Goal: Transaction & Acquisition: Purchase product/service

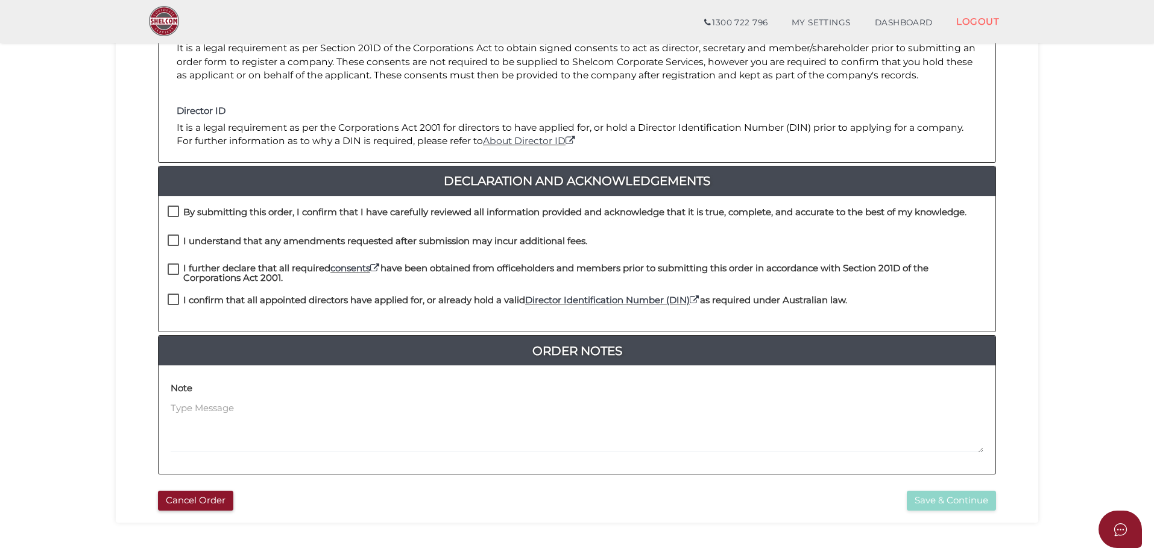
scroll to position [241, 0]
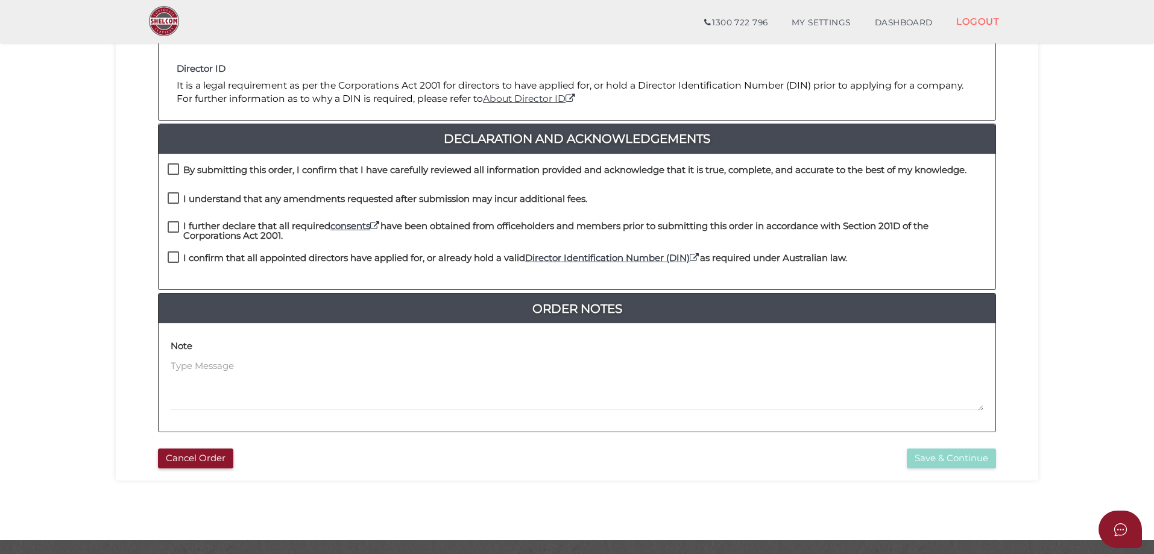
click at [169, 165] on label "By submitting this order, I confirm that I have carefully reviewed all informat…" at bounding box center [567, 172] width 799 height 15
checkbox input "true"
click at [170, 194] on label "I understand that any amendments requested after submission may incur additiona…" at bounding box center [378, 201] width 420 height 15
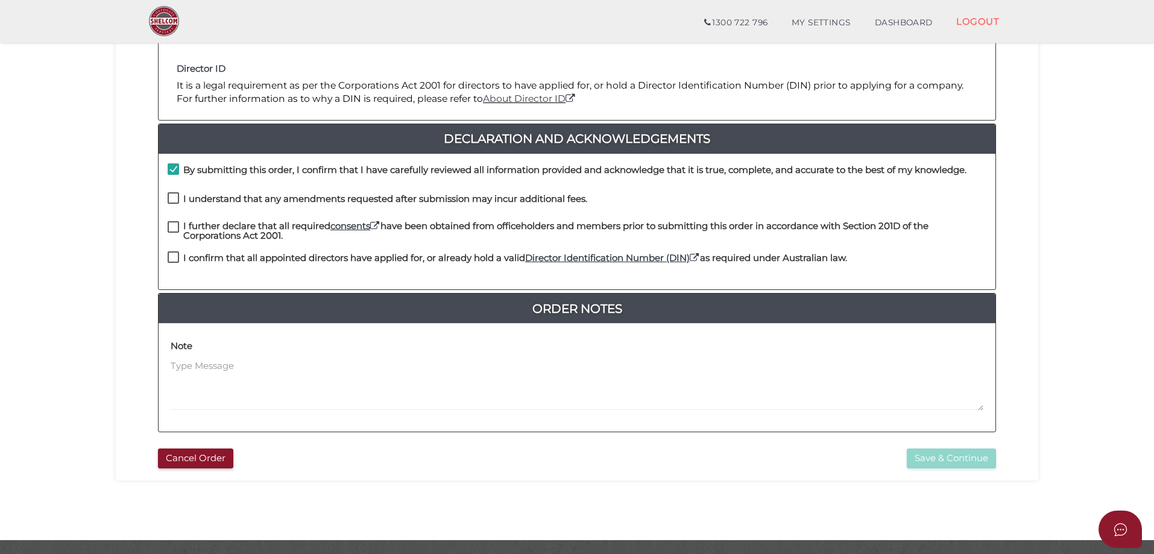
checkbox input "true"
click at [173, 226] on label "I further declare that all required consents have been obtained from officehold…" at bounding box center [577, 228] width 819 height 15
checkbox input "true"
click at [170, 259] on label "I confirm that all appointed directors have applied for, or already hold a vali…" at bounding box center [507, 260] width 679 height 15
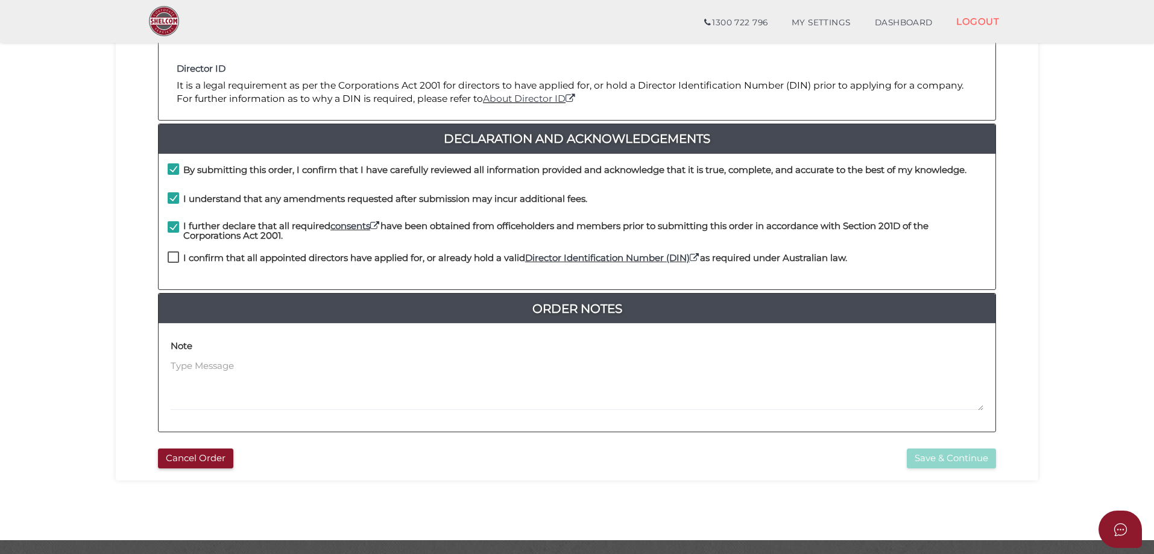
checkbox input "true"
click at [924, 452] on button "Save & Continue" at bounding box center [951, 458] width 89 height 20
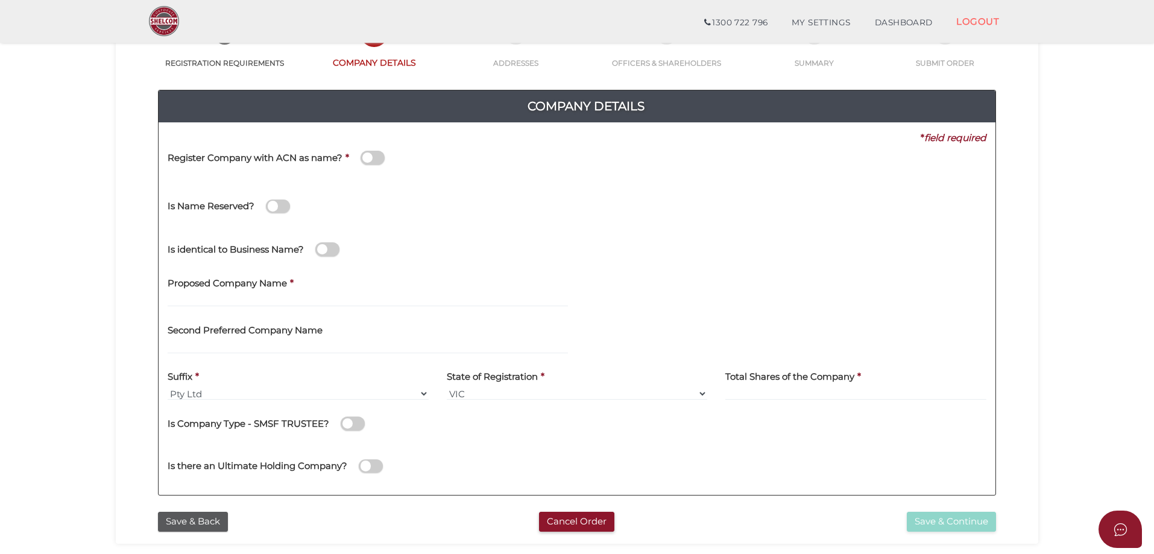
scroll to position [121, 0]
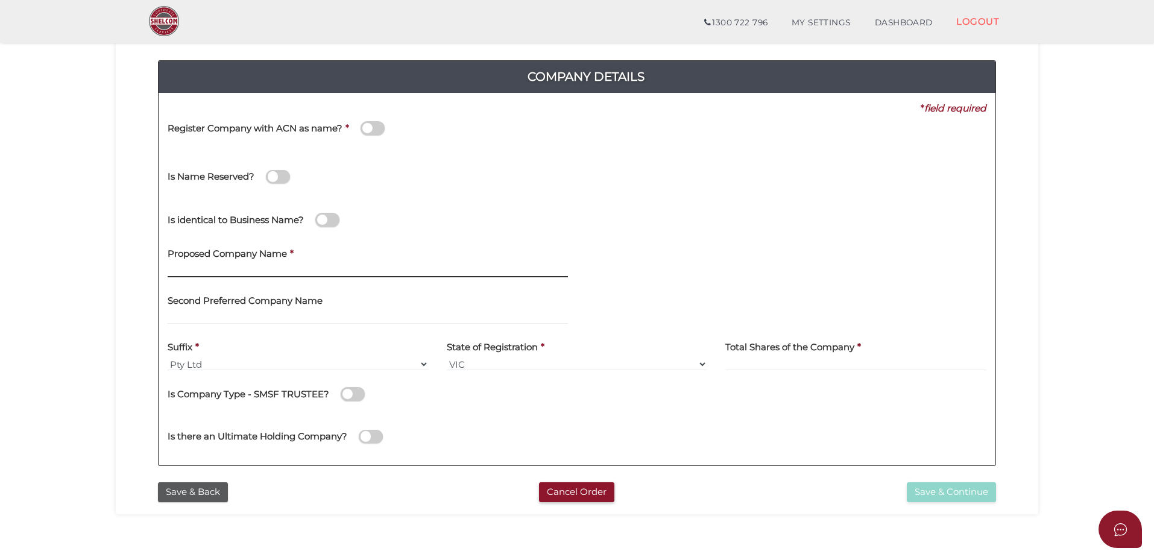
click at [215, 274] on input "text" at bounding box center [368, 270] width 400 height 13
type input "FG KG"
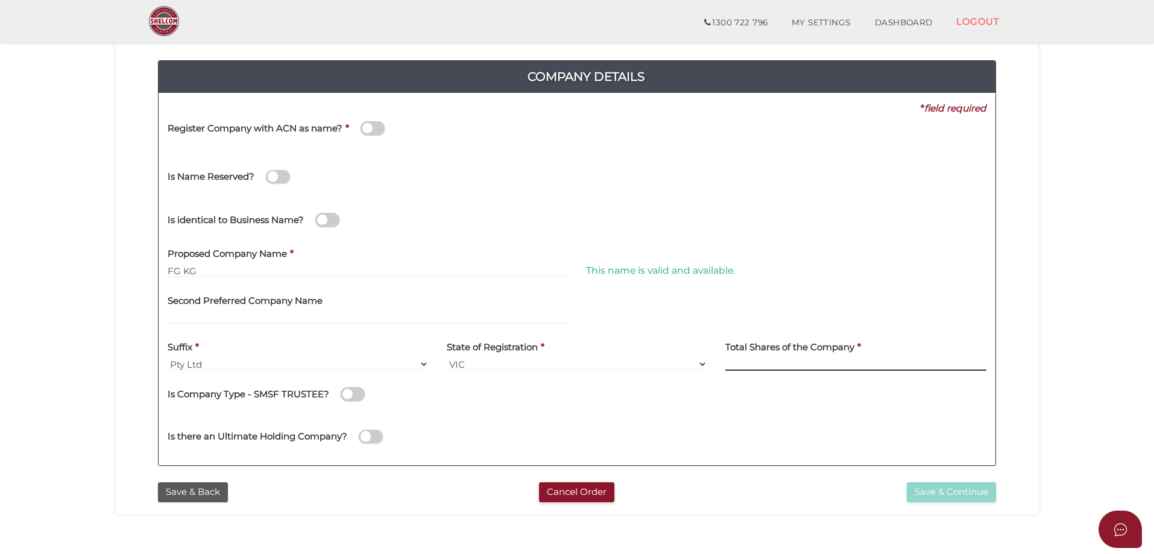
click at [755, 365] on input at bounding box center [855, 363] width 261 height 13
type input "2"
click at [955, 492] on button "Save & Continue" at bounding box center [951, 492] width 89 height 20
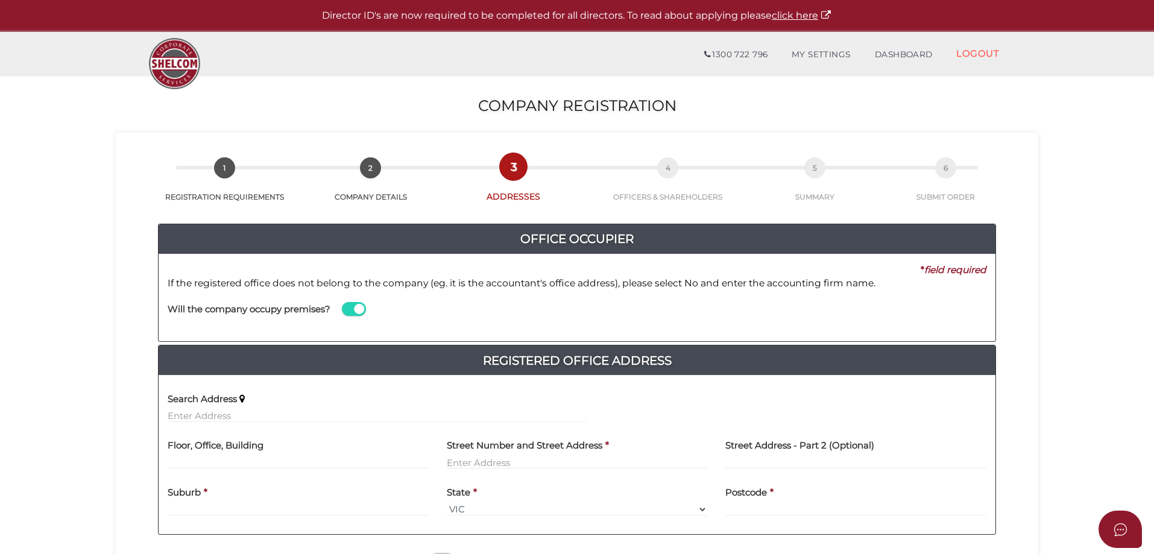
click at [360, 310] on span at bounding box center [354, 309] width 24 height 14
click at [0, 0] on input "checkbox" at bounding box center [0, 0] width 0 height 0
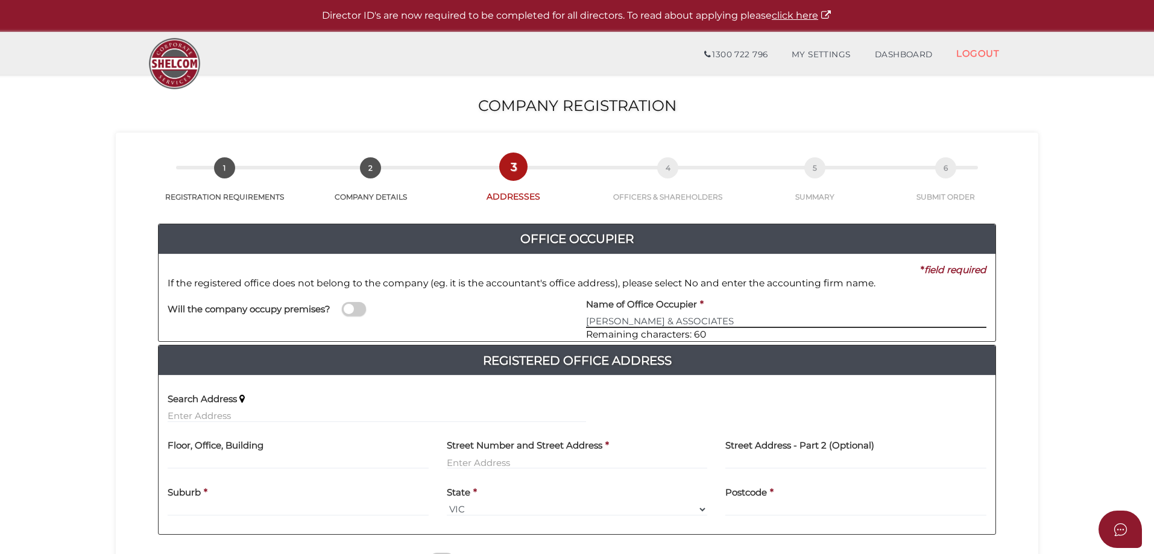
type input "[PERSON_NAME] & ASSOCIATES"
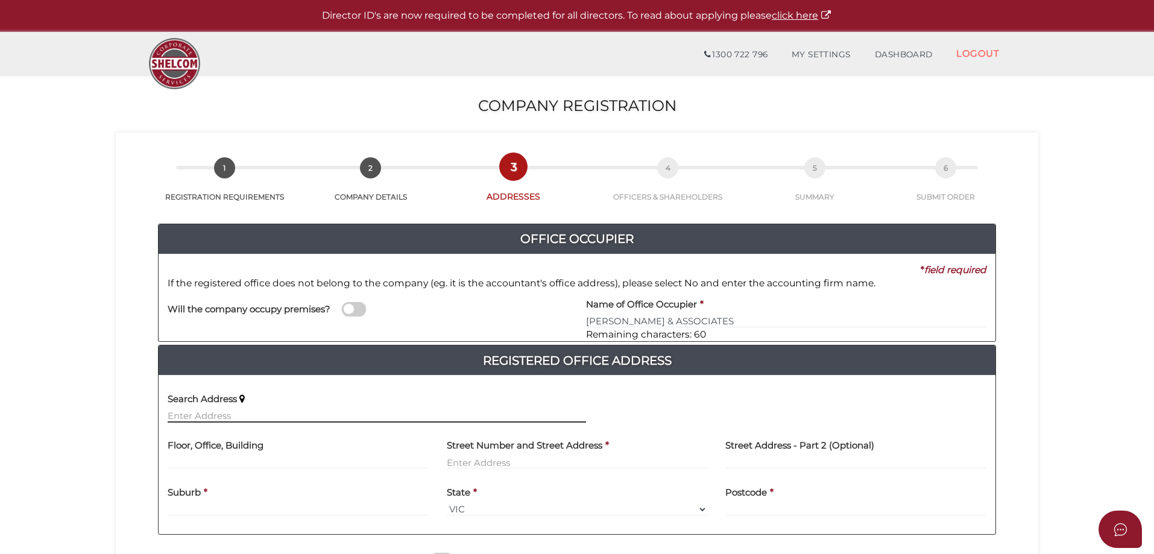
click at [200, 409] on input "text" at bounding box center [377, 415] width 418 height 13
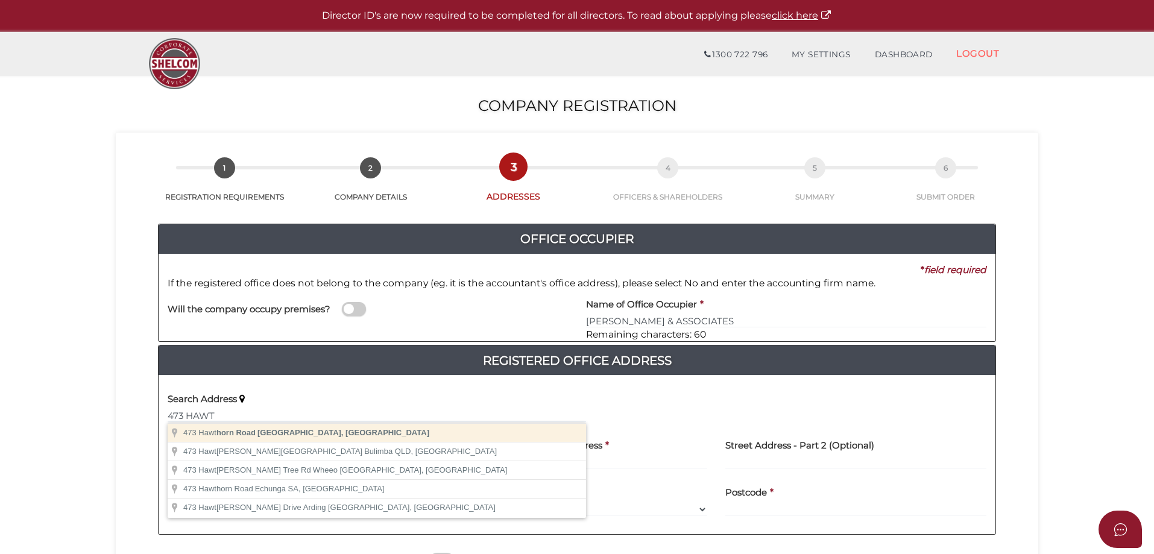
type input "[STREET_ADDRESS]"
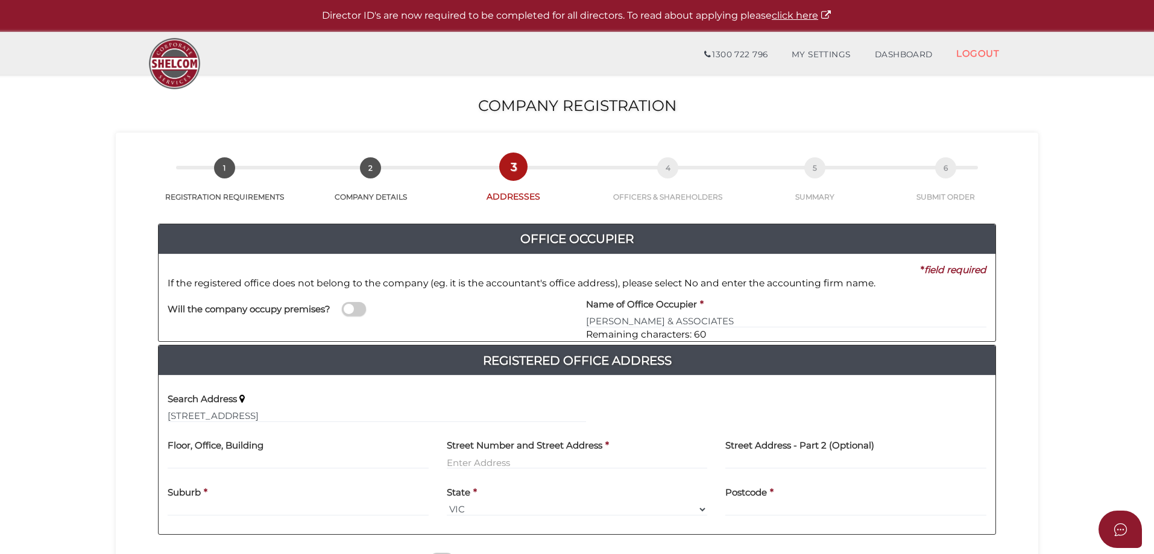
type input "[STREET_ADDRESS]"
type input "Caulfield South"
select select "VIC"
type input "3162"
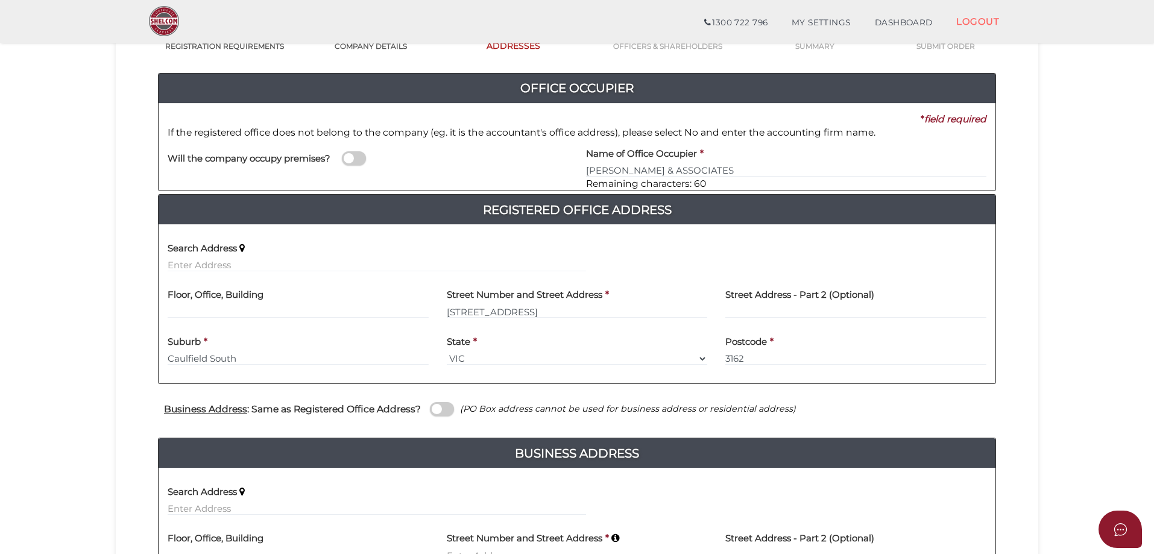
scroll to position [121, 0]
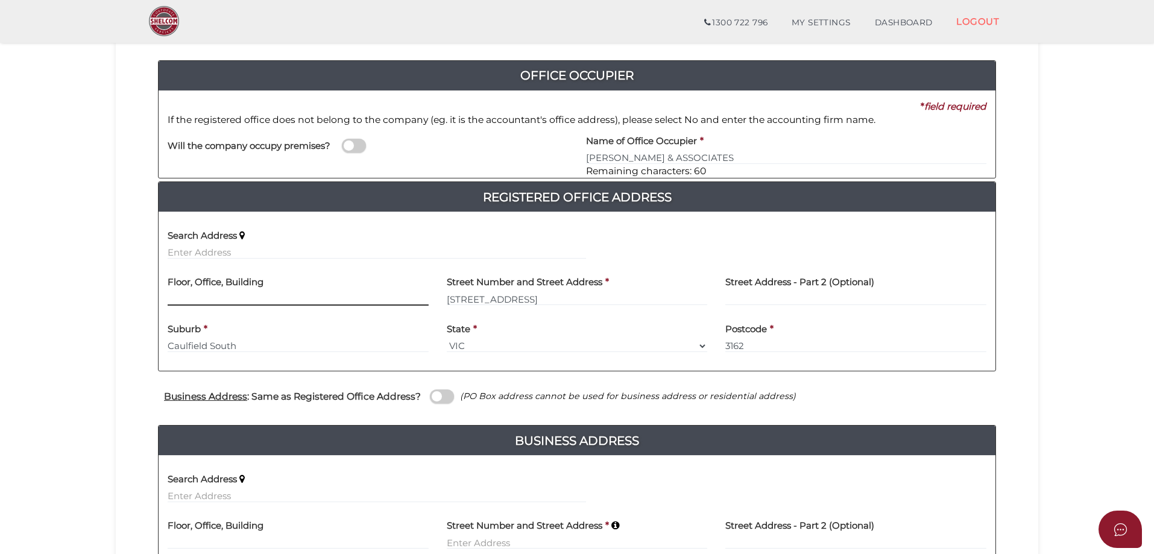
click at [185, 297] on input "text" at bounding box center [298, 298] width 261 height 13
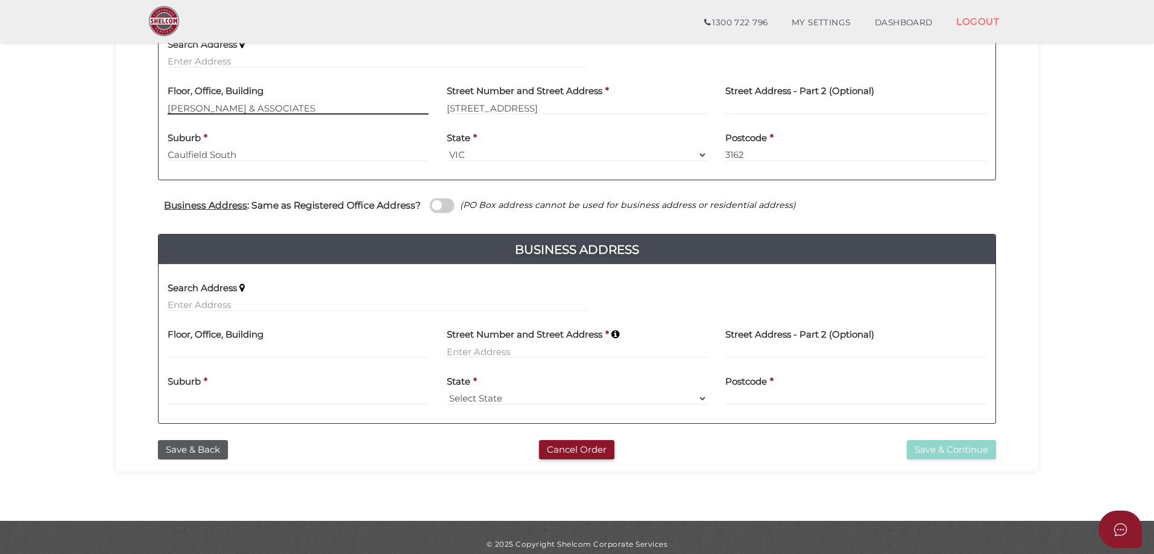
scroll to position [325, 0]
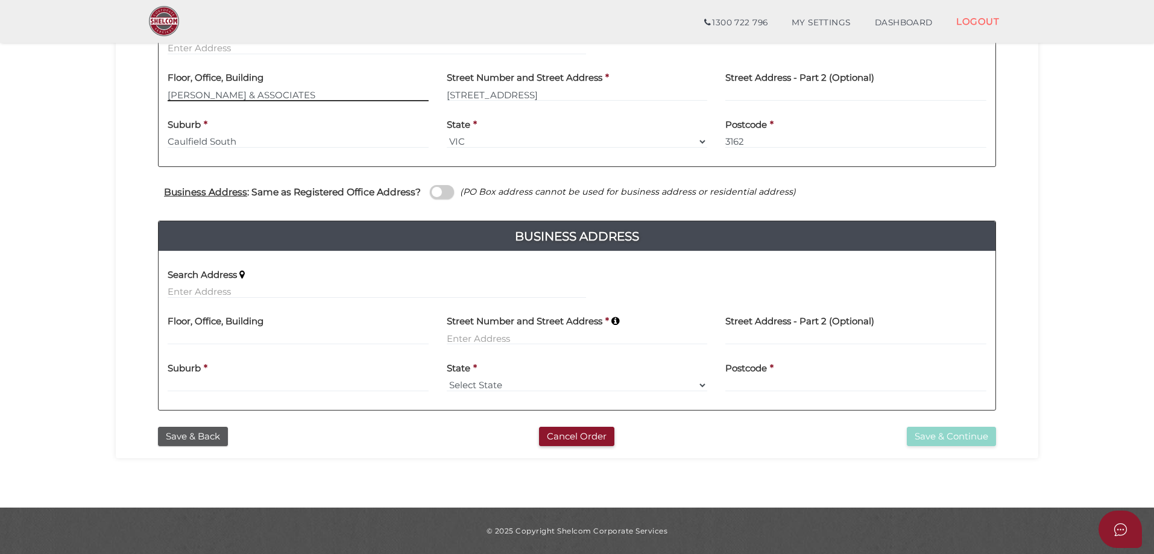
type input "GOLDMAN & ASSOCIATES"
click at [477, 332] on input at bounding box center [577, 338] width 261 height 13
click at [190, 293] on input "text" at bounding box center [377, 291] width 418 height 13
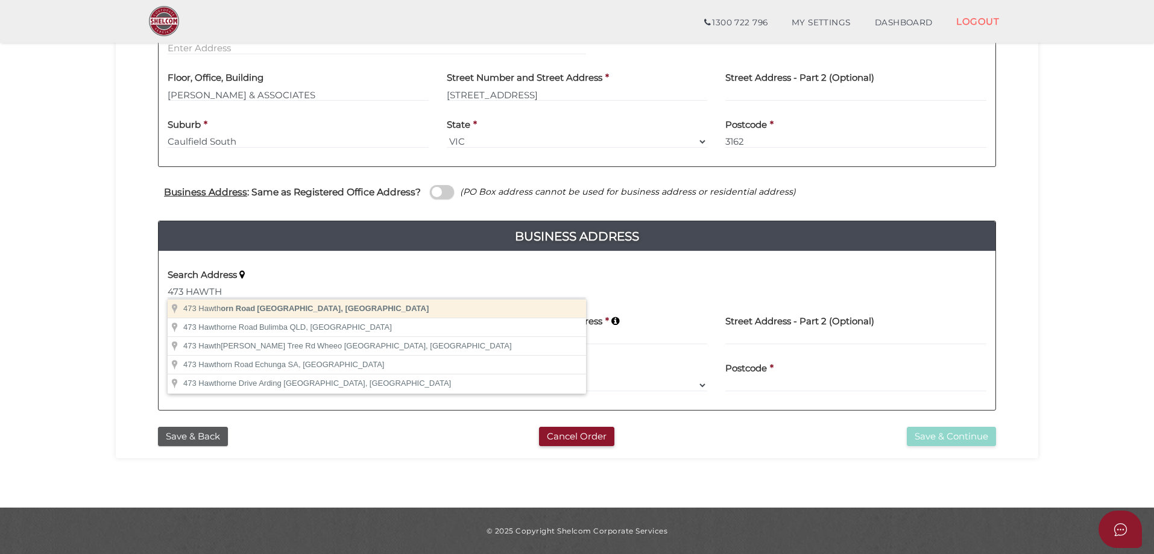
type input "473 Hawthorn Road, Caulfield South VIC, Australia"
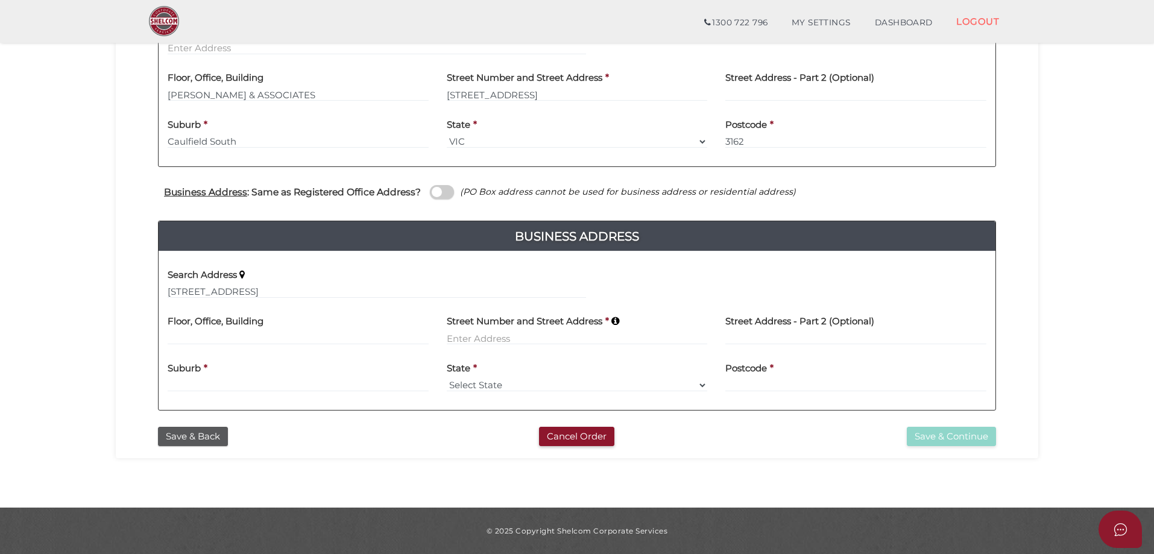
type input "473 Hawthorn Road"
type input "Caulfield South"
select select "VIC"
type input "3162"
click at [925, 436] on button "Save & Continue" at bounding box center [951, 437] width 89 height 20
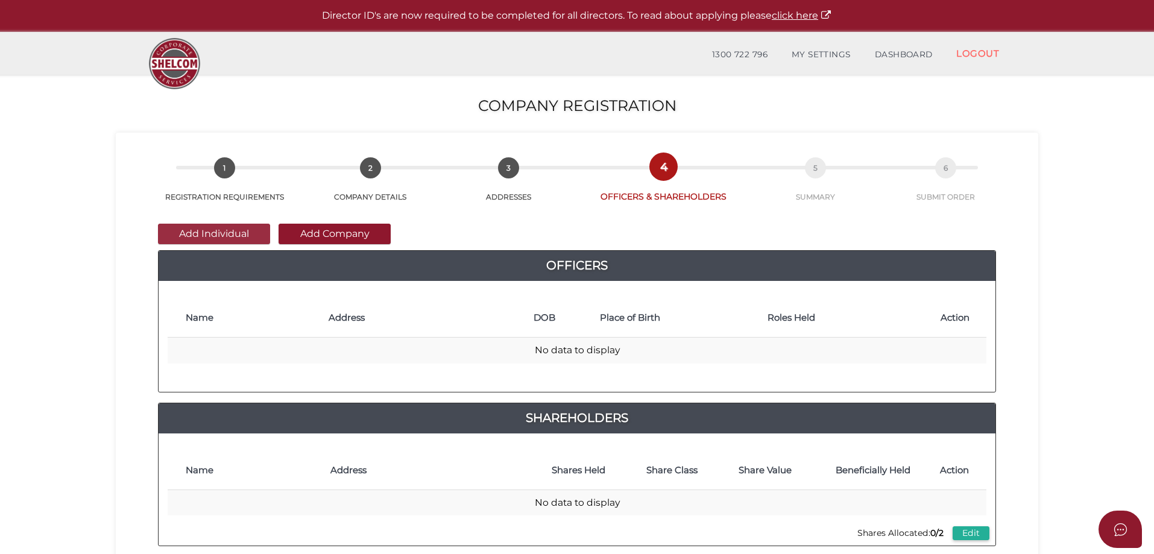
click at [196, 228] on button "Add Individual" at bounding box center [214, 234] width 112 height 20
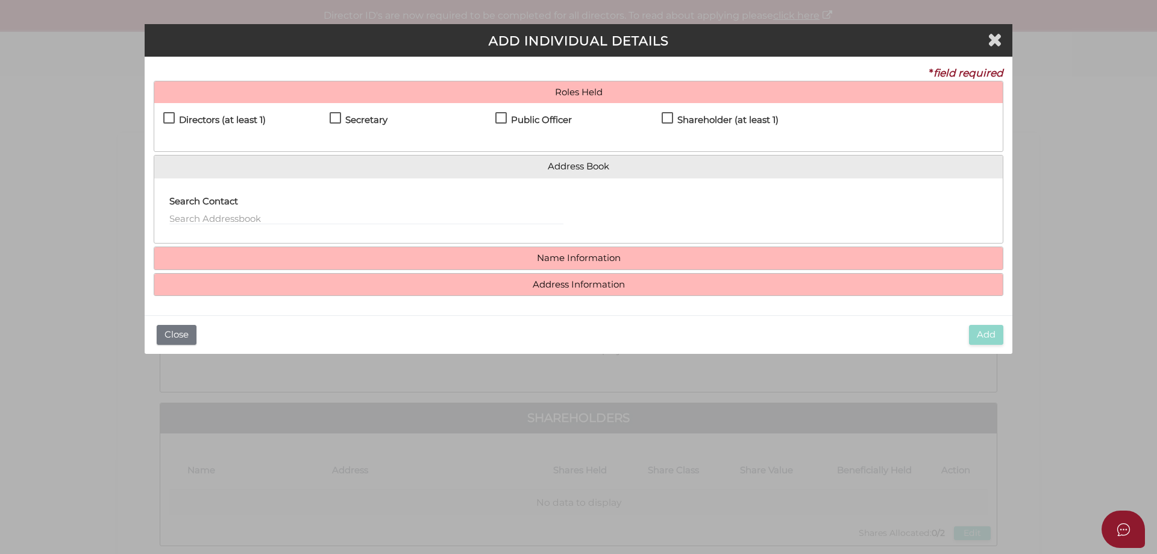
click at [165, 116] on label "Directors (at least 1)" at bounding box center [214, 122] width 102 height 15
checkbox input "true"
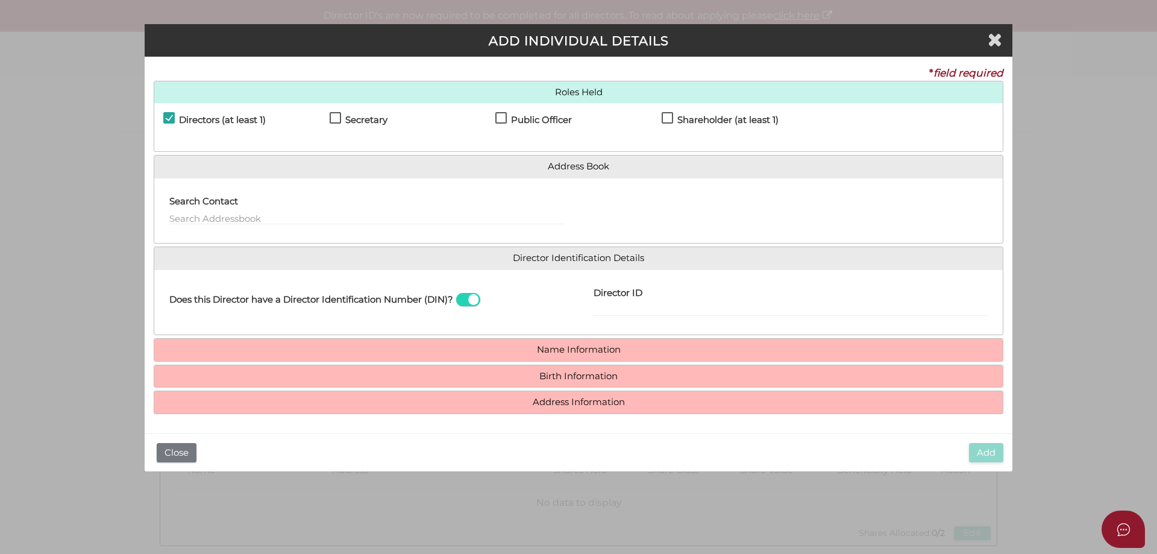
click at [330, 118] on label "Secretary" at bounding box center [359, 122] width 58 height 15
checkbox input "true"
click at [501, 118] on label "Public Officer" at bounding box center [534, 122] width 77 height 15
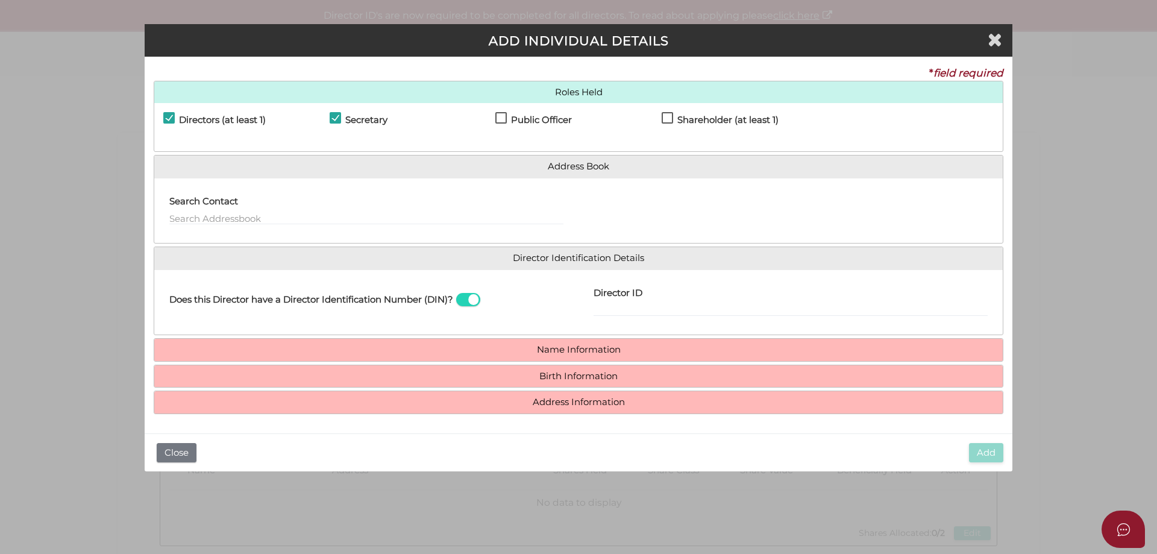
checkbox input "true"
click at [669, 116] on label "Shareholder (at least 1)" at bounding box center [720, 122] width 117 height 15
checkbox input "true"
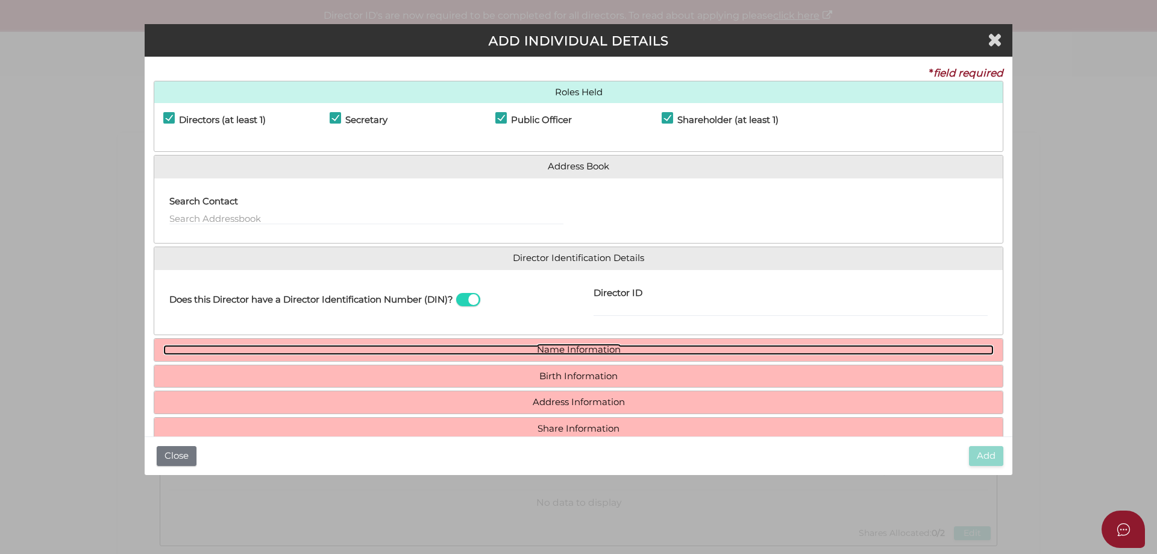
click at [542, 348] on link "Name Information" at bounding box center [578, 350] width 831 height 10
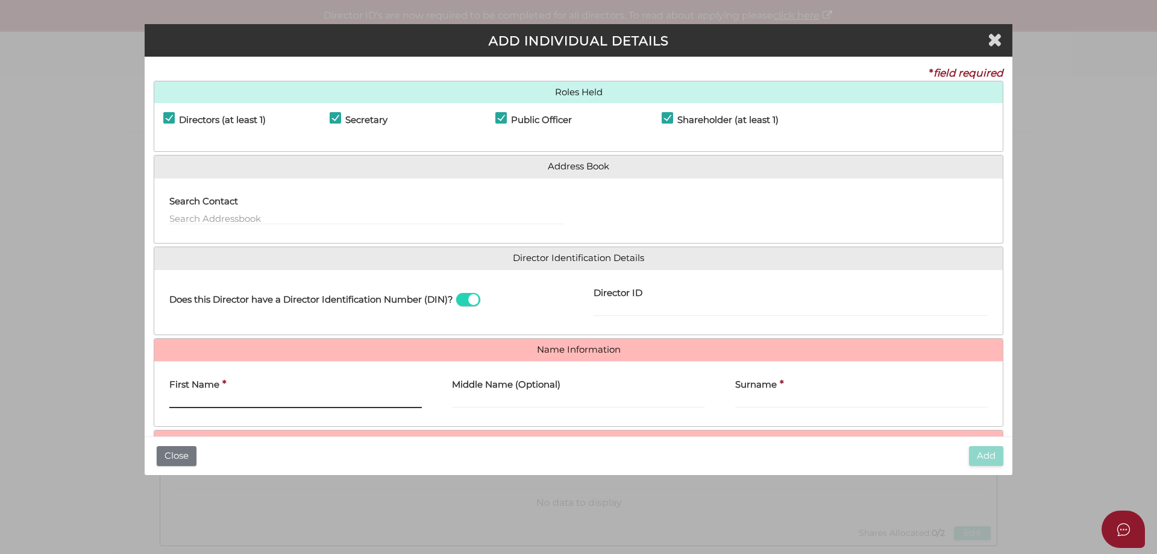
click at [257, 398] on input "First Name" at bounding box center [295, 401] width 253 height 13
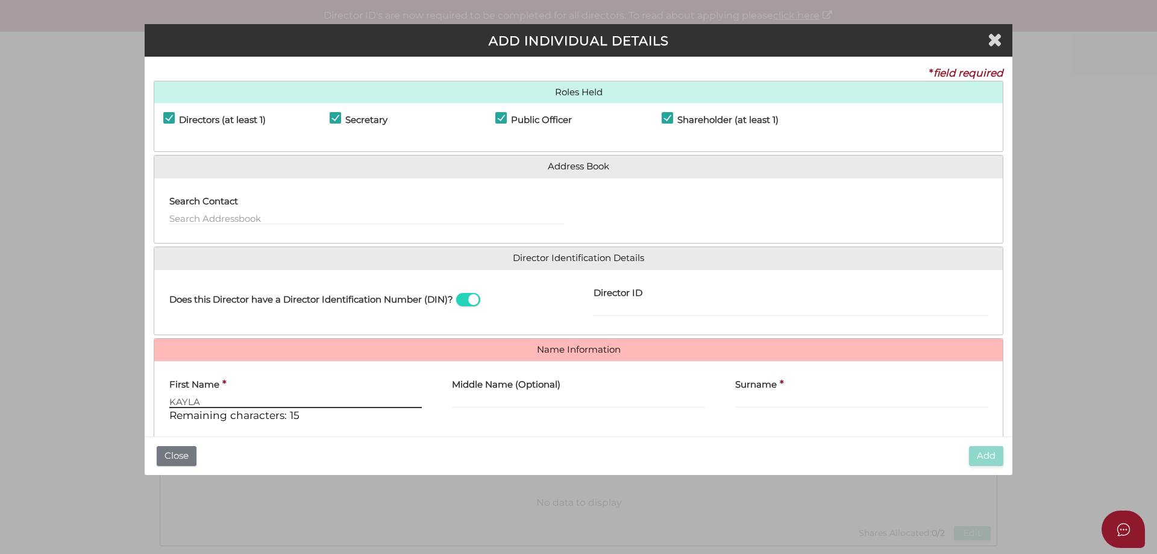
type input "KAYLA"
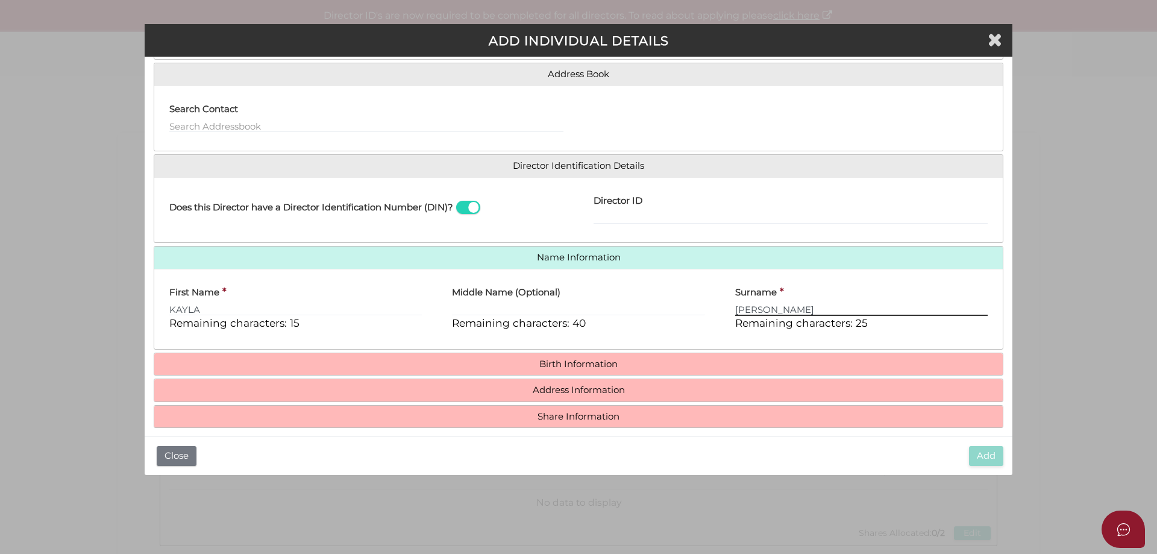
scroll to position [103, 0]
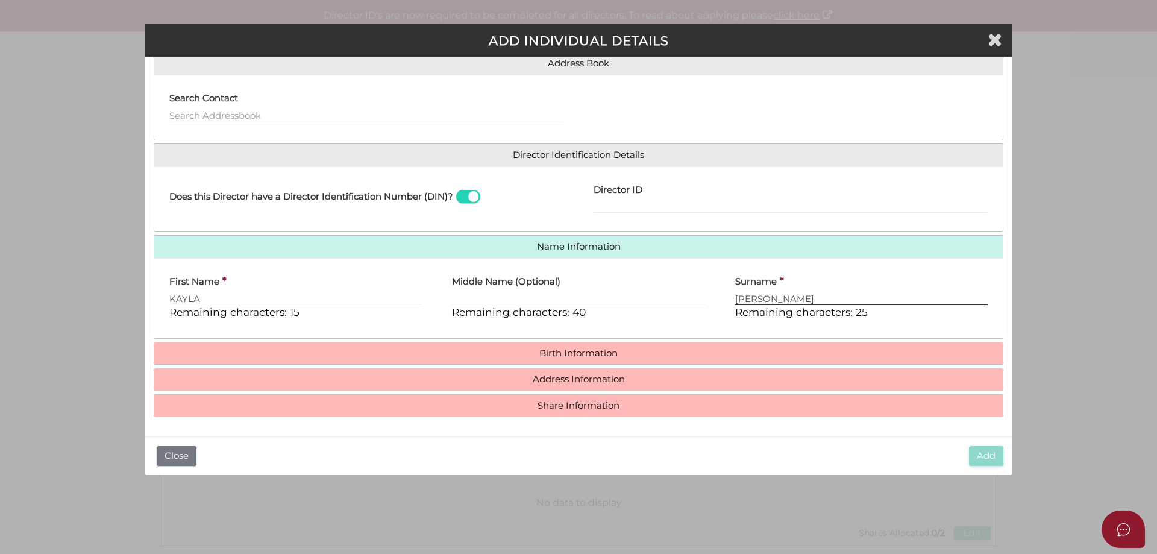
type input "GREGG"
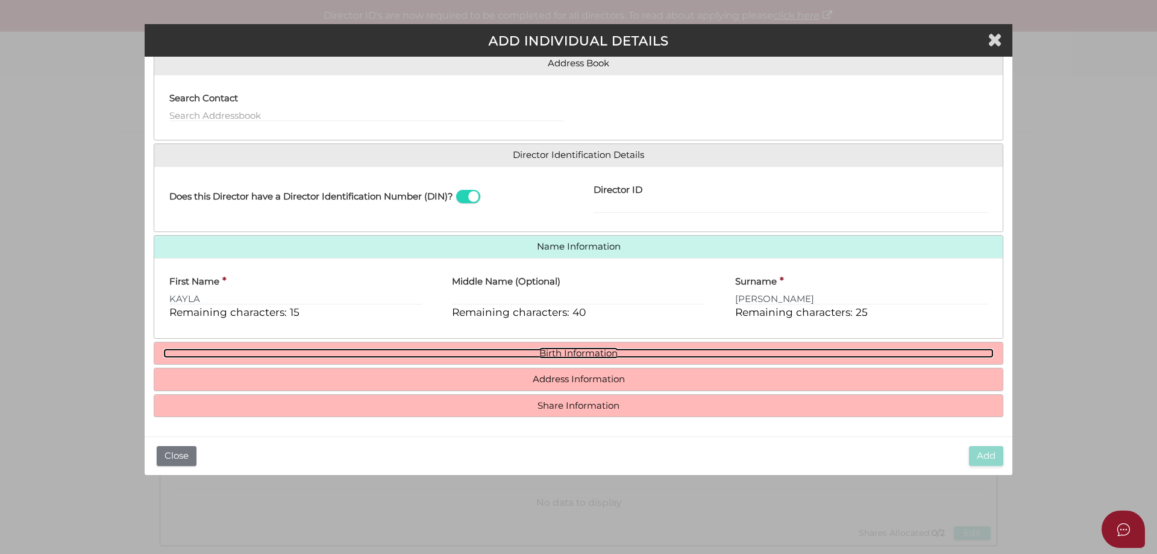
click at [582, 350] on link "Birth Information" at bounding box center [578, 353] width 831 height 10
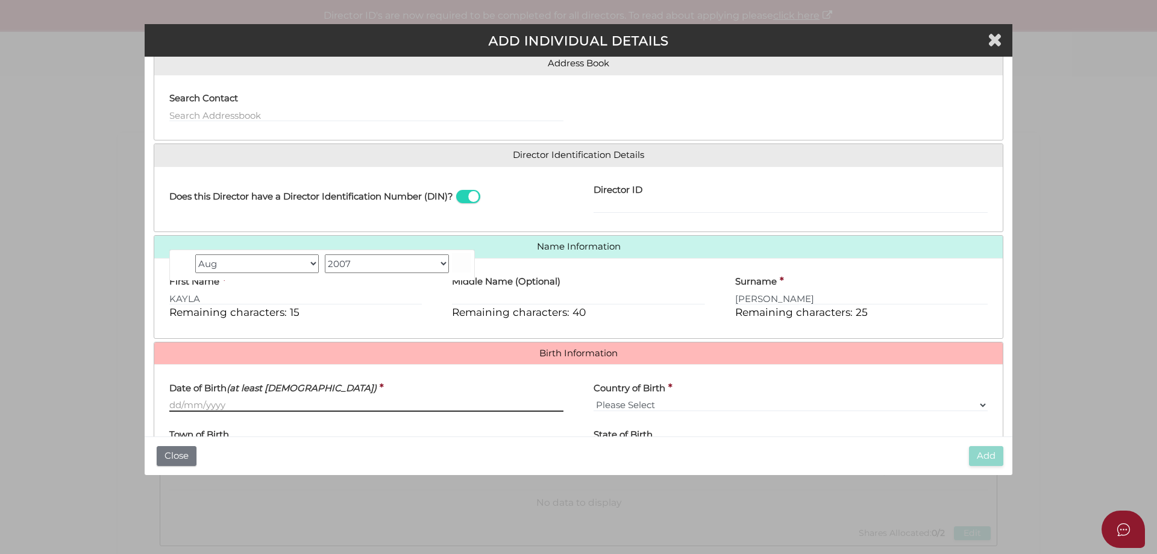
click at [199, 403] on input "Date of Birth (at least 18 years old)" at bounding box center [366, 404] width 394 height 13
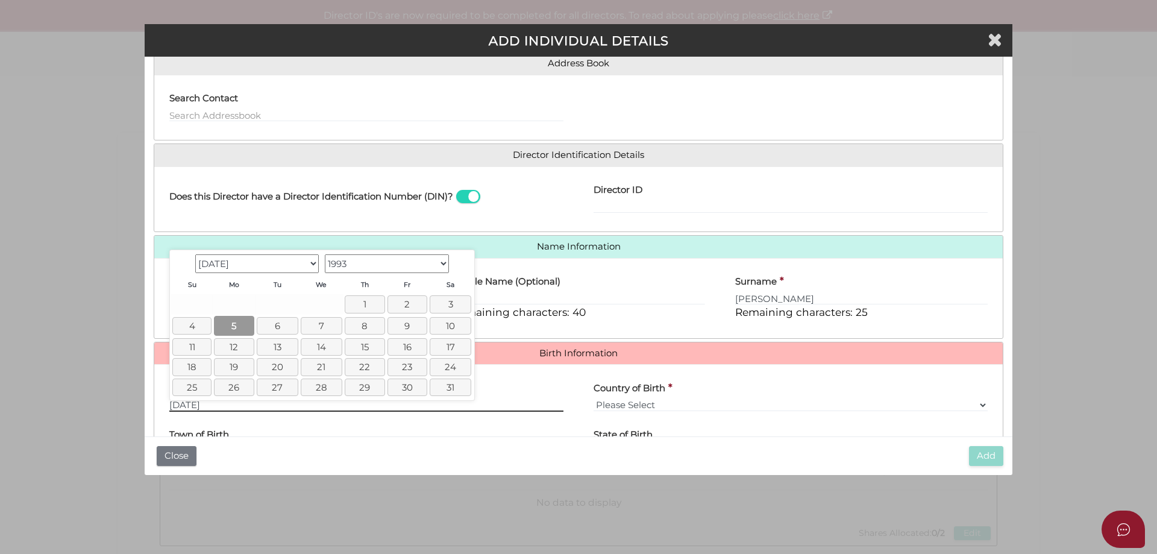
type input "05/07/1993"
click at [236, 326] on link "5" at bounding box center [234, 326] width 40 height 20
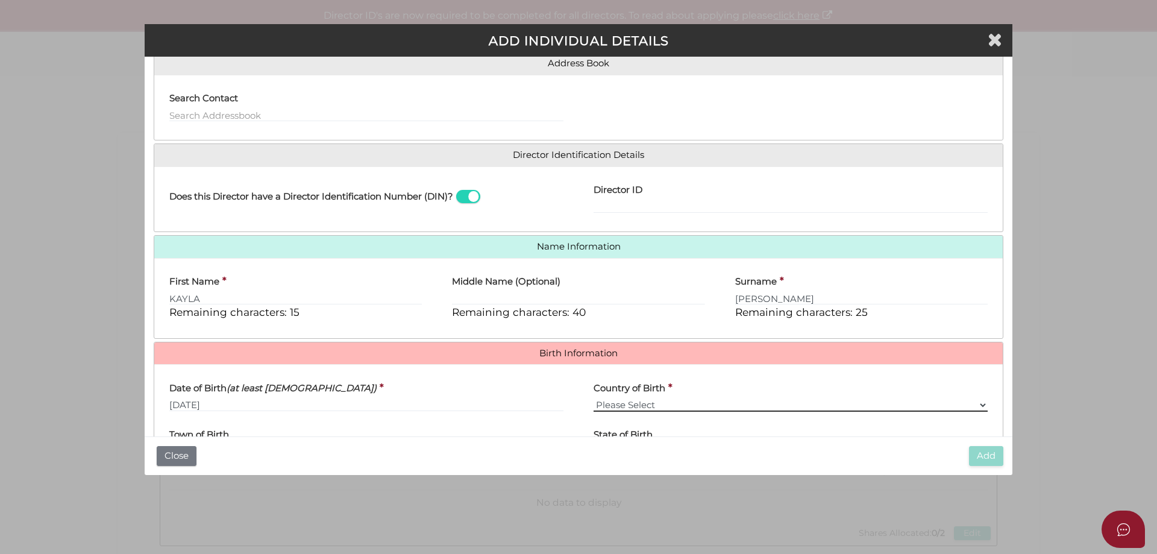
click at [980, 406] on select "Please Select v Australia Afghanistan Albania Algeria American Samoa Andorra An…" at bounding box center [791, 404] width 394 height 13
select select "Australia"
click at [594, 398] on select "Please Select v Australia Afghanistan Albania Algeria American Samoa Andorra An…" at bounding box center [791, 404] width 394 height 13
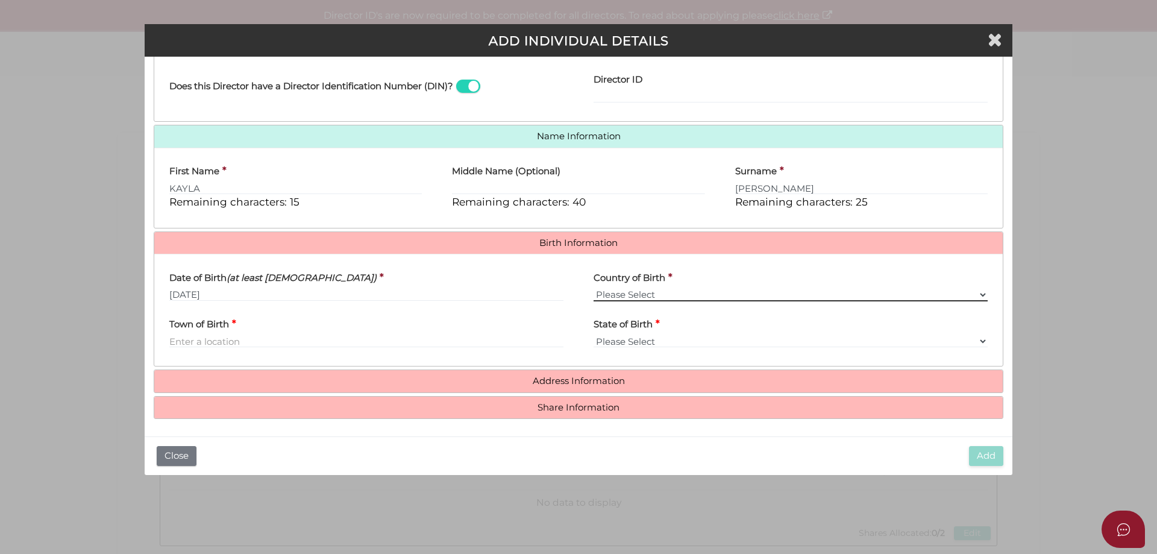
scroll to position [215, 0]
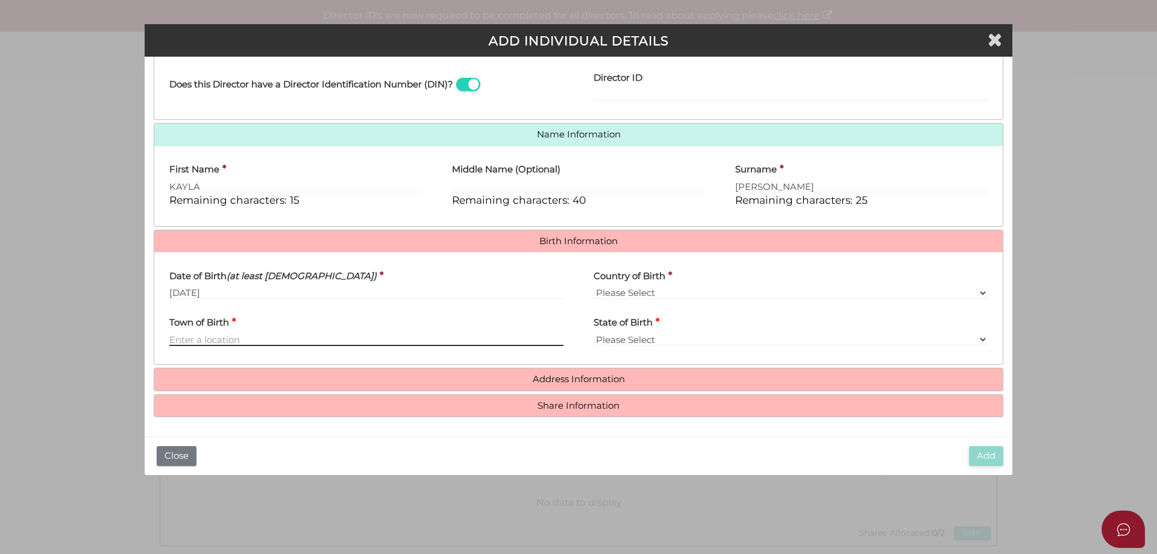
click at [240, 336] on input "Town of Birth" at bounding box center [366, 339] width 394 height 13
type input "Hobart"
select select "TAS"
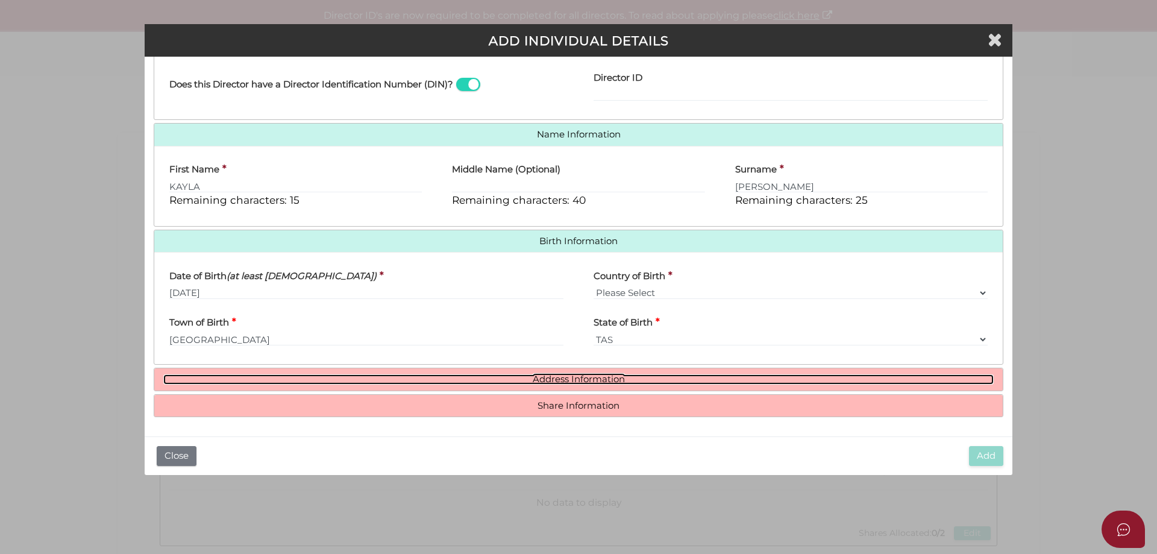
click at [538, 382] on link "Address Information" at bounding box center [578, 379] width 831 height 10
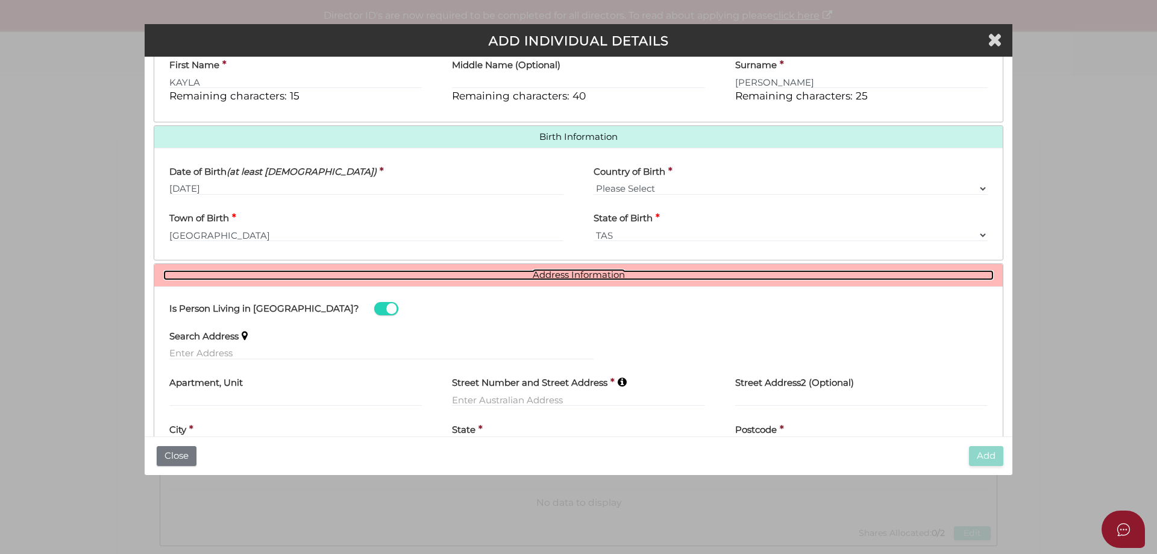
scroll to position [396, 0]
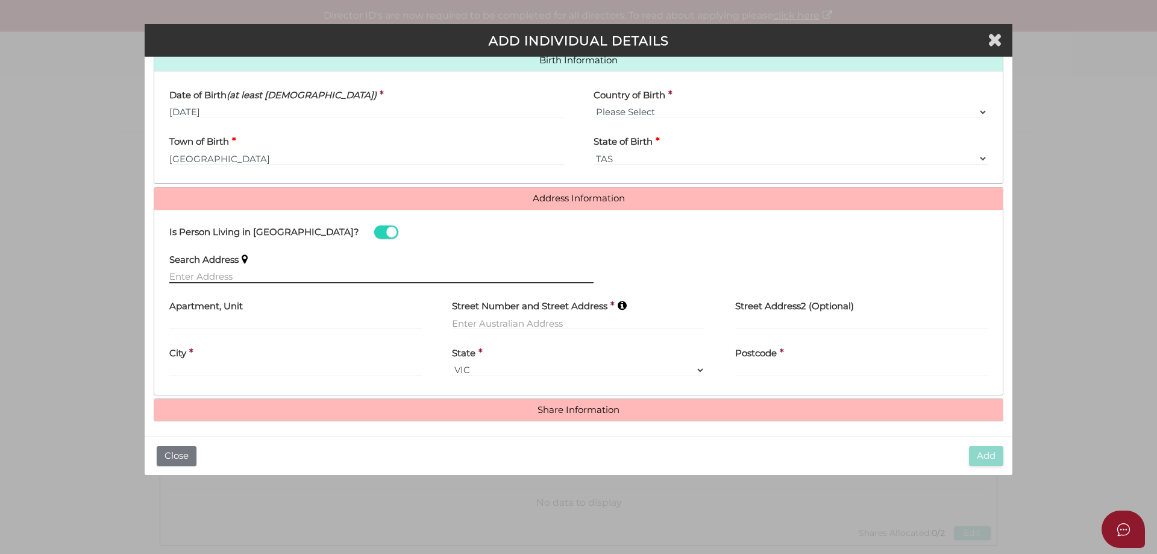
click at [214, 270] on input "text" at bounding box center [381, 276] width 424 height 13
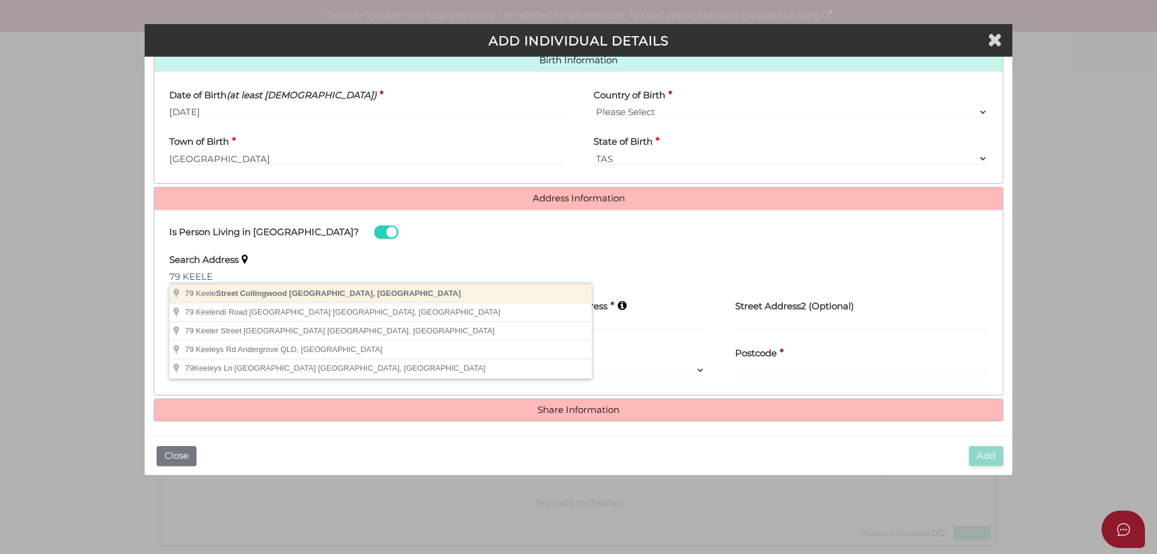
type input "79 Keele Street, Collingwood VIC, Australia"
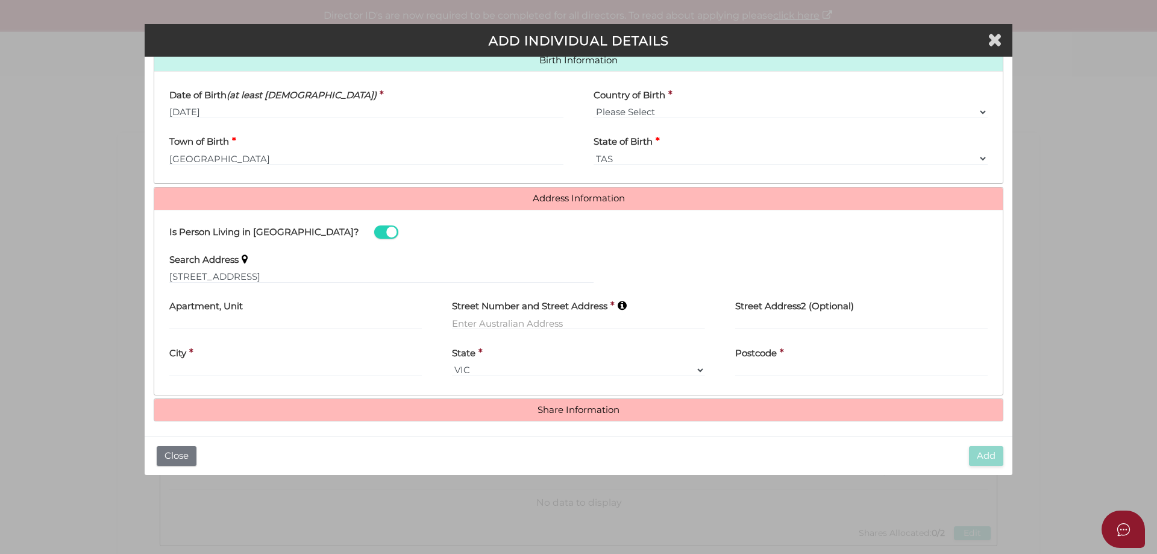
type input "79 Keele Street"
type input "Collingwood"
select select "VIC"
type input "3066"
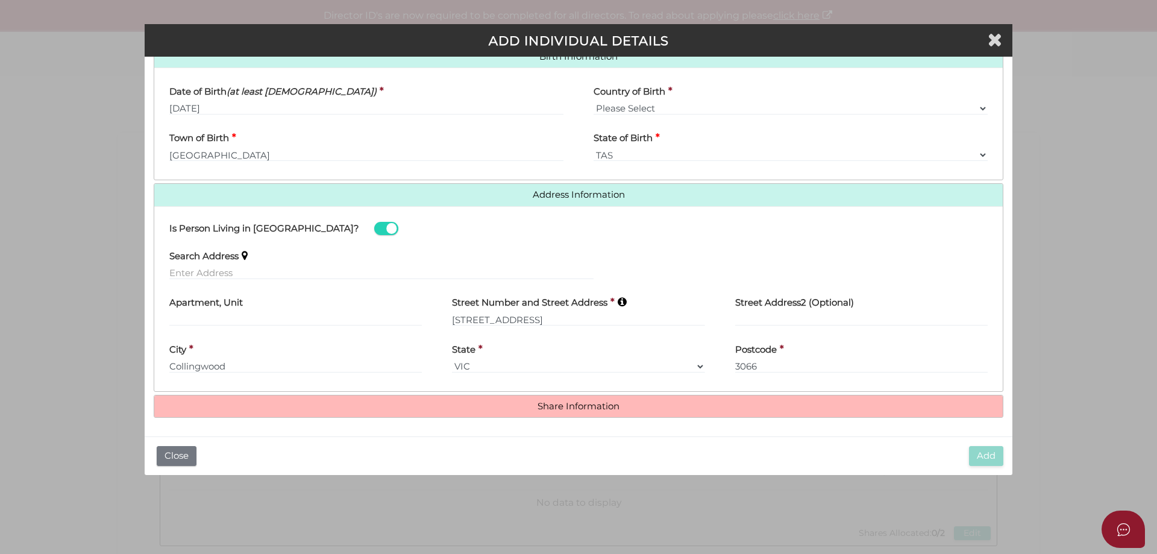
scroll to position [400, 0]
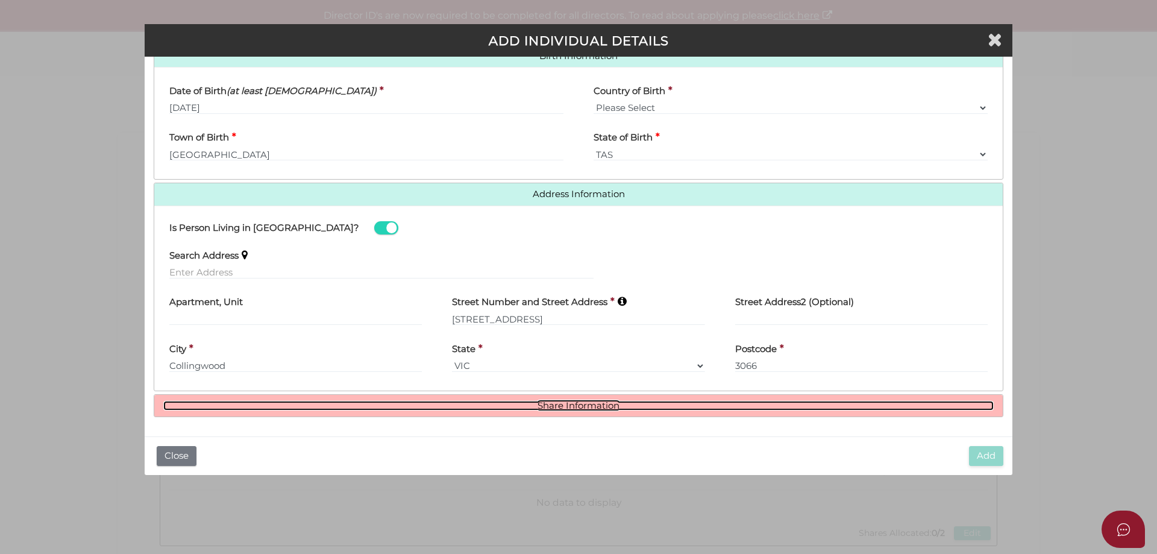
click at [582, 406] on link "Share Information" at bounding box center [578, 406] width 831 height 10
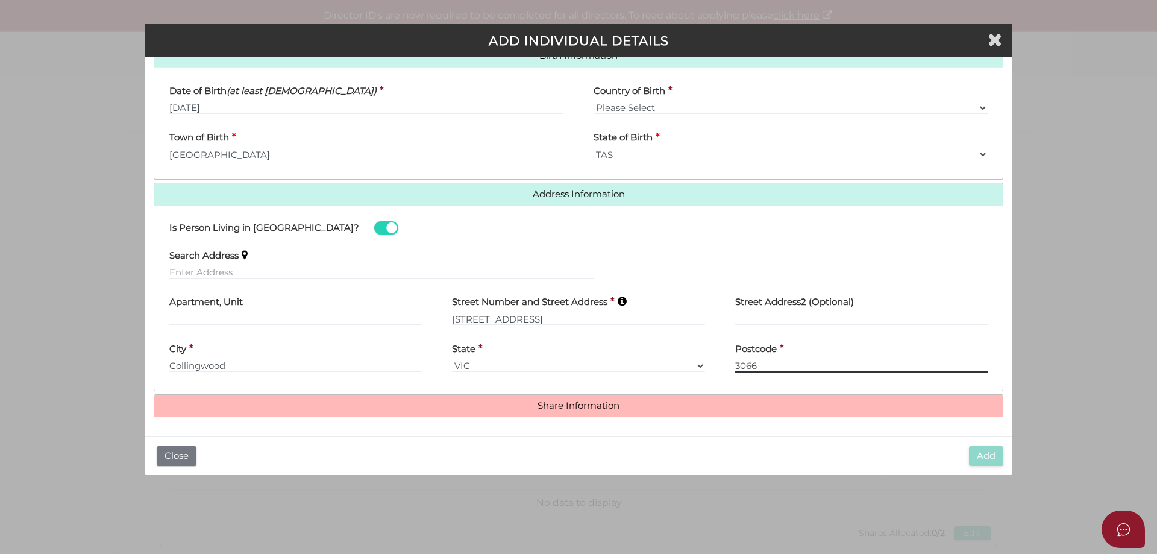
click at [769, 367] on input "3066" at bounding box center [861, 365] width 253 height 13
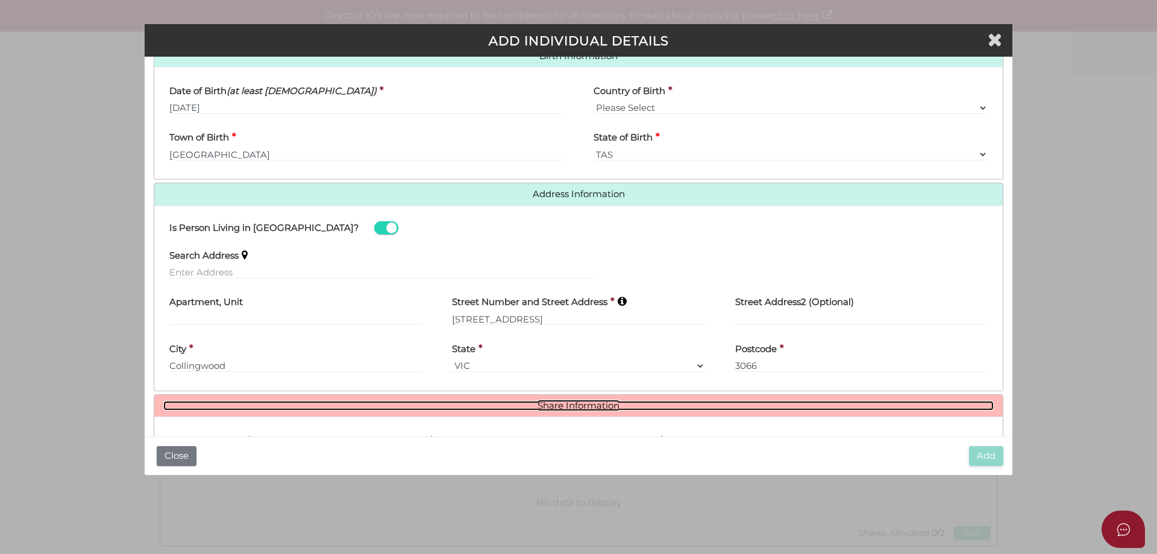
click at [572, 403] on link "Share Information" at bounding box center [578, 406] width 831 height 10
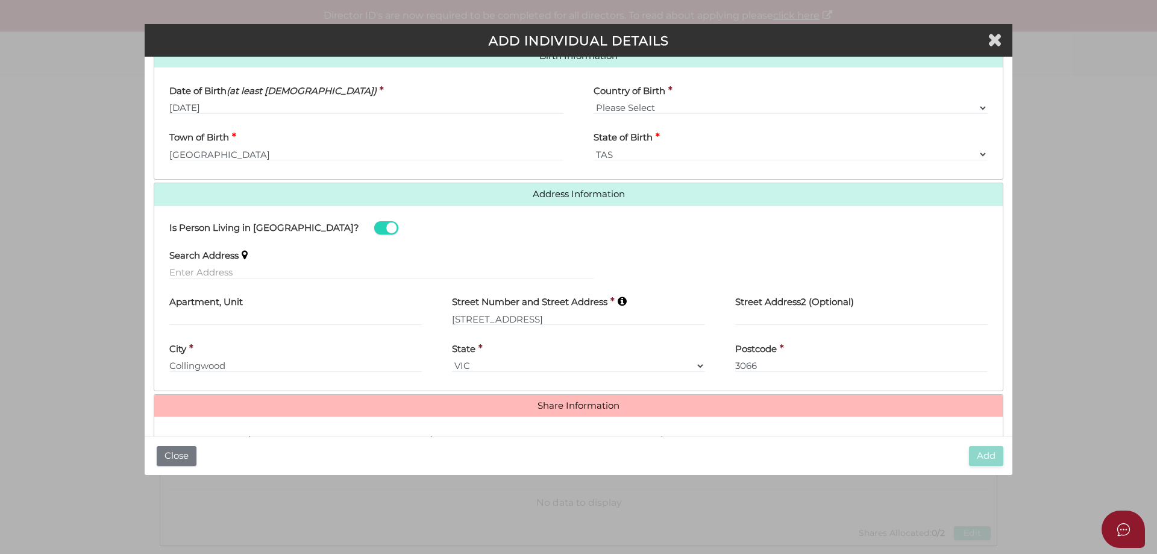
scroll to position [547, 0]
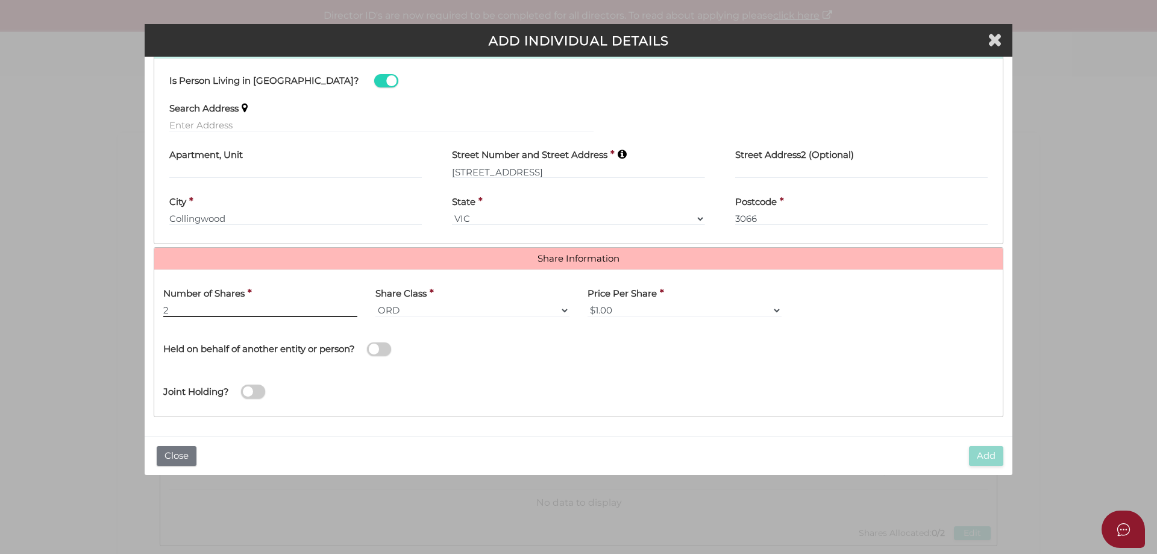
type input "2"
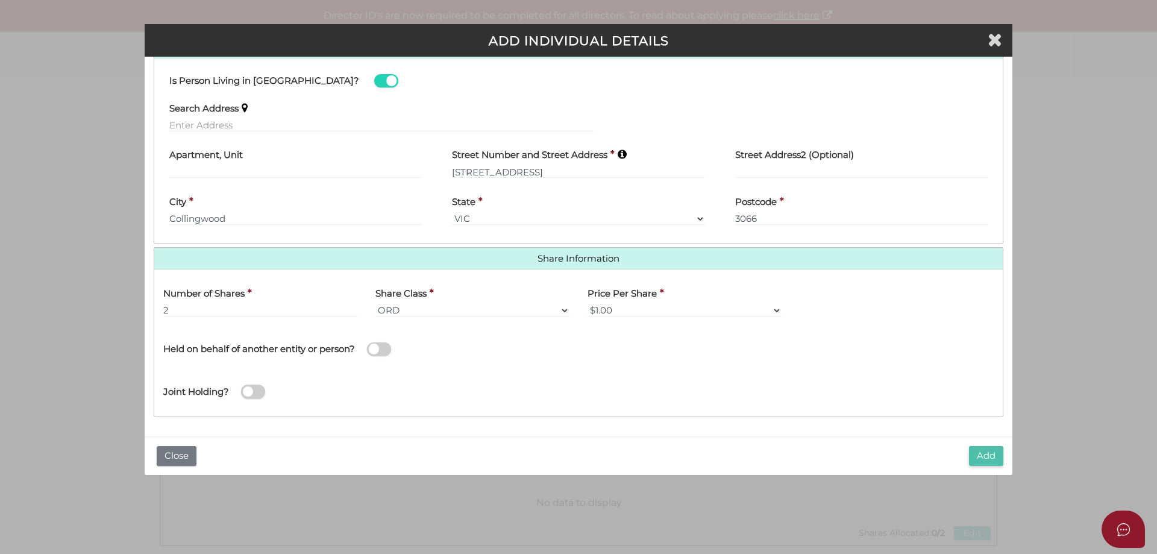
click at [990, 453] on button "Add" at bounding box center [986, 456] width 34 height 20
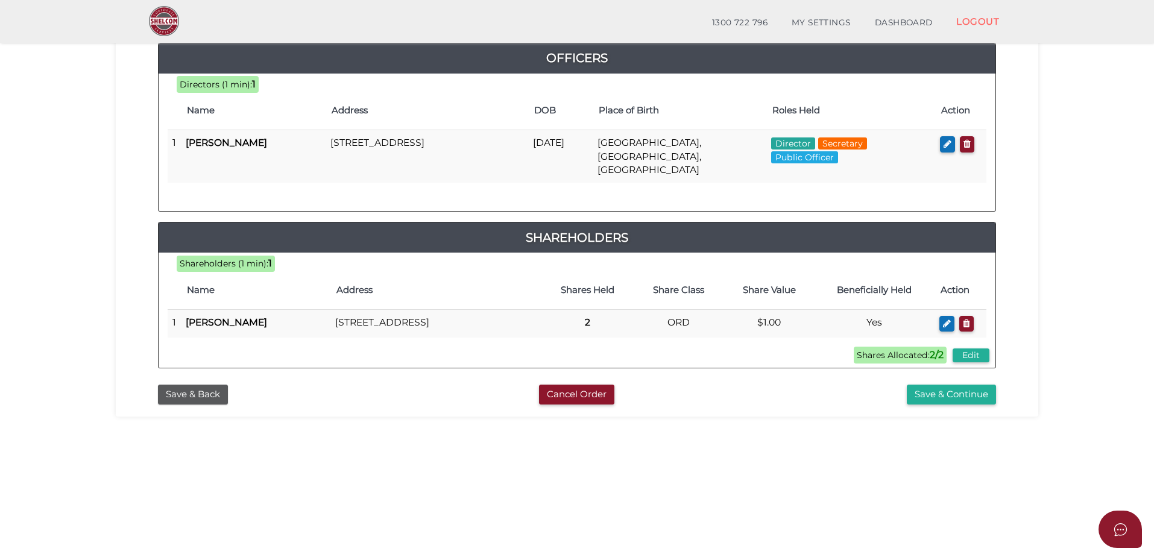
scroll to position [274, 0]
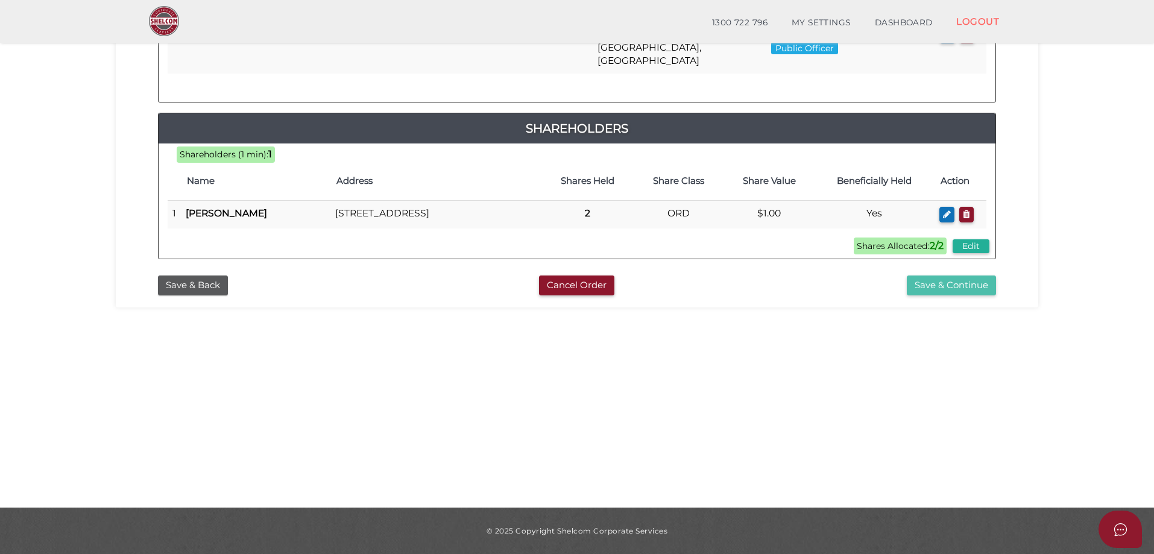
click at [916, 281] on button "Save & Continue" at bounding box center [951, 285] width 89 height 20
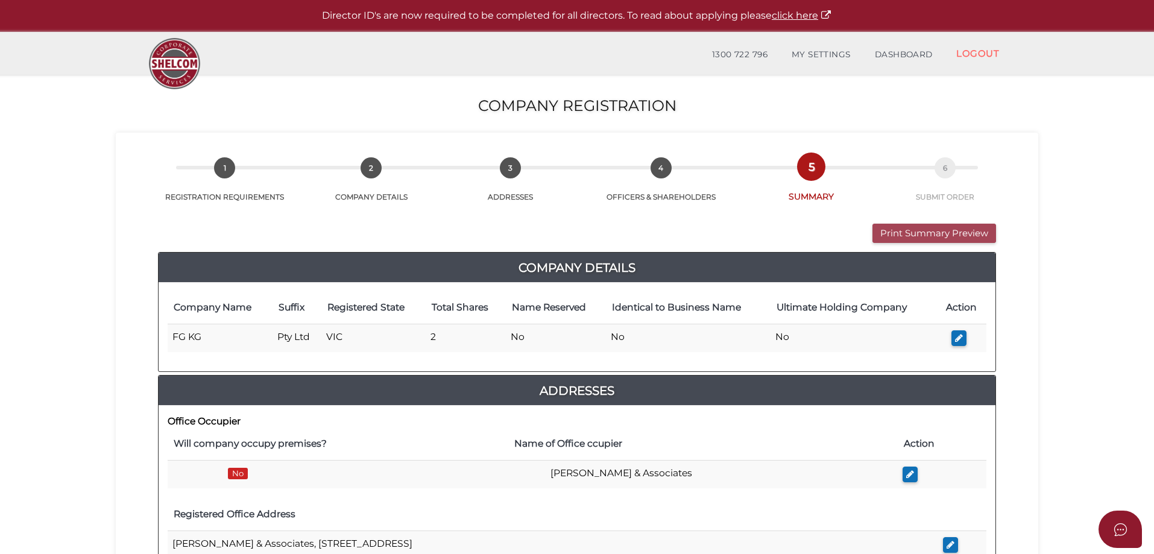
click at [924, 231] on button "Print Summary Preview" at bounding box center [934, 234] width 124 height 20
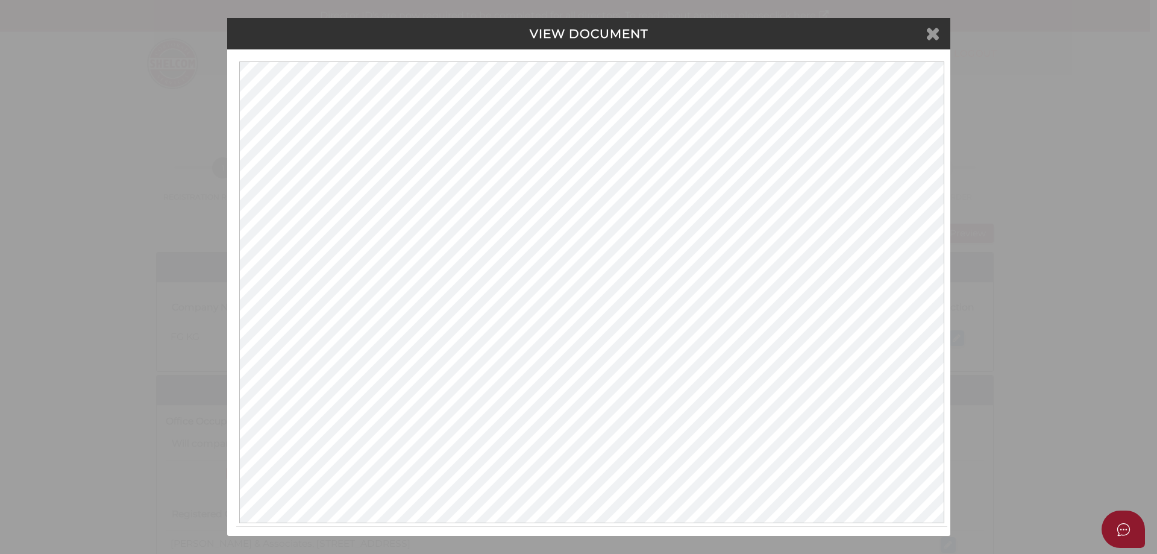
click at [931, 32] on icon at bounding box center [933, 33] width 14 height 18
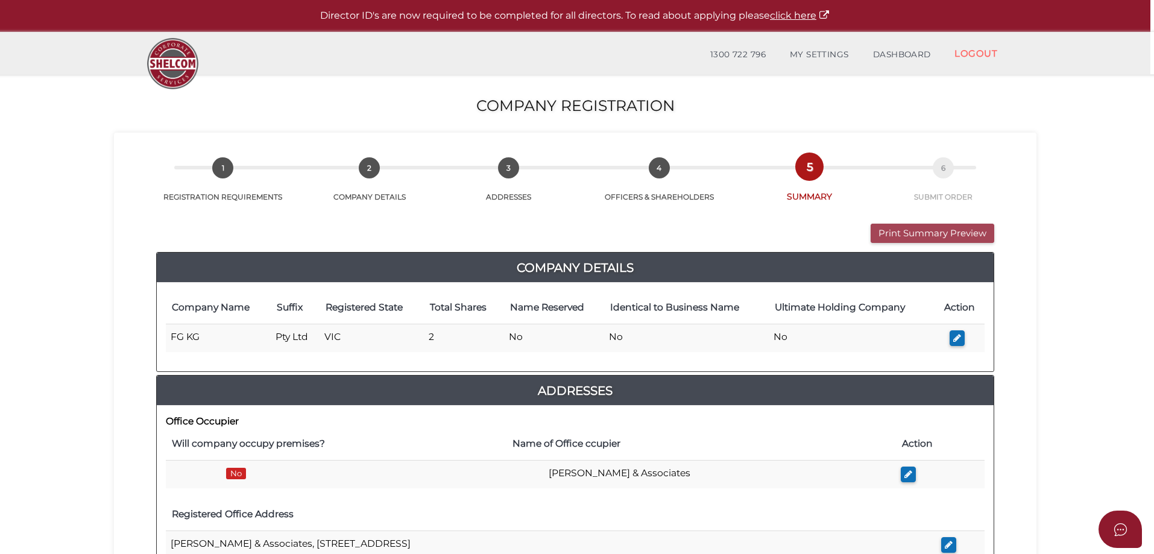
click at [902, 228] on button "Print Summary Preview" at bounding box center [932, 234] width 124 height 20
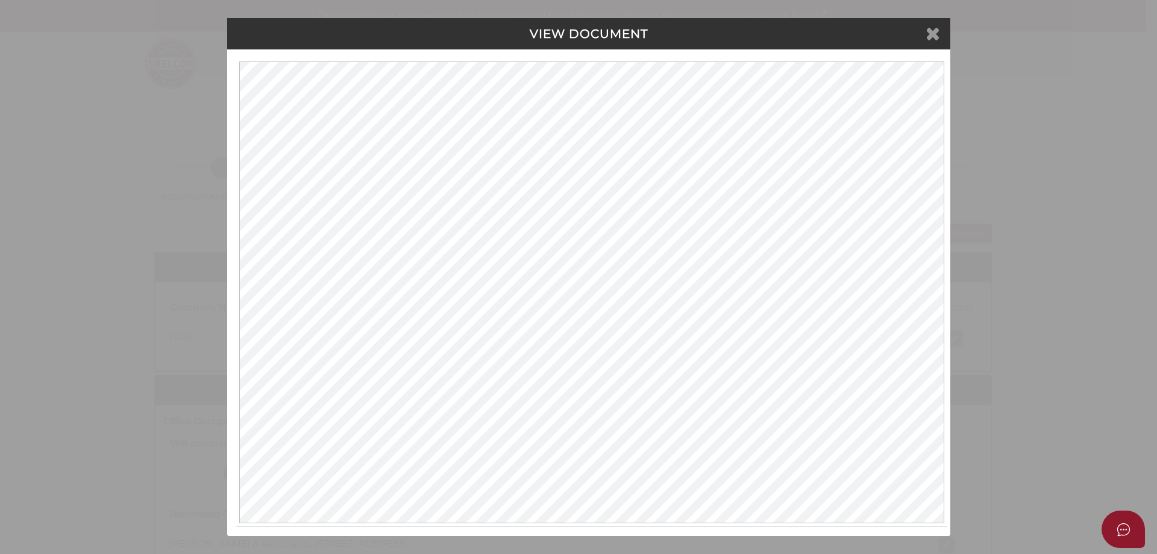
click at [926, 35] on icon at bounding box center [933, 33] width 14 height 18
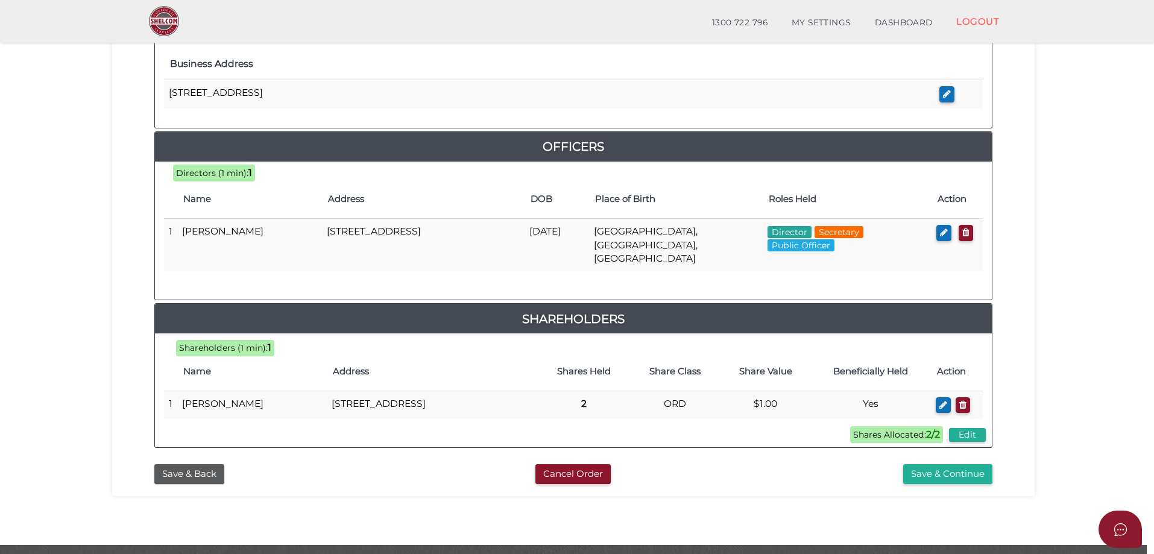
scroll to position [482, 0]
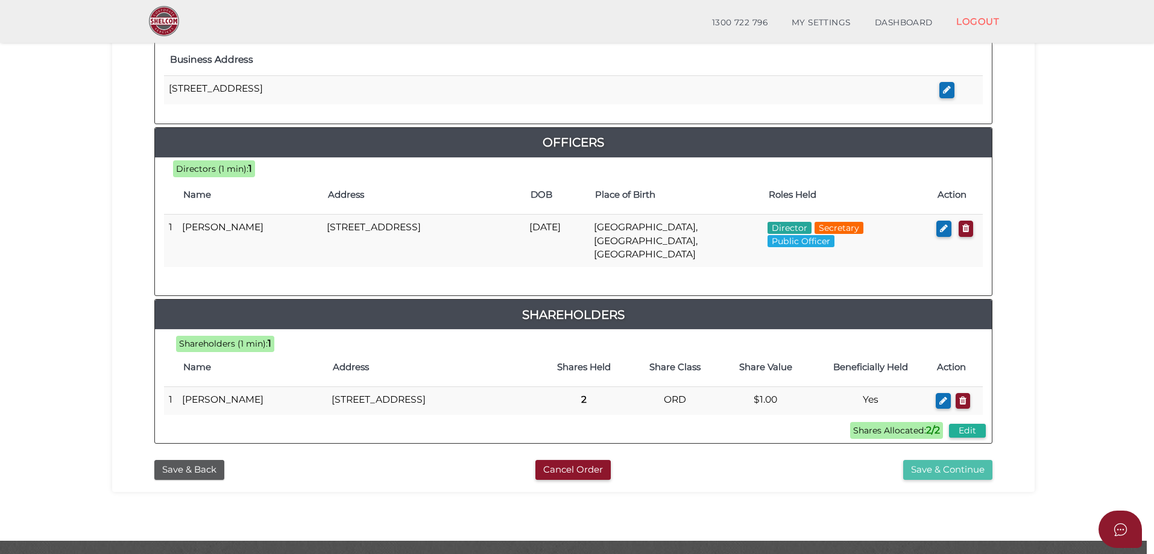
click at [925, 460] on button "Save & Continue" at bounding box center [947, 470] width 89 height 20
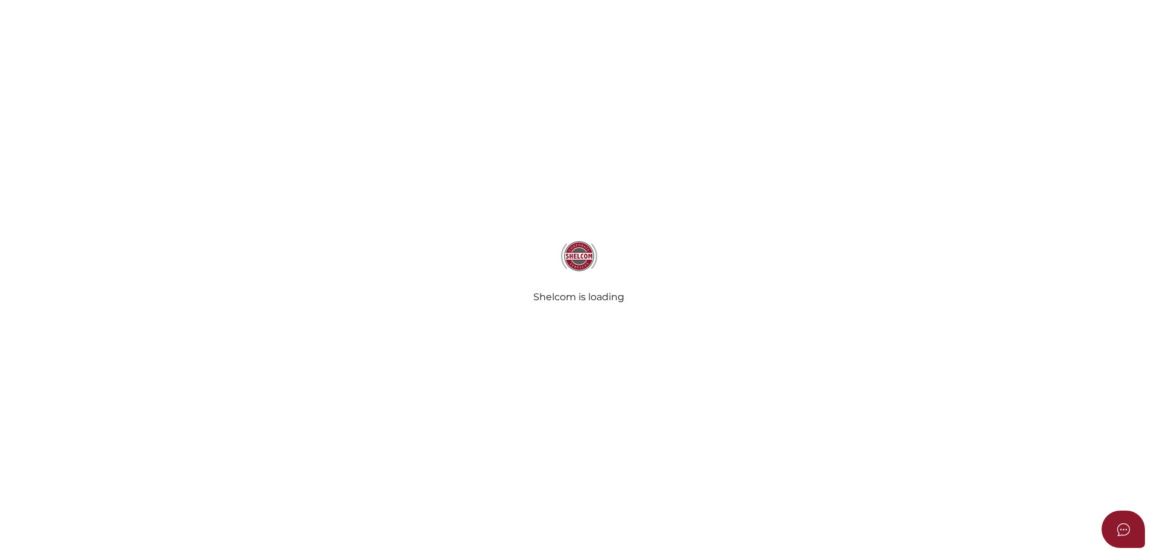
select select "Comb Binding"
radio input "true"
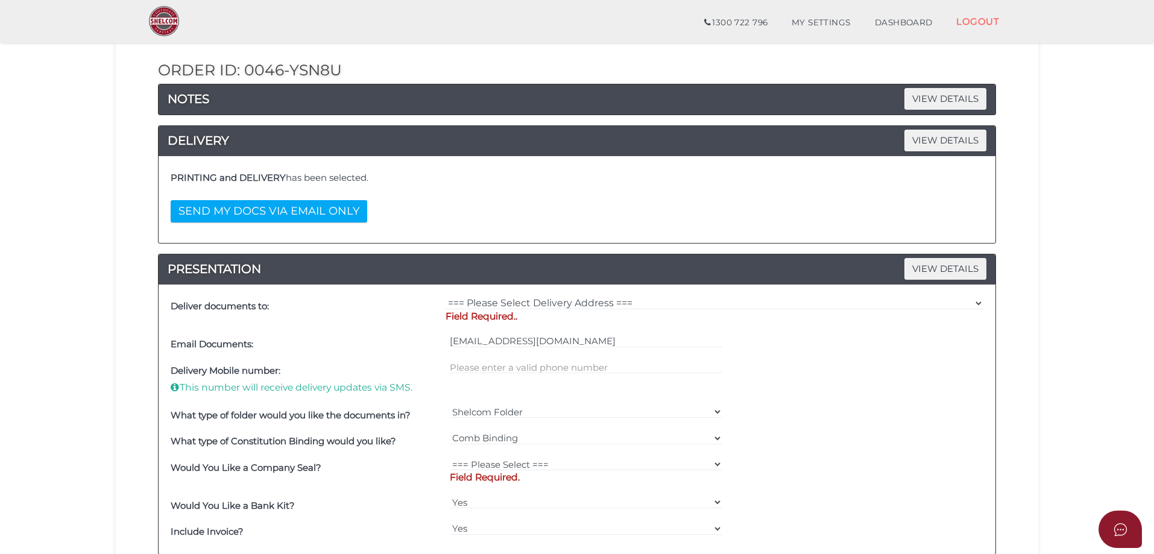
scroll to position [181, 0]
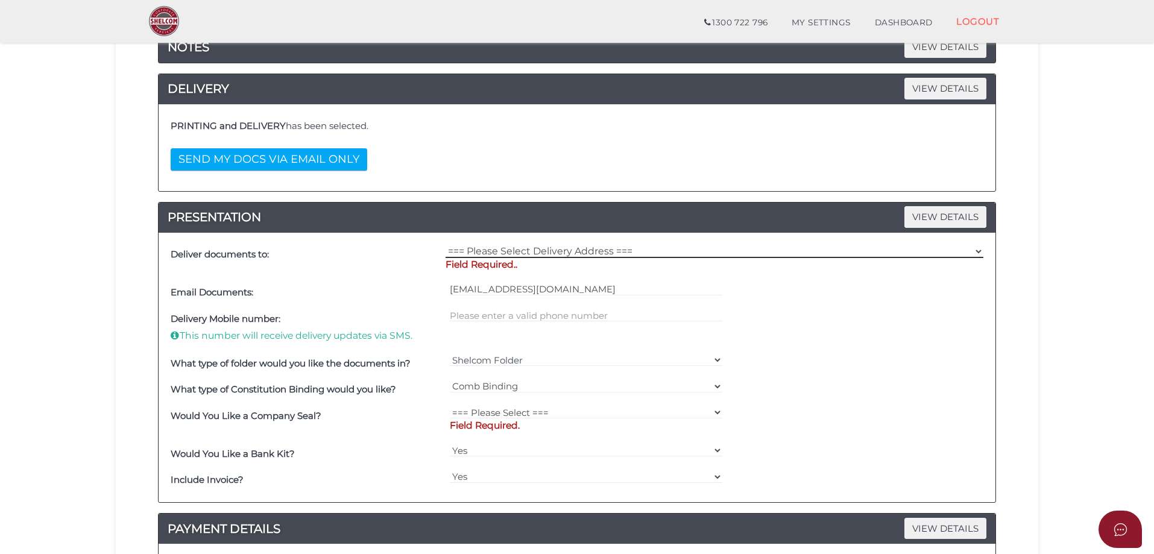
click at [977, 250] on select "=== Please Select Delivery Address === (User Address - JOEL GOLDMAN) 473 HAWTHO…" at bounding box center [714, 251] width 538 height 13
select select "0"
click at [445, 245] on select "=== Please Select Delivery Address === (User Address - JOEL GOLDMAN) 473 HAWTHO…" at bounding box center [714, 251] width 538 height 13
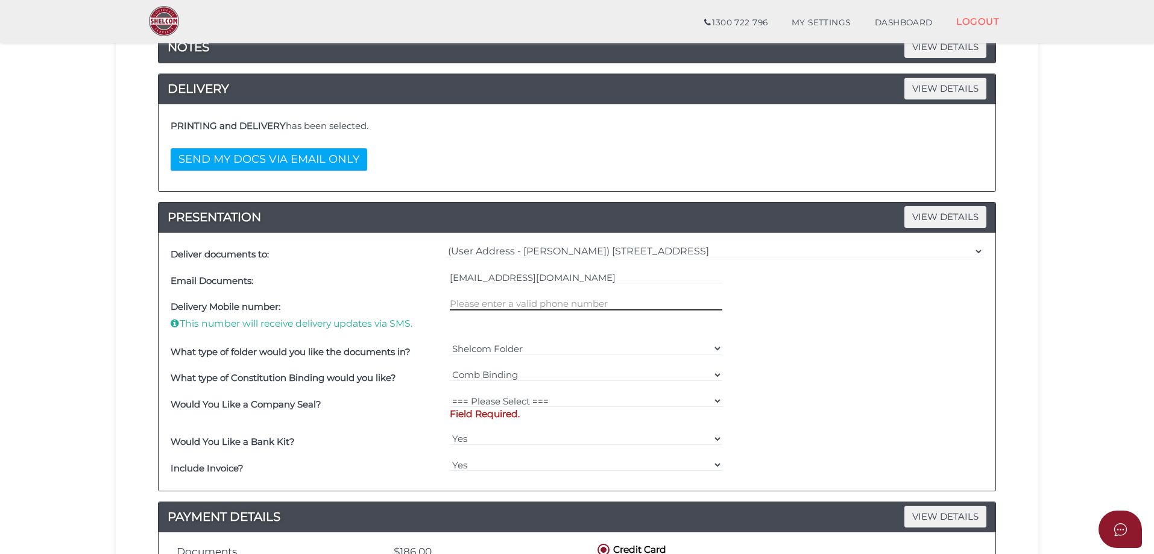
click at [506, 300] on input "text" at bounding box center [586, 303] width 273 height 13
type input "0478835270"
click at [713, 400] on select "=== Please Select === Fold Seal $50 No Seal" at bounding box center [586, 400] width 273 height 13
select select "0"
click at [450, 394] on select "=== Please Select === Fold Seal $50 No Seal" at bounding box center [586, 400] width 273 height 13
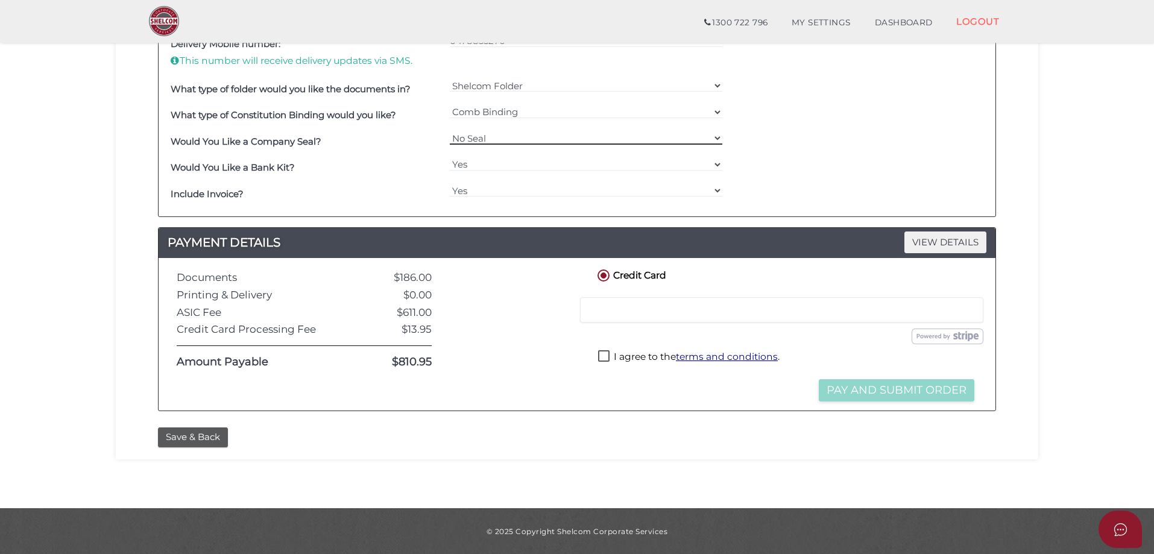
scroll to position [444, 0]
click at [605, 355] on label "I agree to the terms and conditions ." at bounding box center [688, 357] width 181 height 15
checkbox input "true"
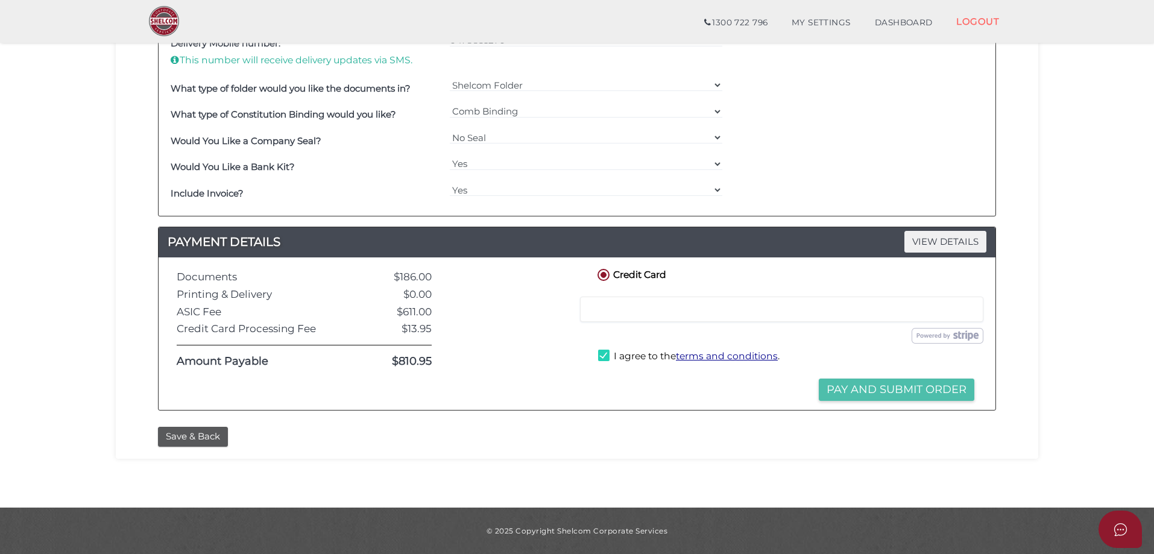
click at [871, 386] on button "Pay and Submit Order" at bounding box center [897, 390] width 156 height 22
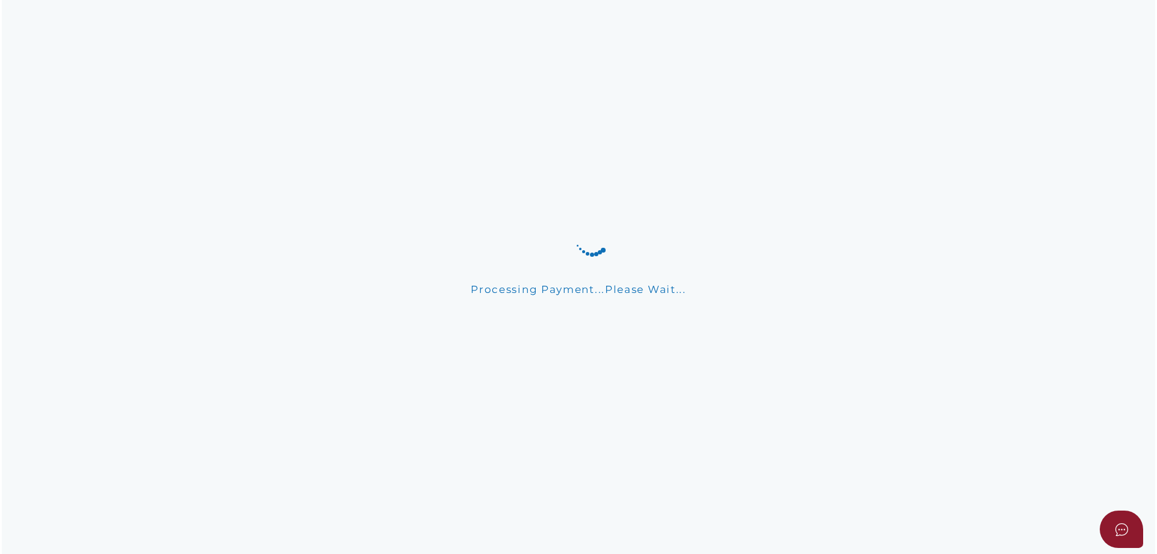
scroll to position [0, 0]
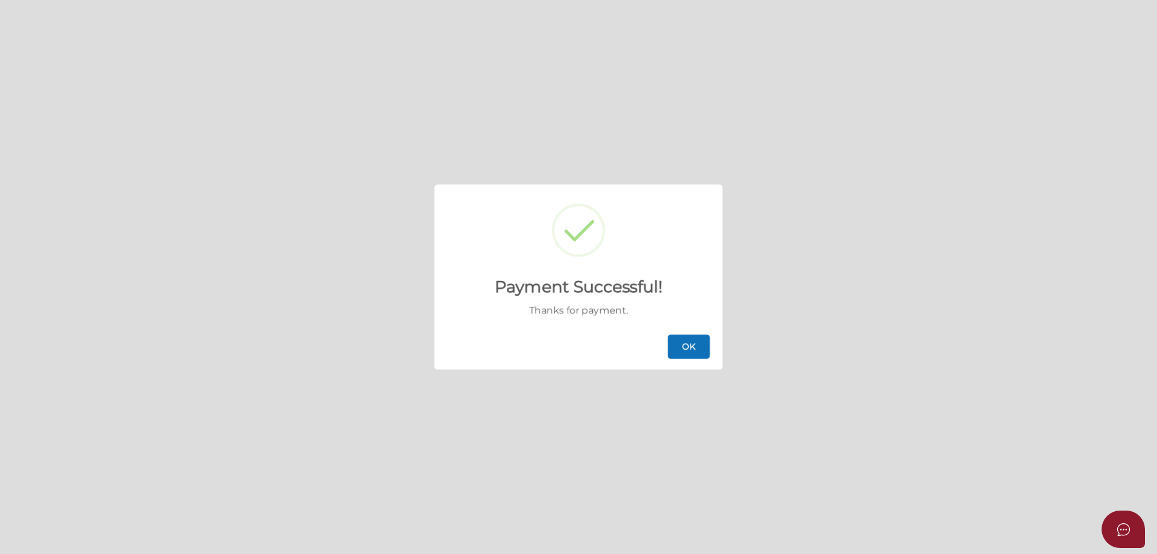
click at [687, 352] on button "OK" at bounding box center [689, 347] width 42 height 24
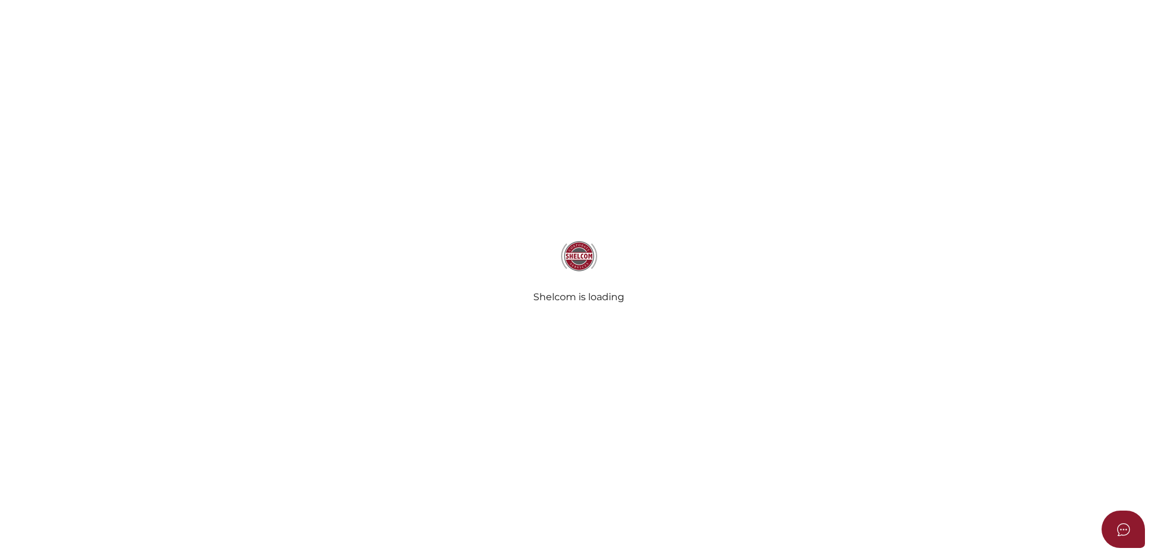
select select
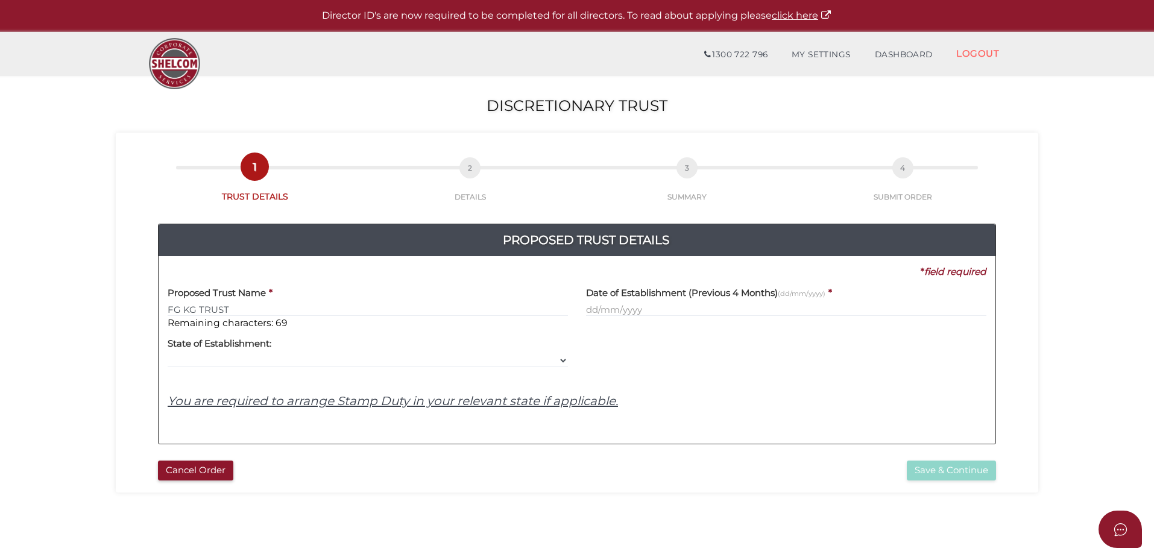
type input "FG KG TRUST"
click at [629, 307] on input "text" at bounding box center [786, 309] width 400 height 13
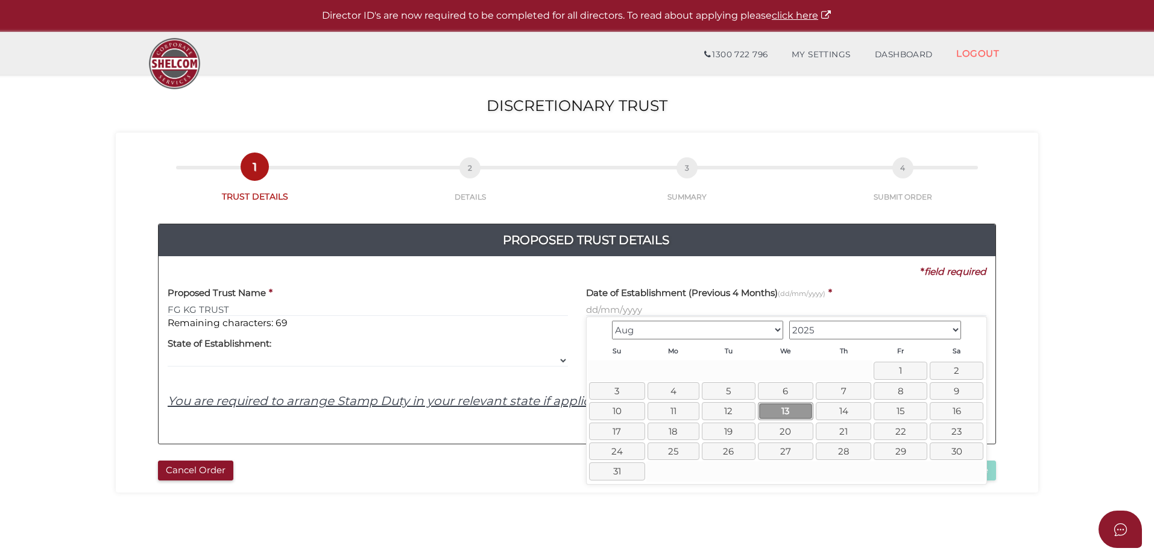
click at [785, 412] on link "13" at bounding box center [785, 410] width 55 height 17
type input "13/08/2025"
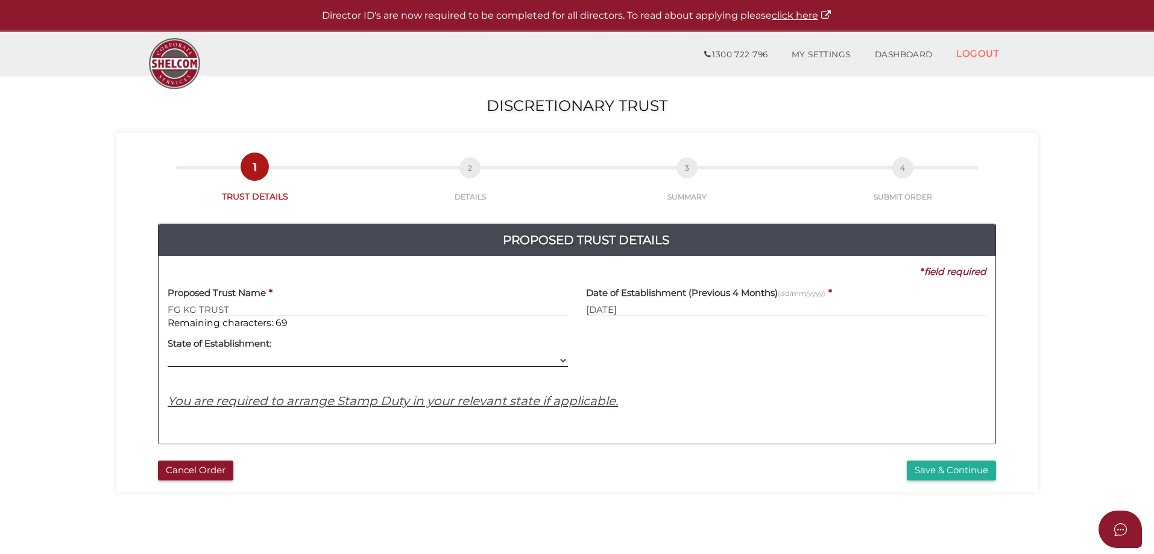
drag, startPoint x: 560, startPoint y: 358, endPoint x: 498, endPoint y: 359, distance: 62.1
click at [560, 358] on select "VIC ACT NSW NT QLD TAS WA SA" at bounding box center [368, 360] width 400 height 13
select select "VIC"
click at [168, 354] on select "VIC ACT NSW NT QLD TAS WA SA" at bounding box center [368, 360] width 400 height 13
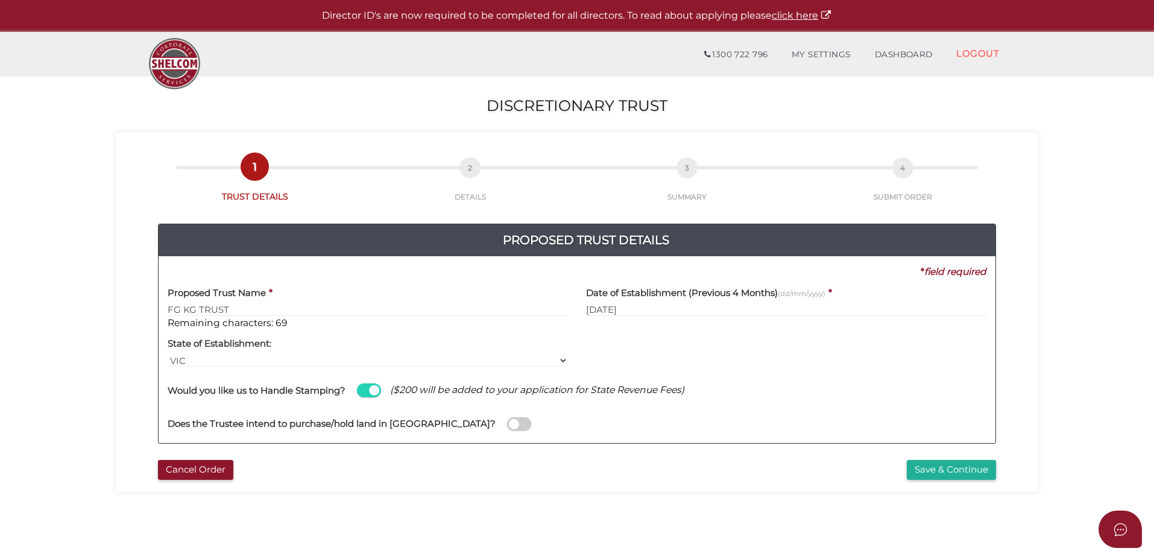
click at [507, 423] on span at bounding box center [519, 424] width 24 height 14
click at [0, 0] on input "checkbox" at bounding box center [0, 0] width 0 height 0
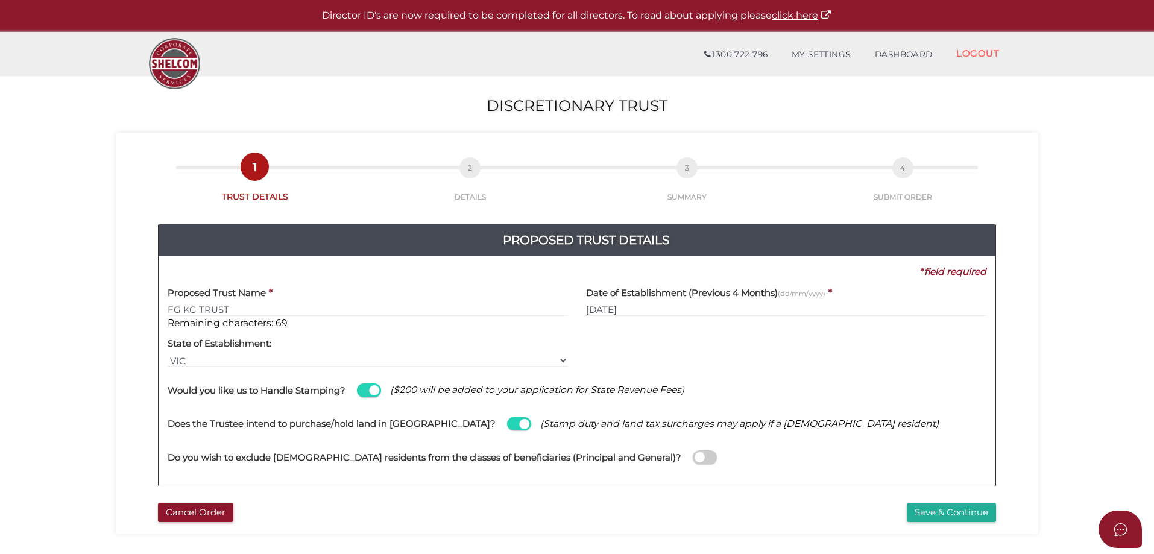
click at [693, 456] on span at bounding box center [705, 457] width 24 height 14
click at [0, 0] on input "checkbox" at bounding box center [0, 0] width 0 height 0
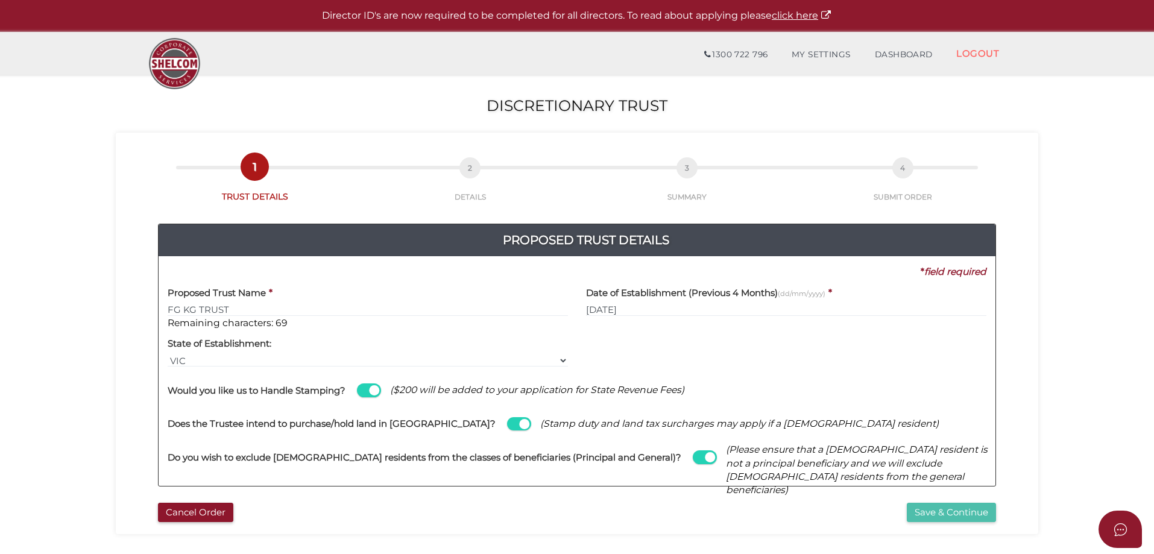
click at [927, 511] on button "Save & Continue" at bounding box center [951, 513] width 89 height 20
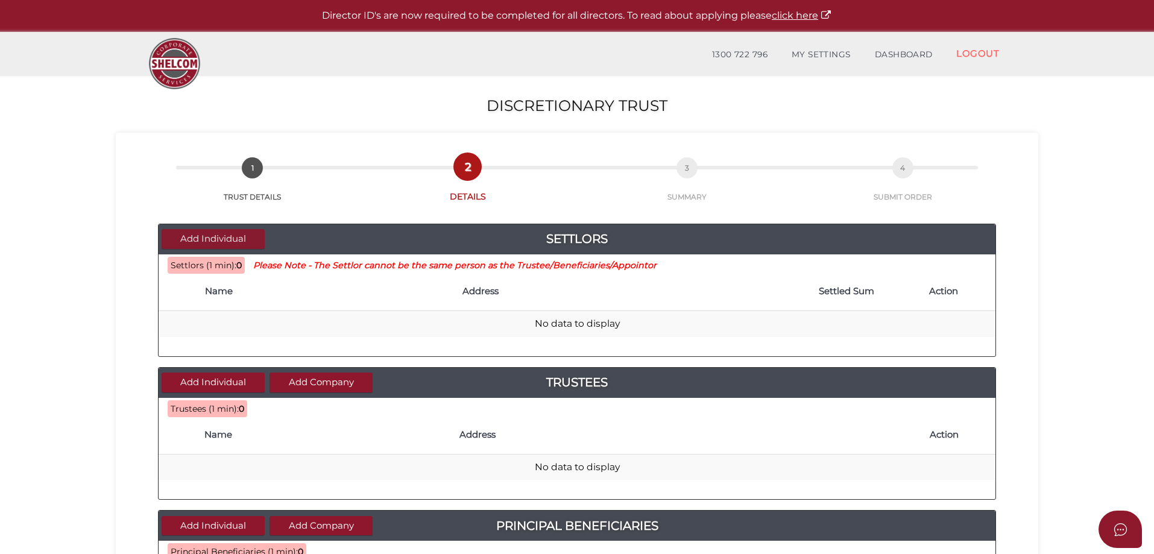
click at [209, 236] on button "Add Individual" at bounding box center [213, 239] width 103 height 20
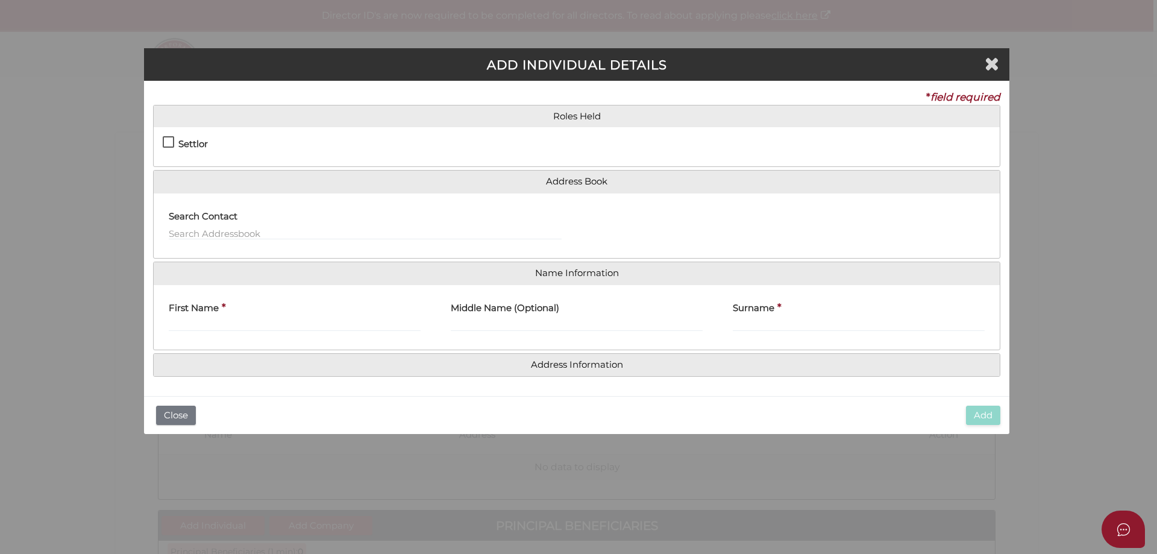
click at [166, 140] on label "Settlor" at bounding box center [185, 146] width 45 height 15
checkbox input "true"
type input "10"
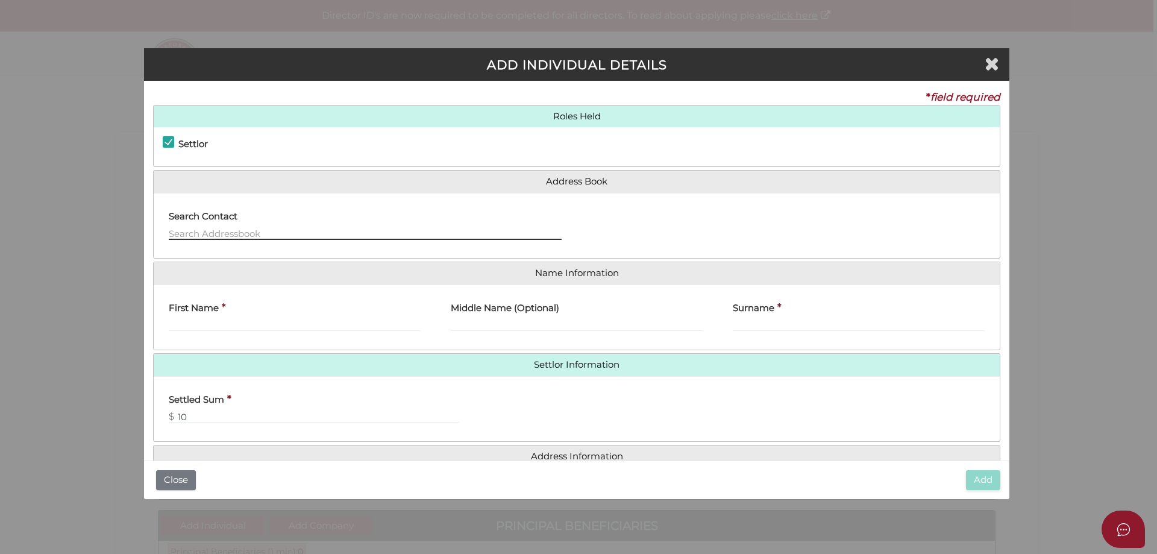
click at [192, 233] on input "text" at bounding box center [365, 233] width 393 height 13
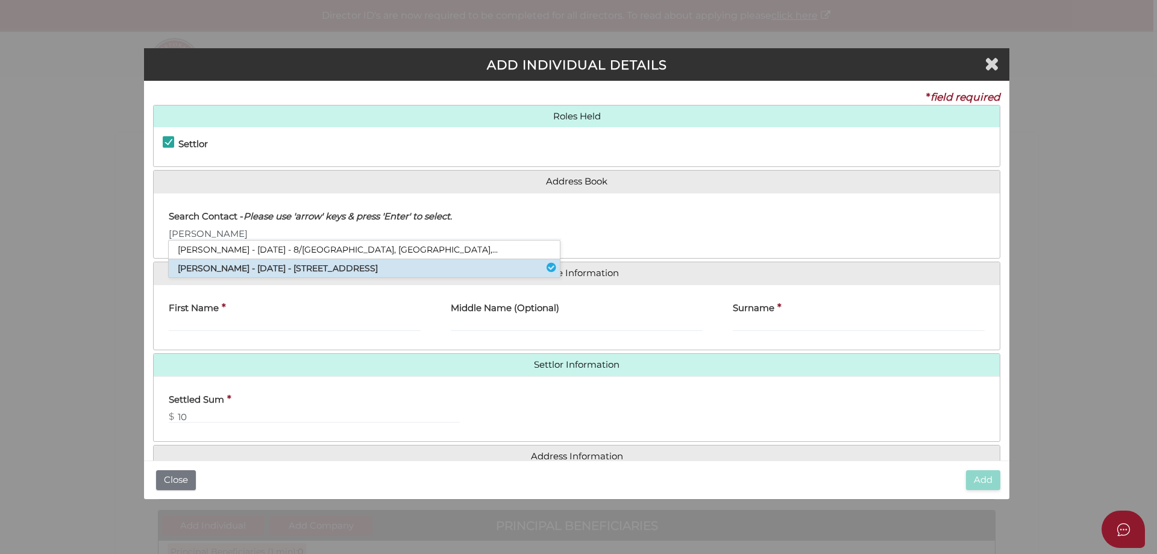
click at [198, 267] on li "Joel Goldman - 06/11/2025 - 473 Hawthorn Road, Caulfield South, VIC, 3162" at bounding box center [364, 268] width 391 height 18
type input "Joel"
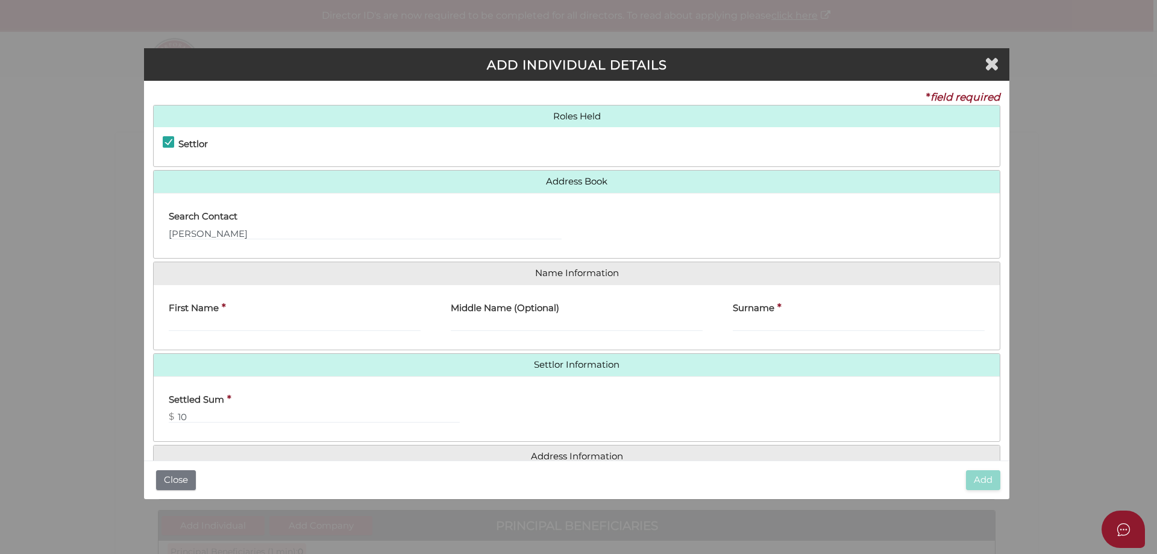
type input "Joel"
type input "Goldman"
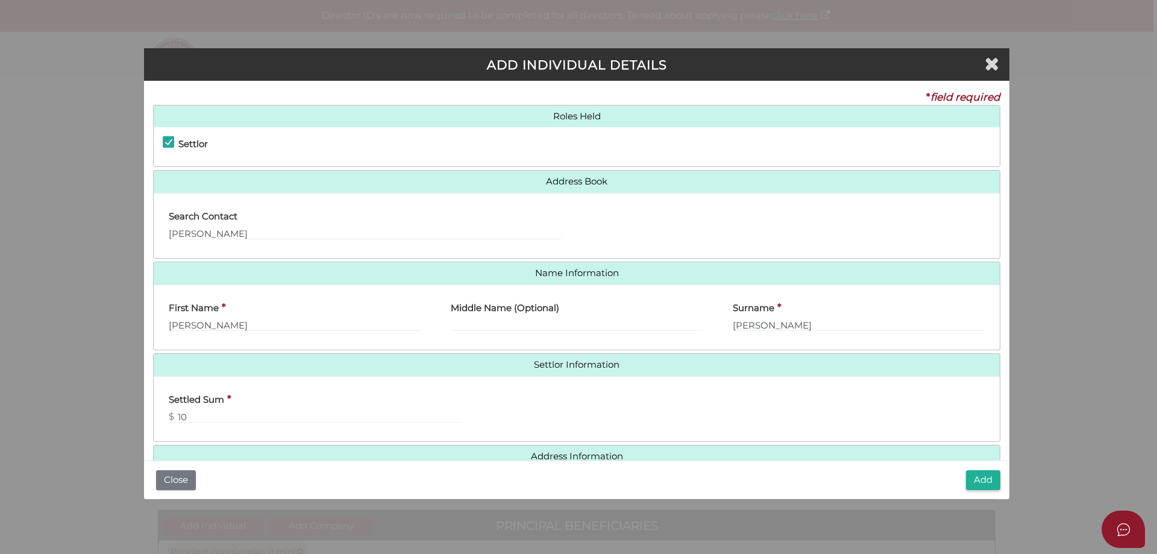
scroll to position [27, 0]
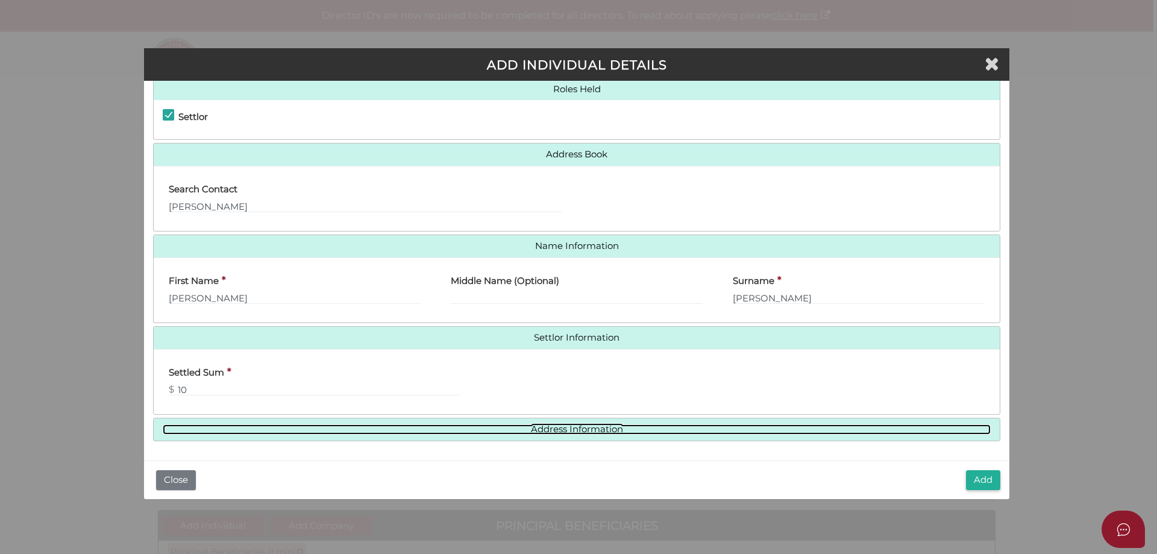
click at [546, 426] on link "Address Information" at bounding box center [577, 429] width 828 height 10
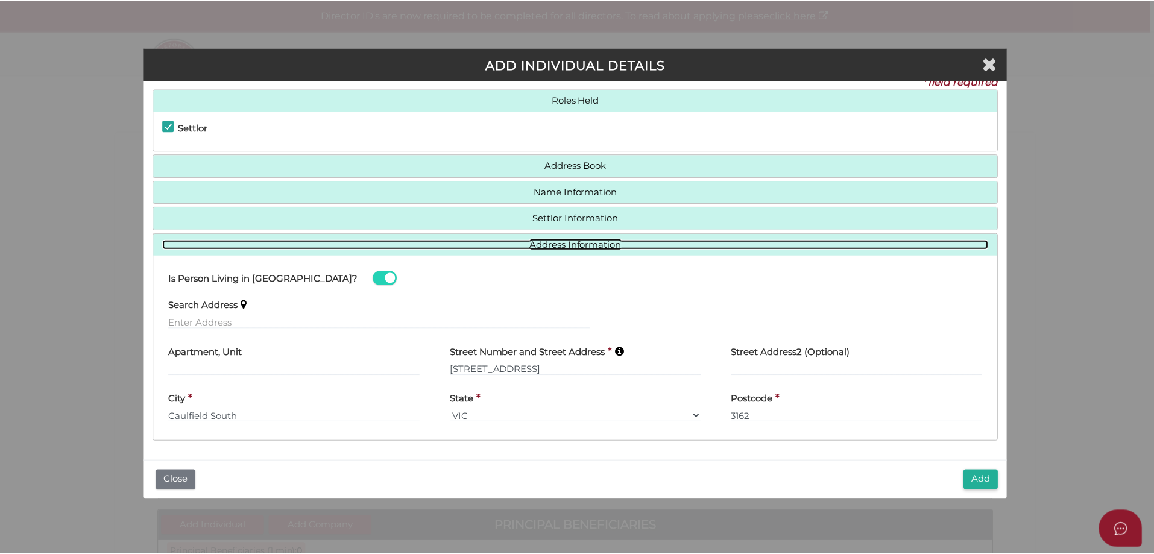
scroll to position [16, 0]
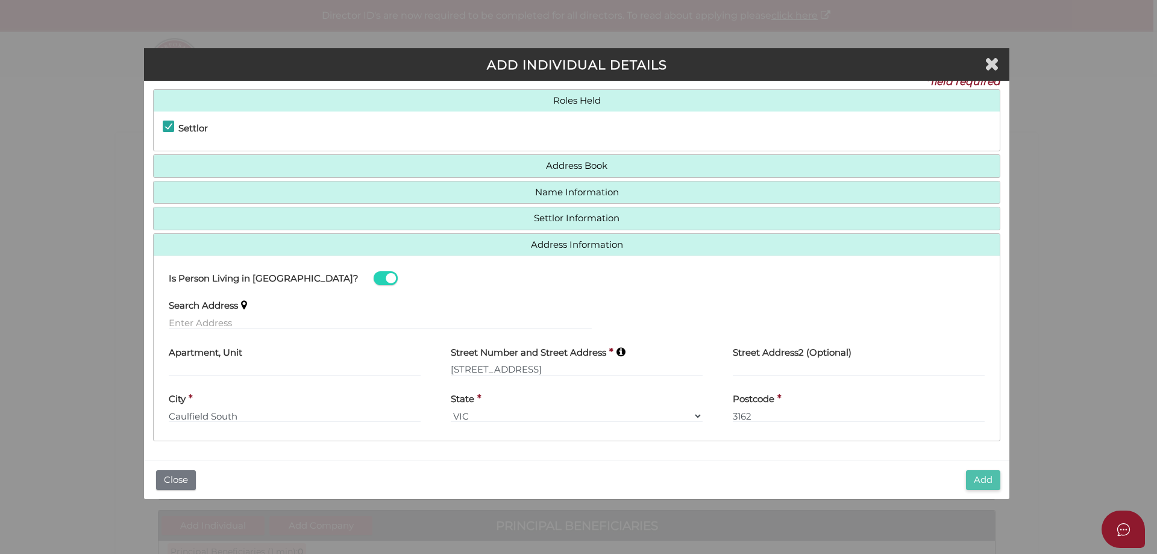
click at [977, 479] on button "Add" at bounding box center [983, 480] width 34 height 20
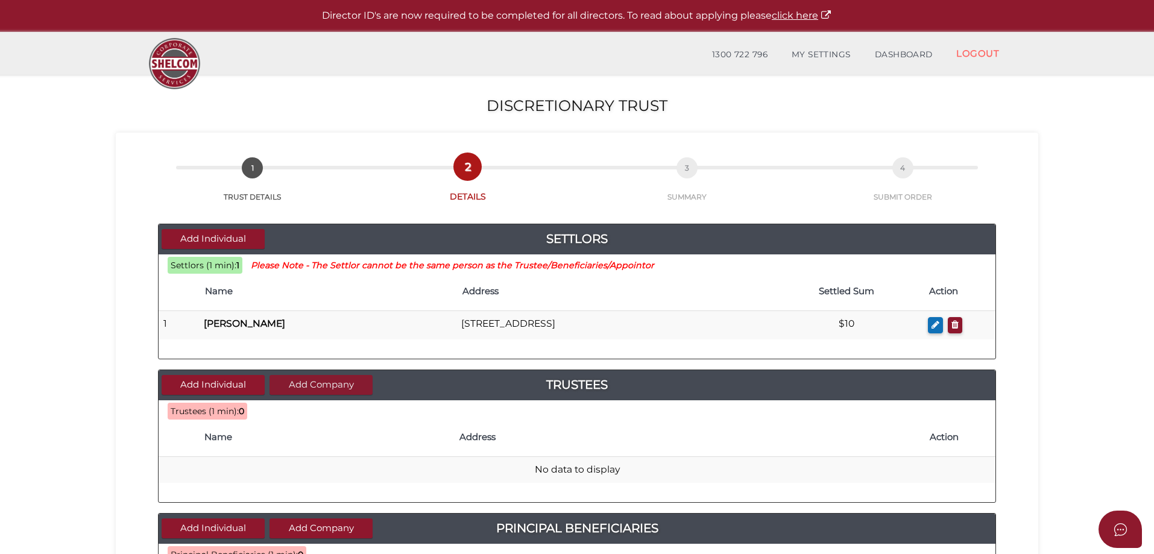
click at [290, 380] on button "Add Company" at bounding box center [320, 385] width 103 height 20
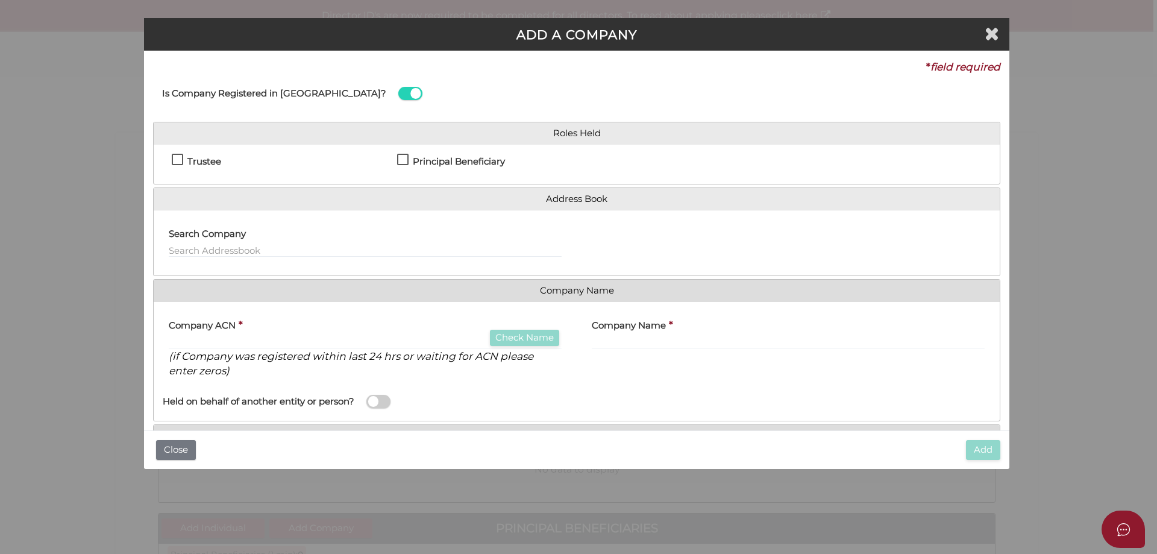
click at [174, 158] on label "Trustee" at bounding box center [196, 164] width 49 height 15
checkbox input "true"
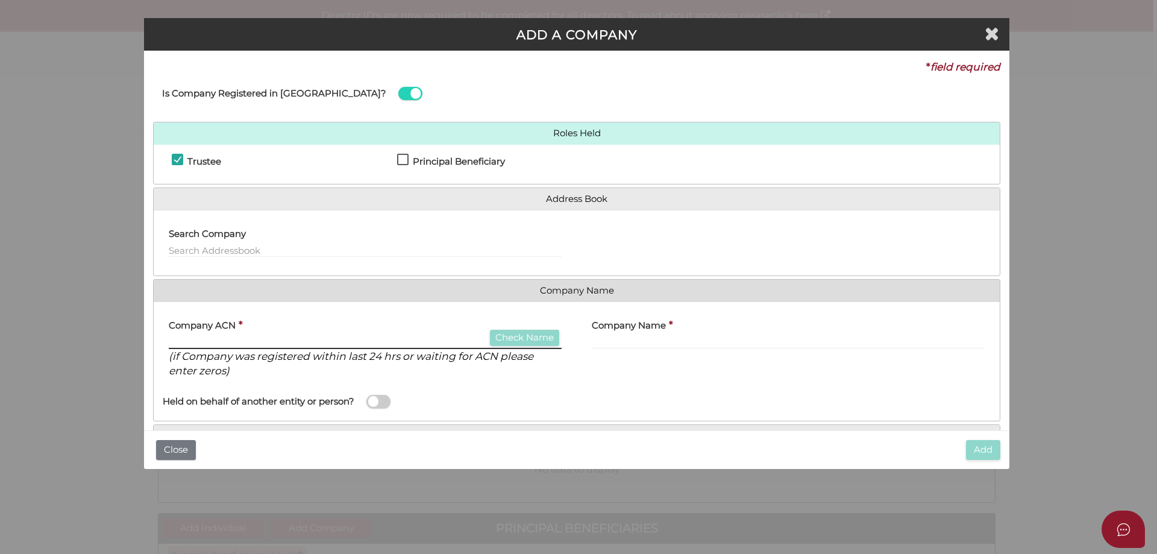
click at [191, 339] on input "text" at bounding box center [365, 342] width 393 height 13
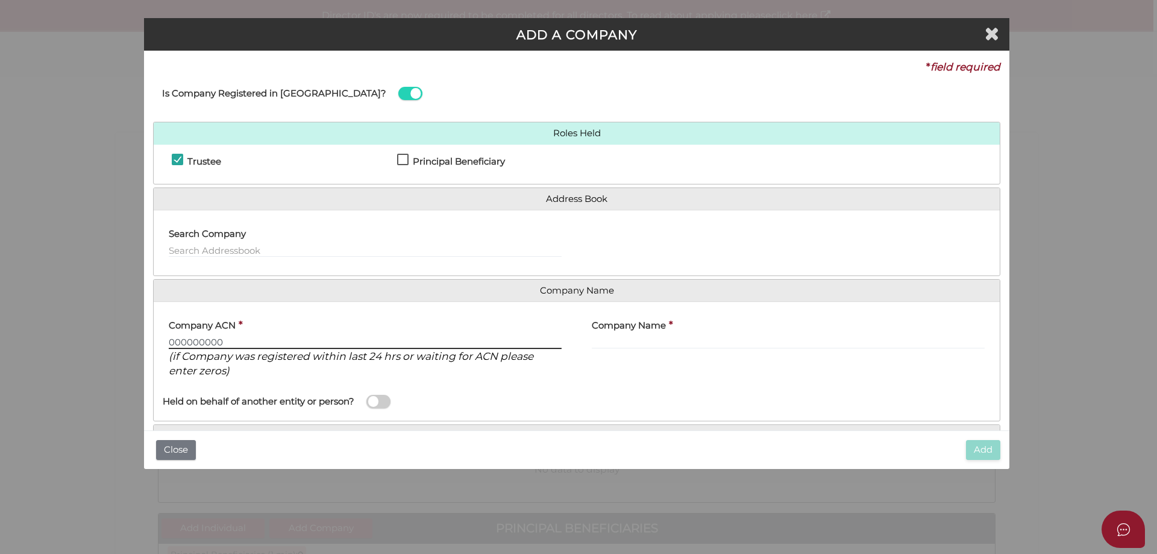
type input "000000000"
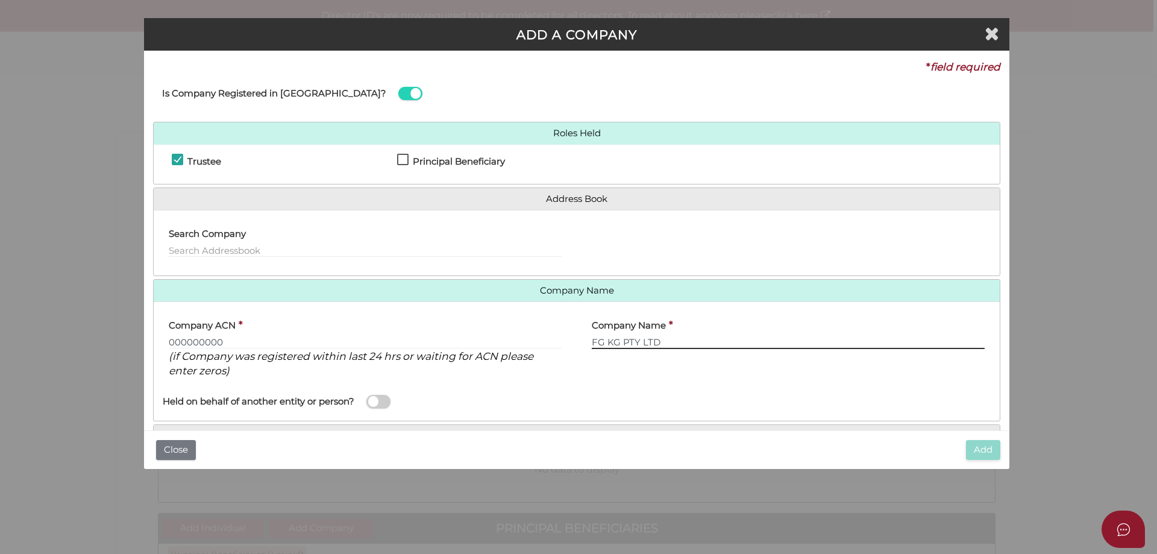
type input "FG KG PTY LTD"
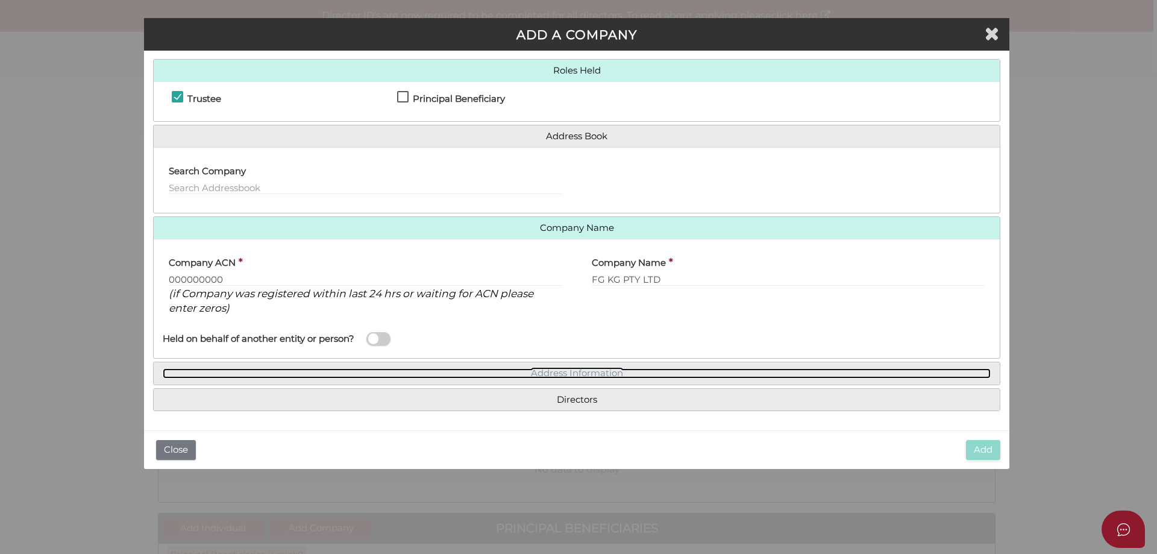
click at [587, 370] on link "Address Information" at bounding box center [577, 373] width 828 height 10
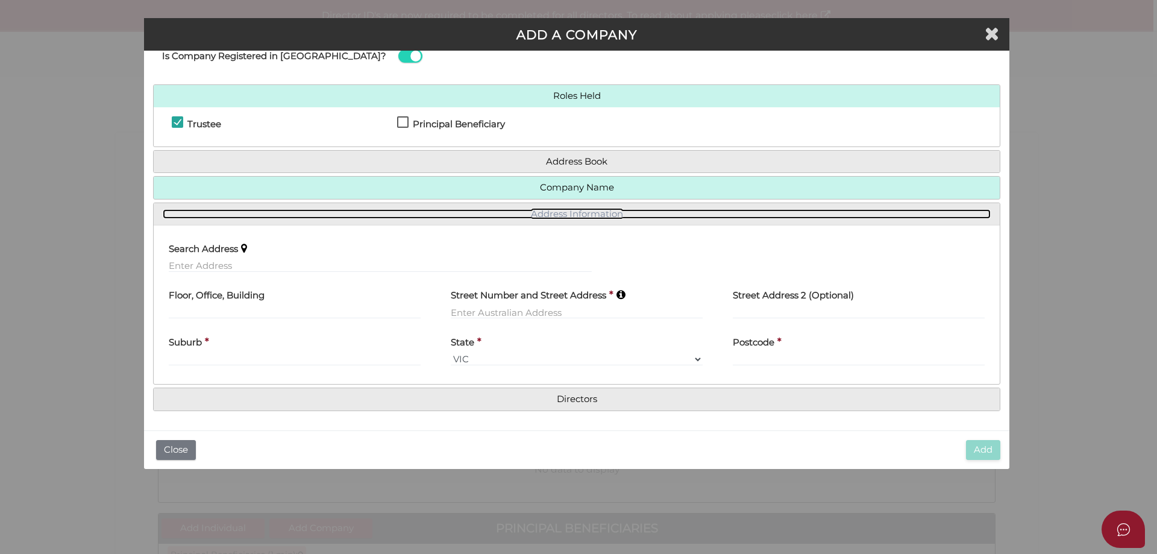
scroll to position [37, 0]
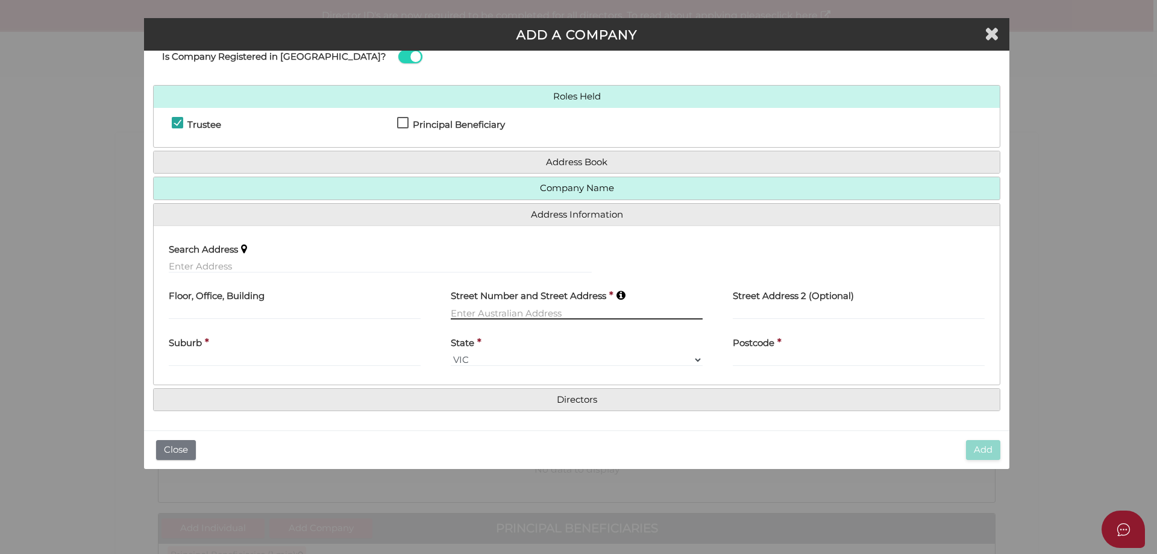
click at [479, 311] on input "text" at bounding box center [577, 312] width 252 height 13
click at [229, 264] on input "text" at bounding box center [380, 266] width 423 height 13
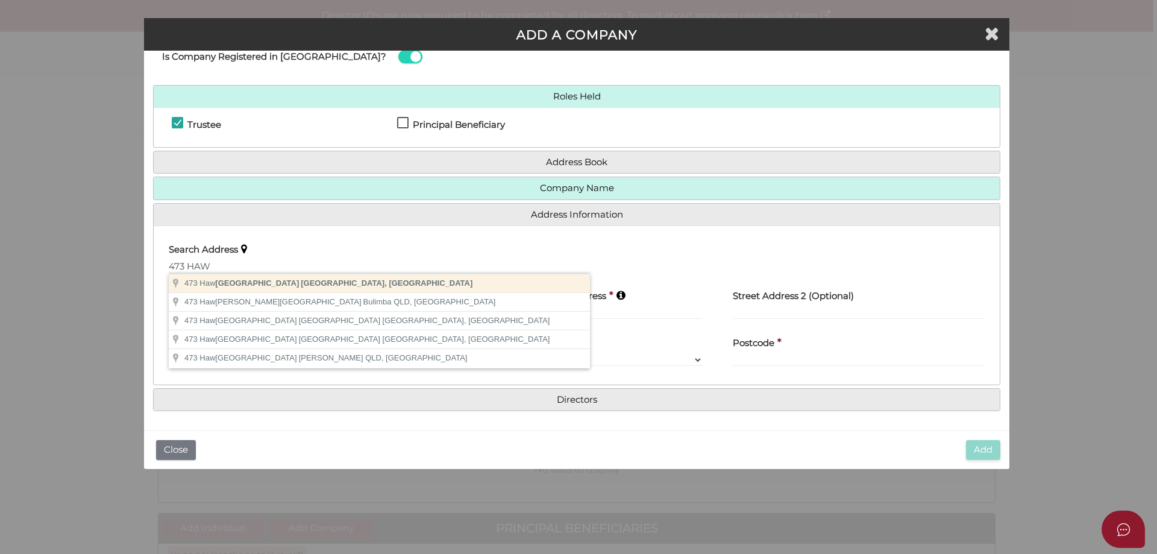
type input "473 Hawthorn Road, Caulfield South VIC, Australia"
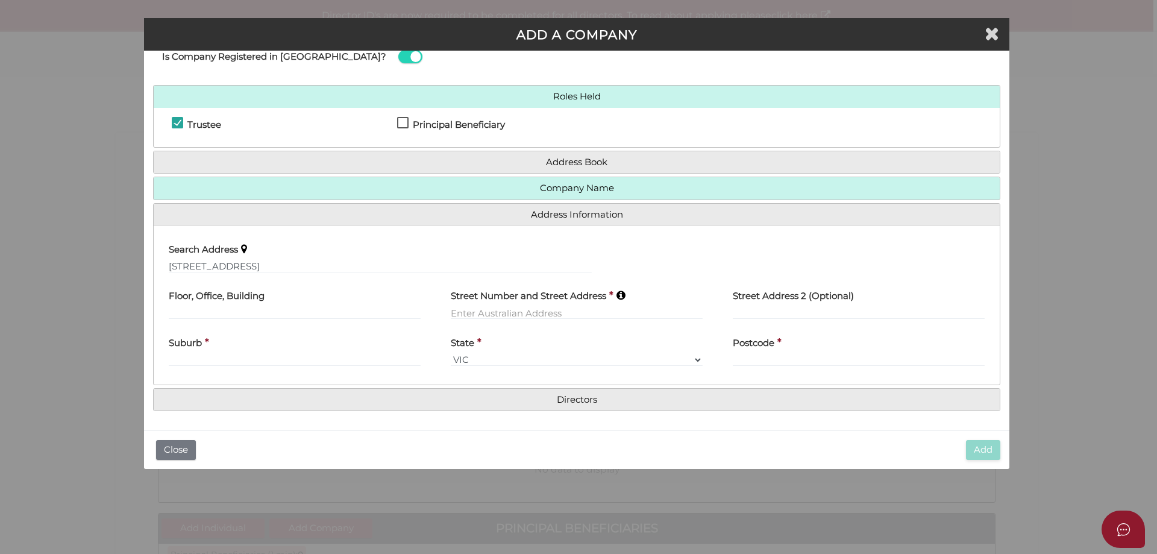
type input "473 Hawthorn Road"
type input "Caulfield South"
select select "VIC"
type input "3162"
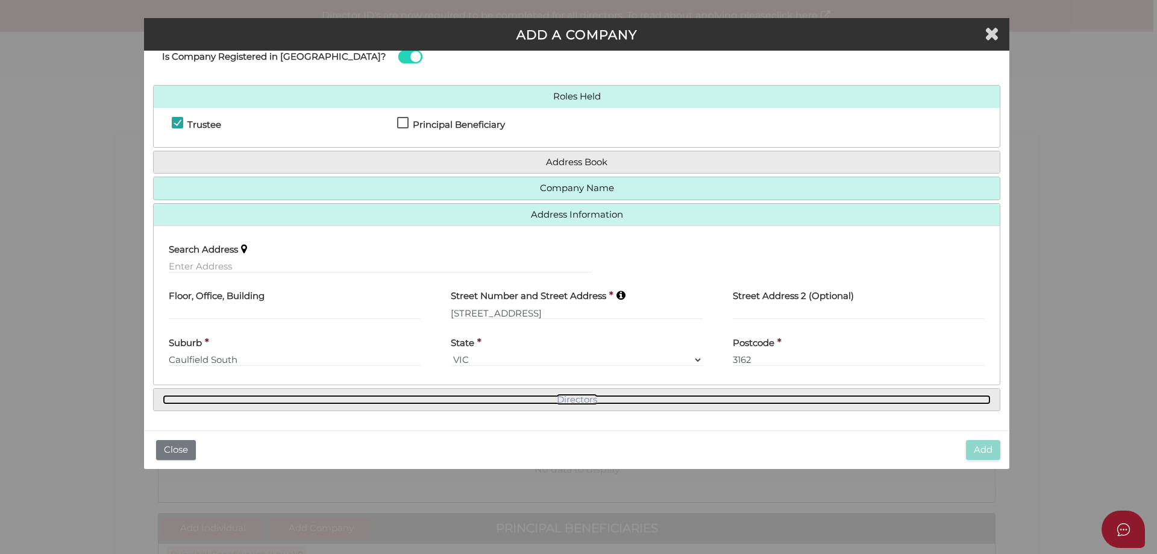
click at [564, 400] on link "Directors" at bounding box center [577, 400] width 828 height 10
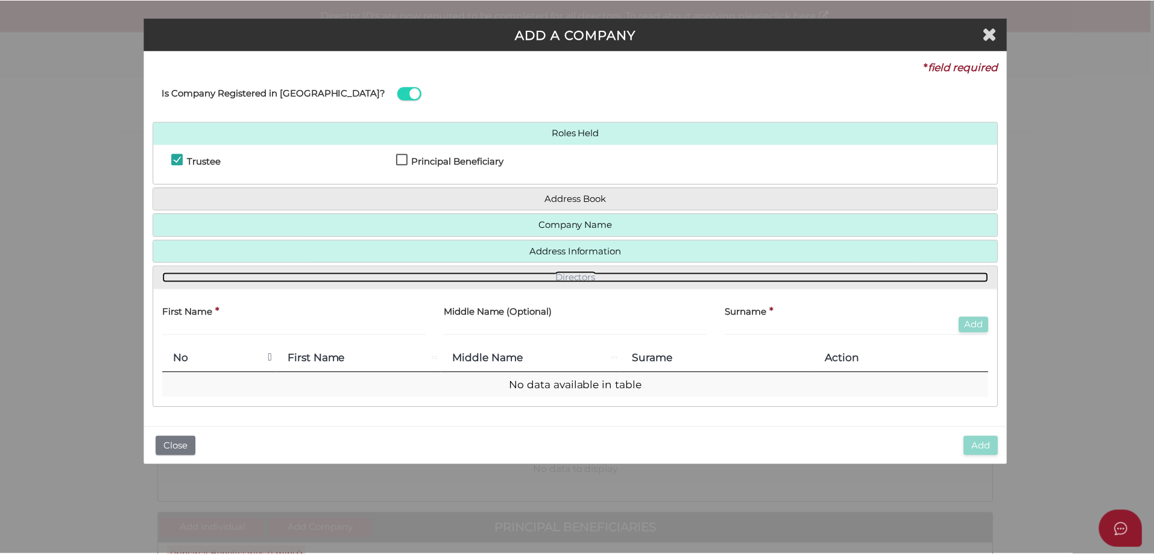
scroll to position [0, 0]
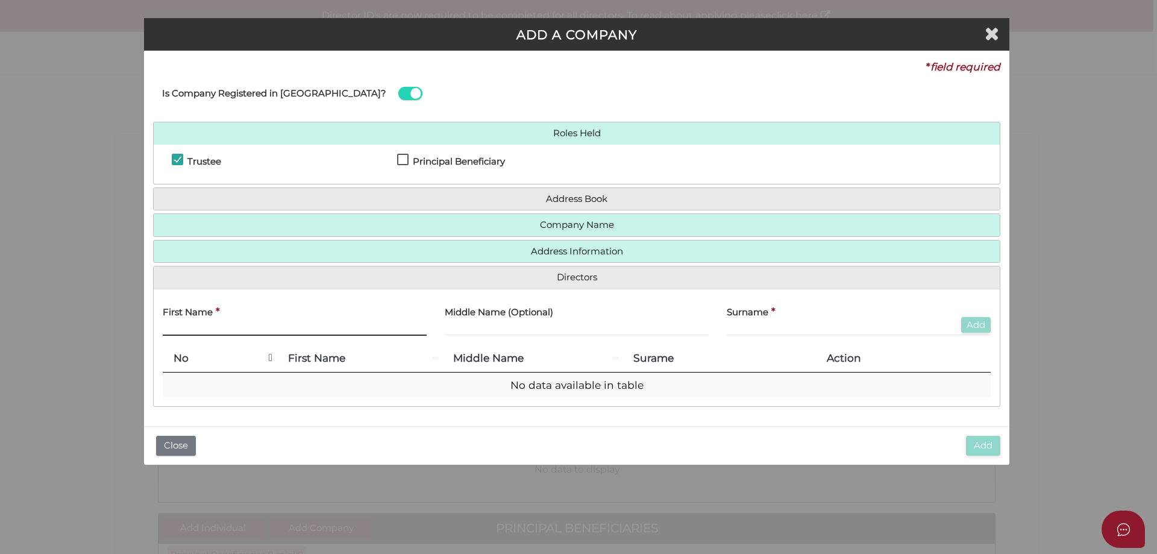
click at [242, 326] on input "text" at bounding box center [295, 329] width 264 height 13
type input "KAYLA"
type input "GREGG"
click at [974, 325] on button "Add" at bounding box center [976, 325] width 30 height 16
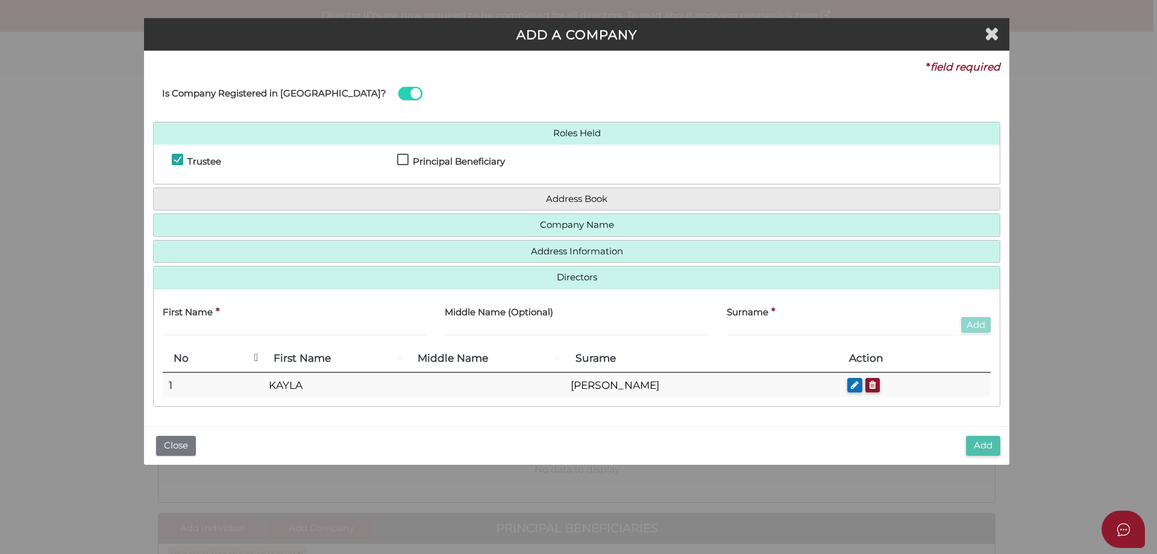
click at [980, 445] on button "Add" at bounding box center [983, 446] width 34 height 20
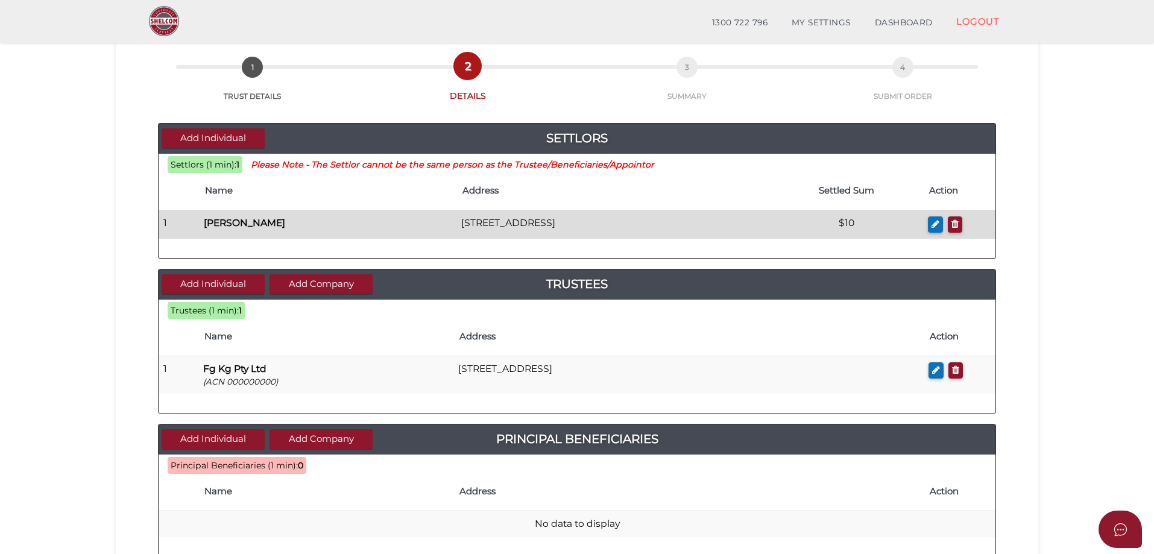
scroll to position [181, 0]
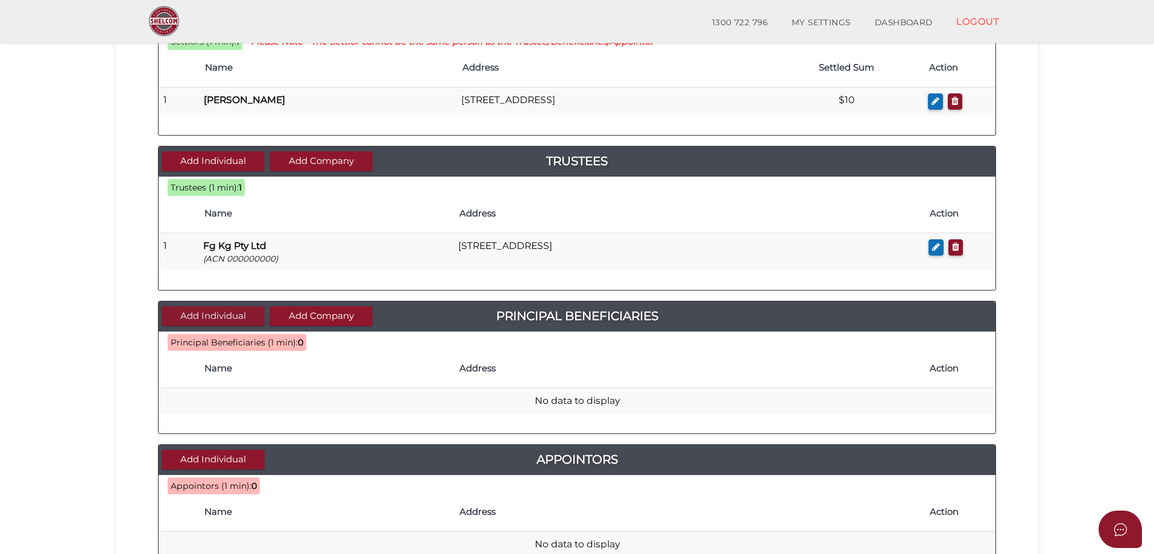
click at [217, 309] on button "Add Individual" at bounding box center [213, 316] width 103 height 20
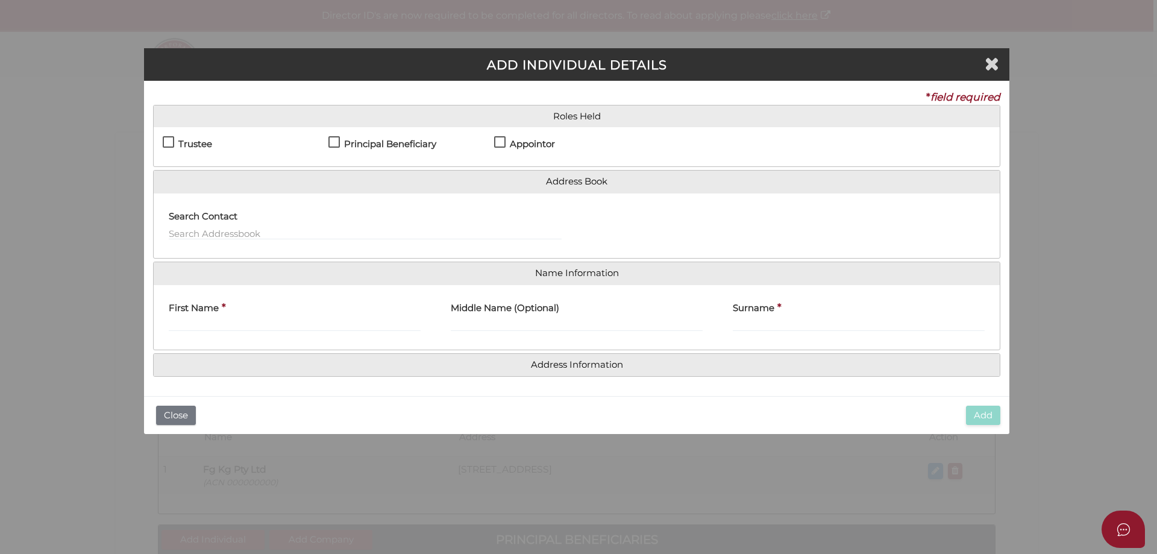
click at [332, 139] on label "Principal Beneficiary" at bounding box center [383, 146] width 108 height 15
checkbox input "true"
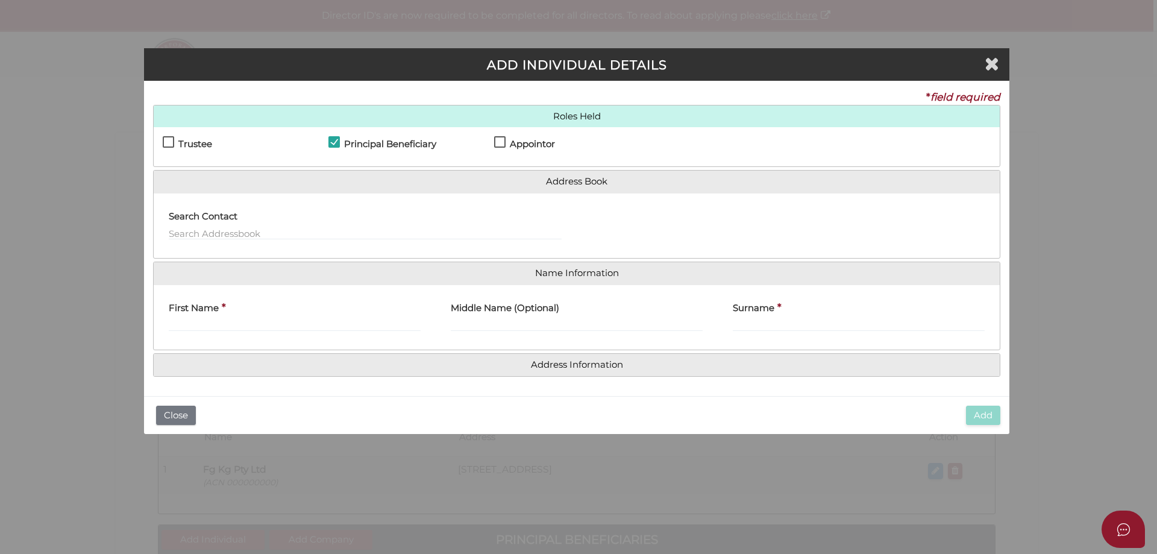
click at [501, 140] on label "Appointor" at bounding box center [524, 146] width 61 height 15
checkbox input "true"
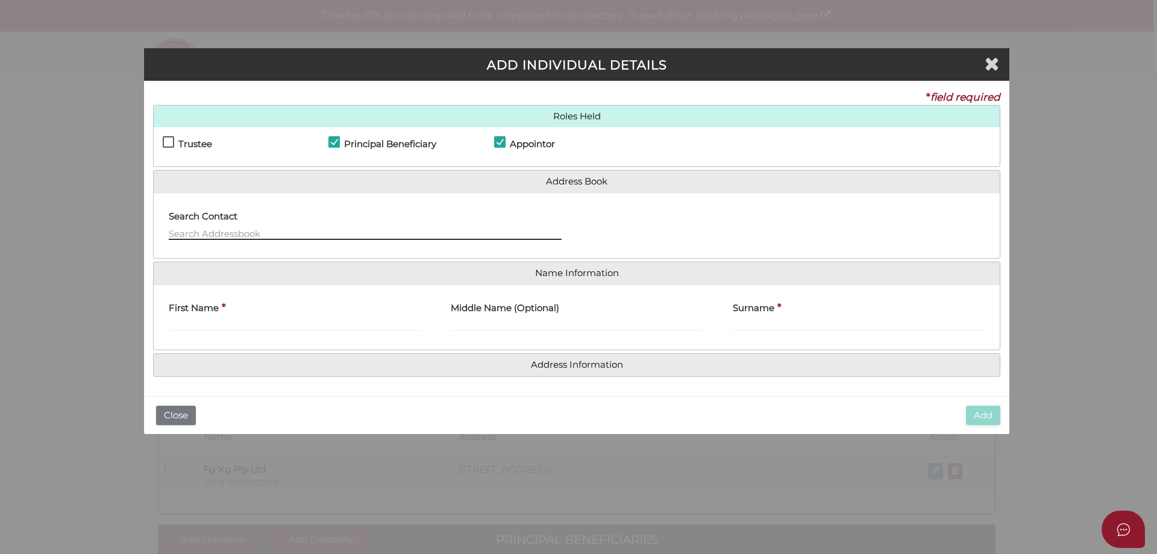
click at [177, 231] on input "text" at bounding box center [365, 233] width 393 height 13
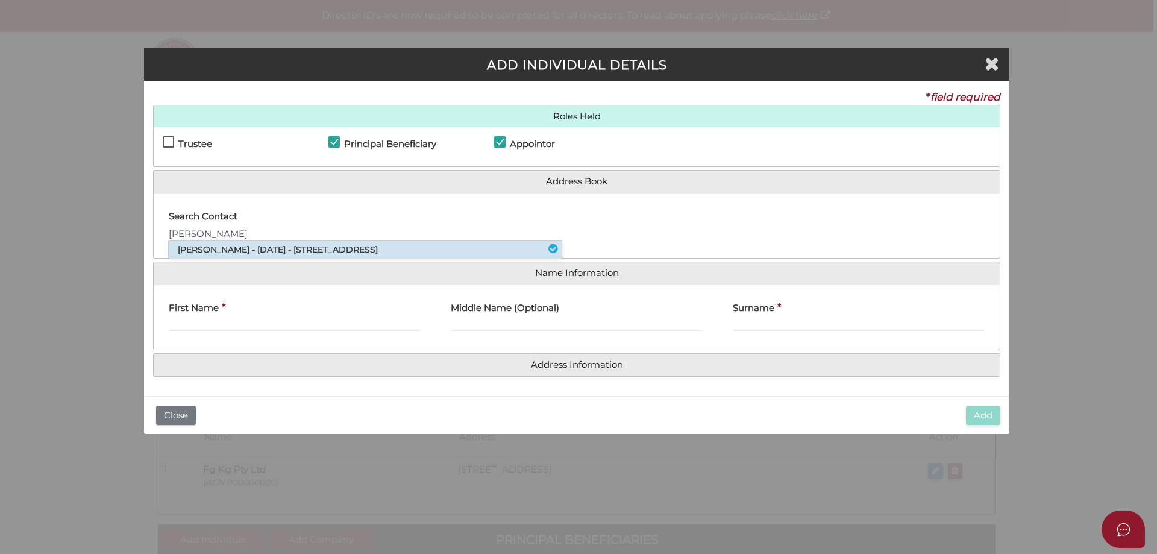
click at [192, 247] on li "Kayla Gregg - 05/07/1993 - 79 Keele Street, Collingwood, VIC, 3066" at bounding box center [365, 250] width 393 height 18
type input "Kayla"
type input "Gregg"
type input "79 Keele Street"
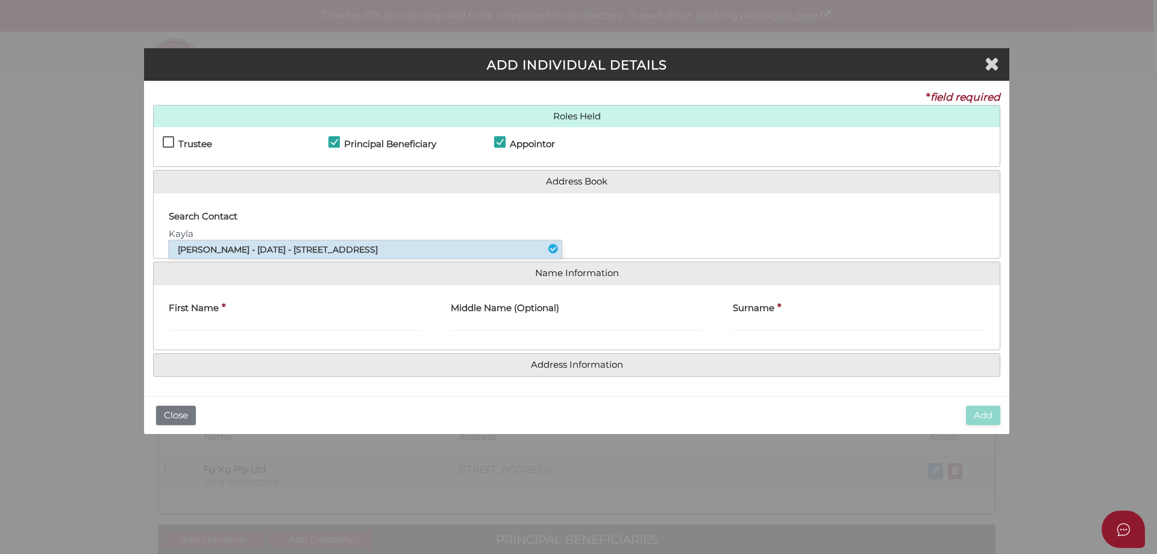
type input "Collingwood"
type input "3066"
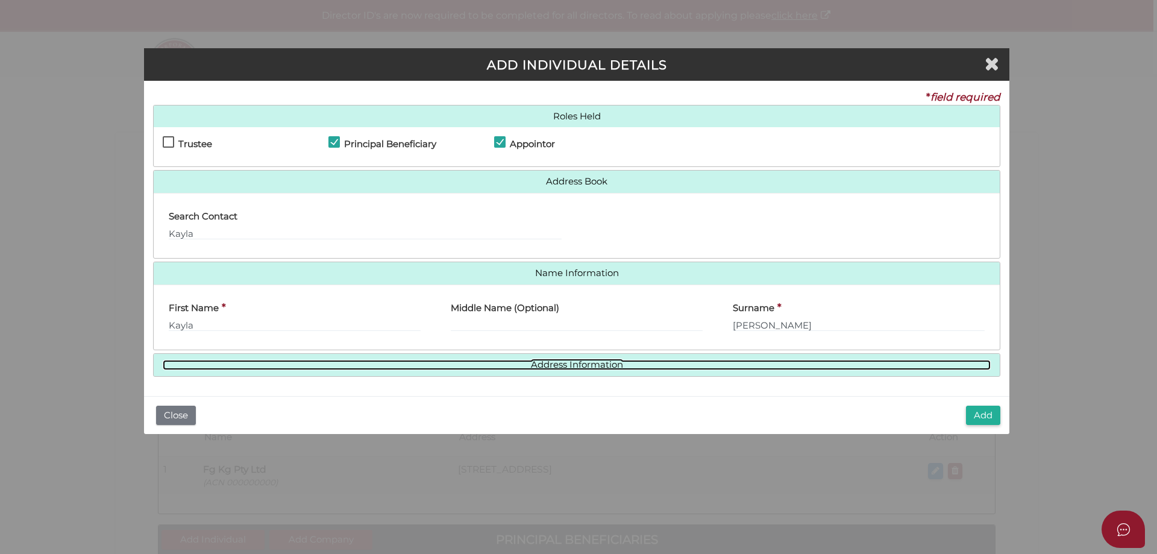
click at [539, 365] on link "Address Information" at bounding box center [577, 365] width 828 height 10
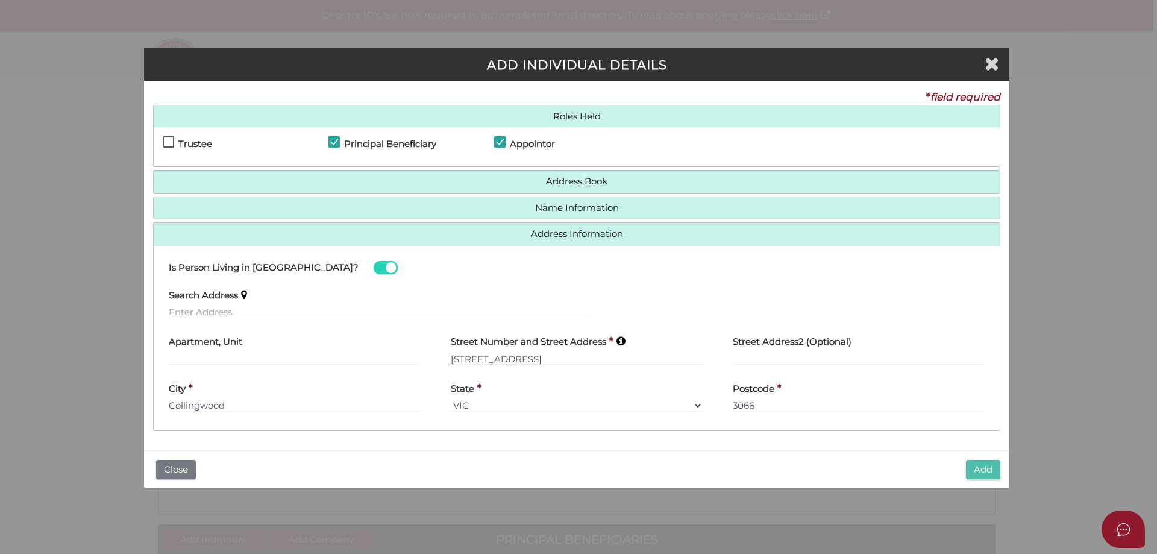
click at [975, 468] on button "Add" at bounding box center [983, 470] width 34 height 20
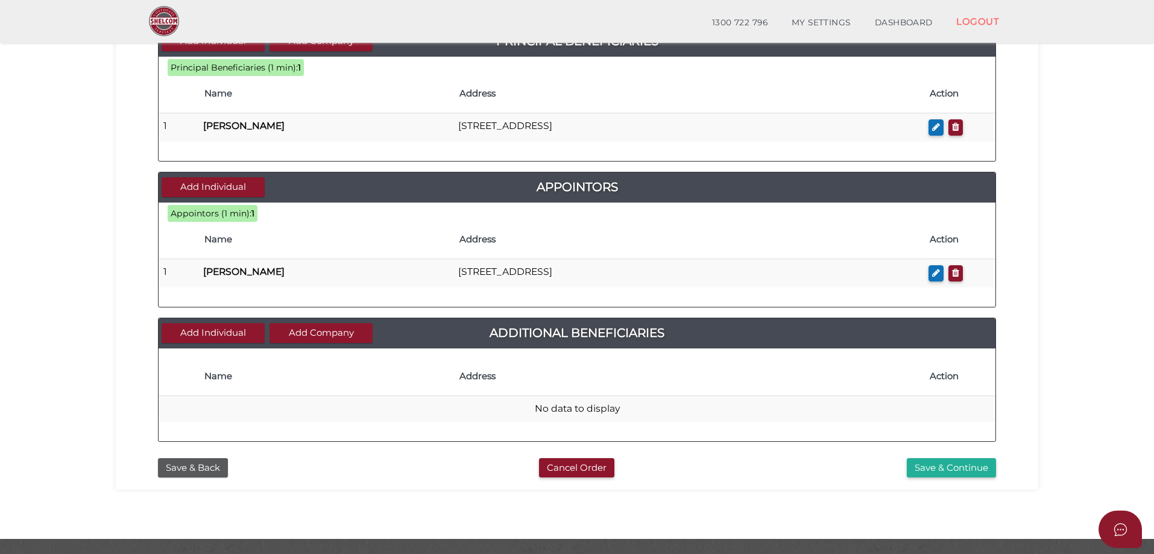
scroll to position [487, 0]
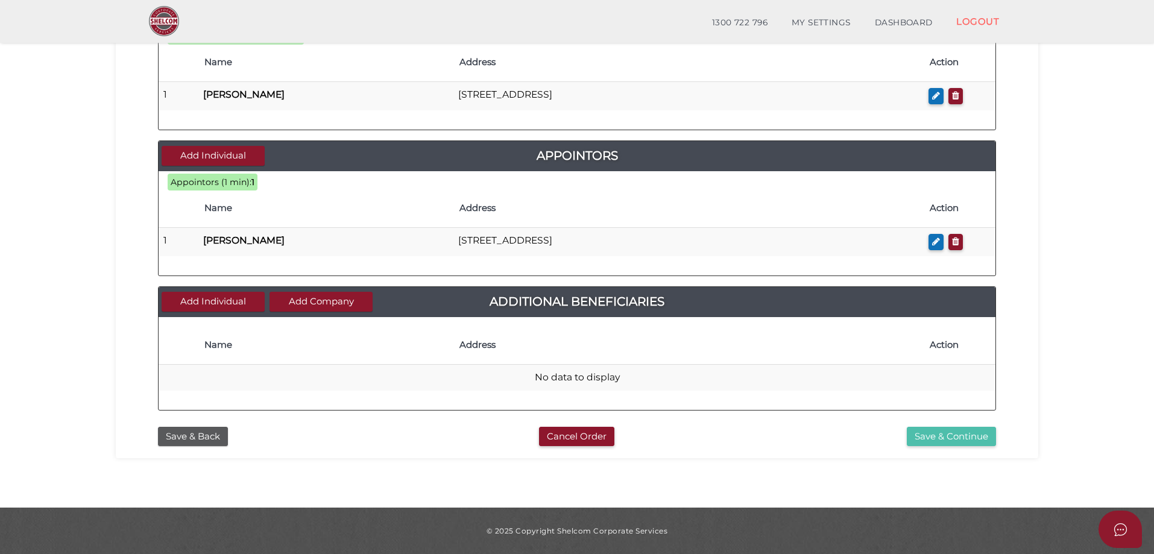
click at [917, 435] on button "Save & Continue" at bounding box center [951, 437] width 89 height 20
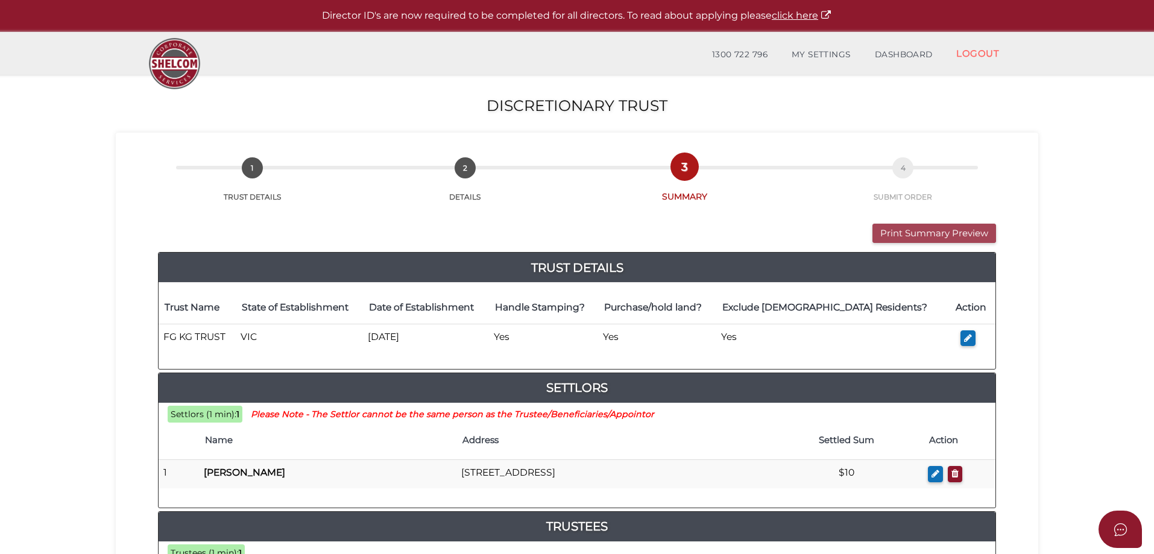
click at [971, 230] on button "Print Summary Preview" at bounding box center [934, 234] width 124 height 20
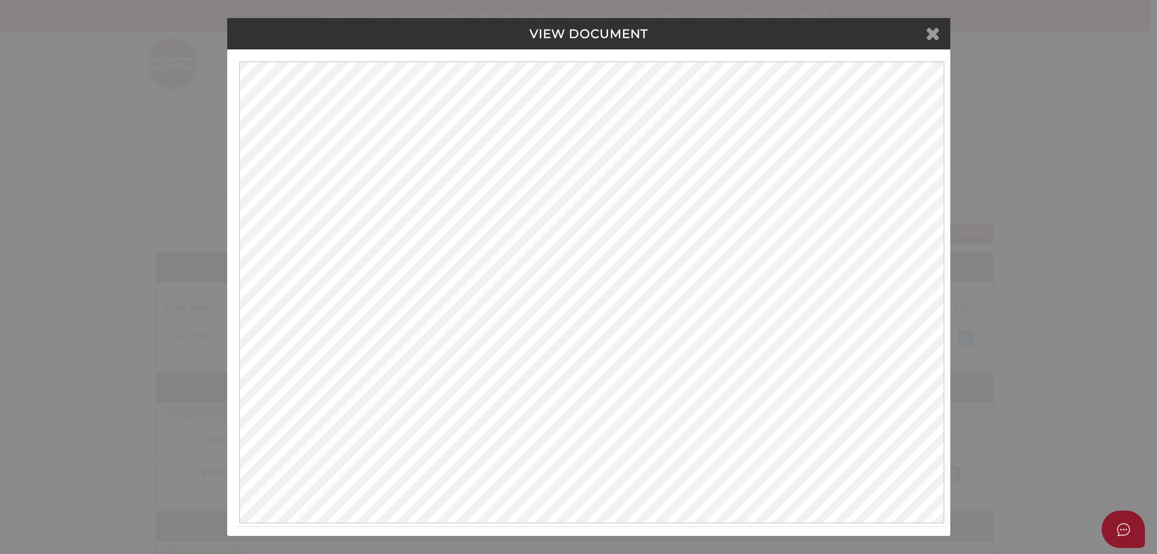
click at [934, 28] on icon at bounding box center [933, 33] width 14 height 18
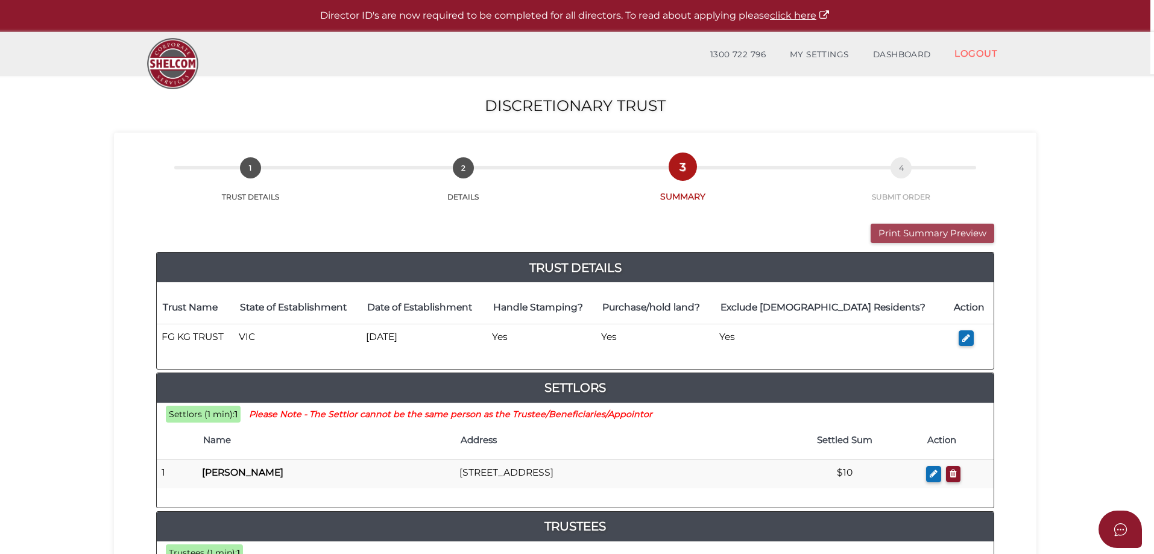
click at [911, 233] on button "Print Summary Preview" at bounding box center [932, 234] width 124 height 20
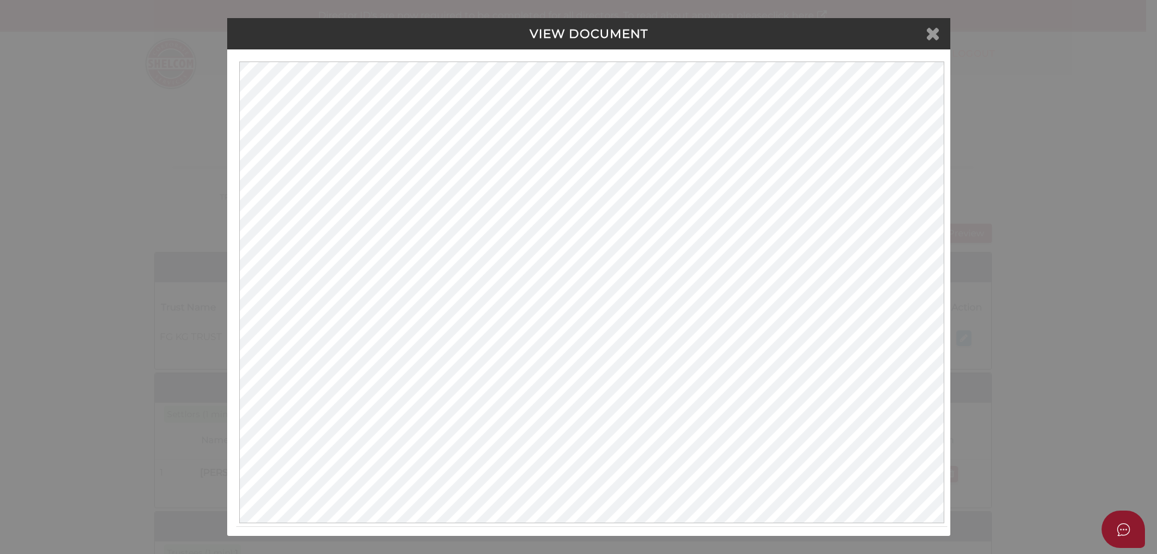
click at [931, 31] on icon at bounding box center [933, 33] width 14 height 18
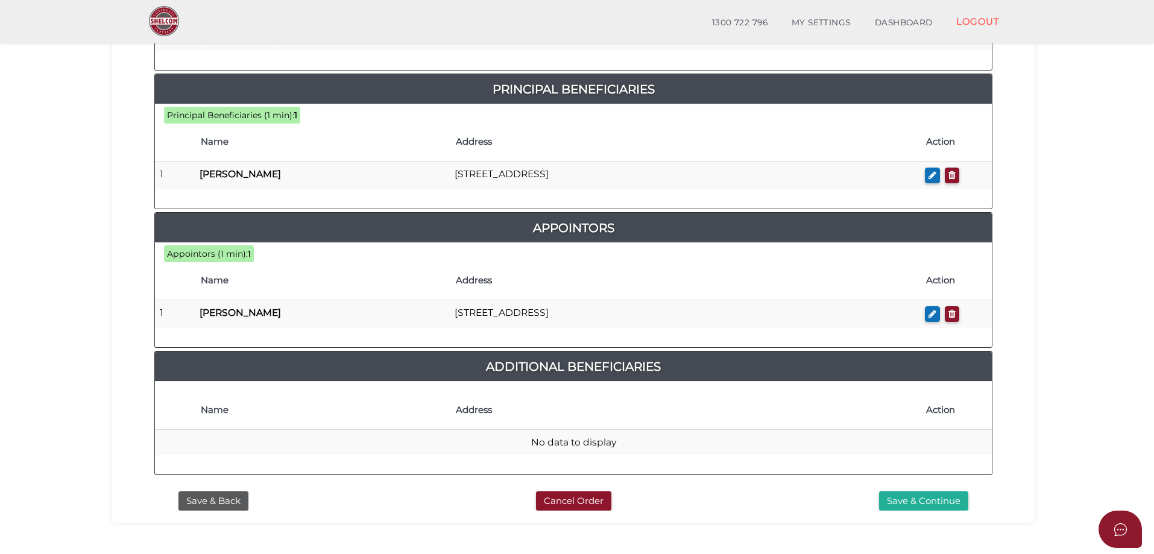
scroll to position [607, 0]
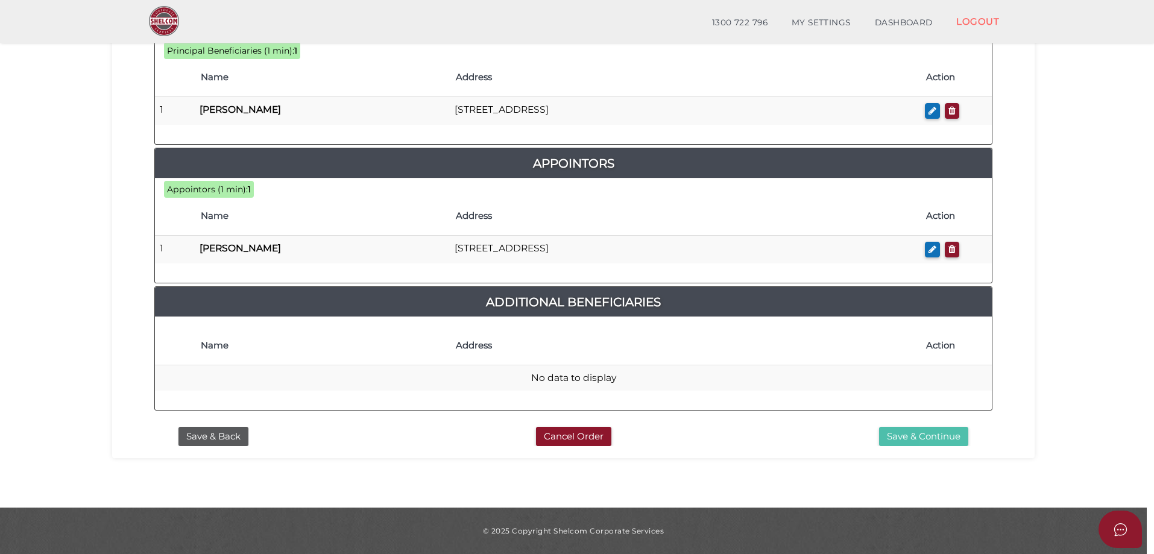
click at [939, 436] on button "Save & Continue" at bounding box center [923, 437] width 89 height 20
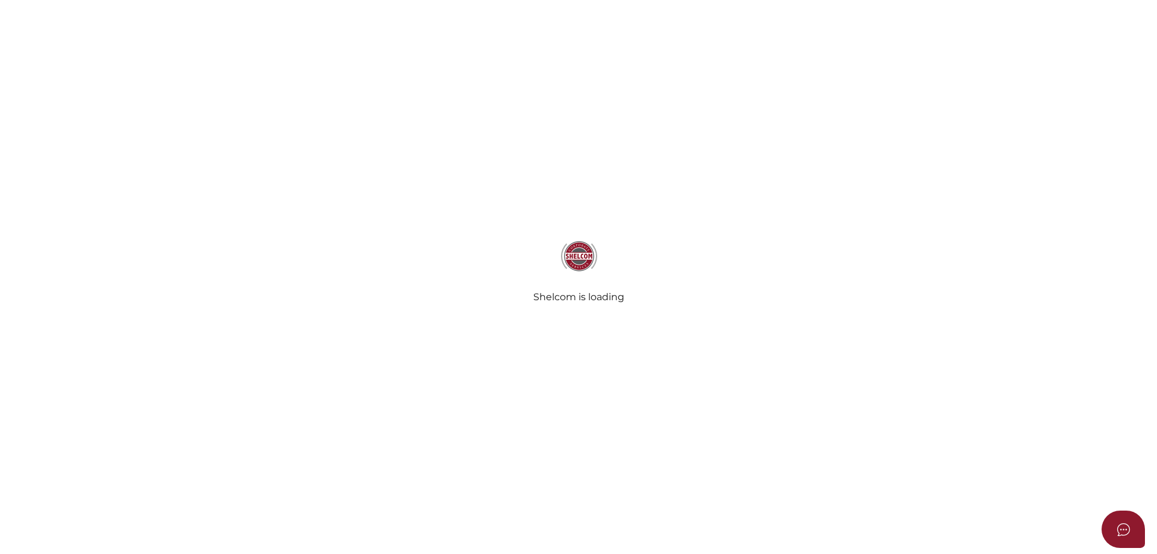
select select "Comb Binding"
radio input "true"
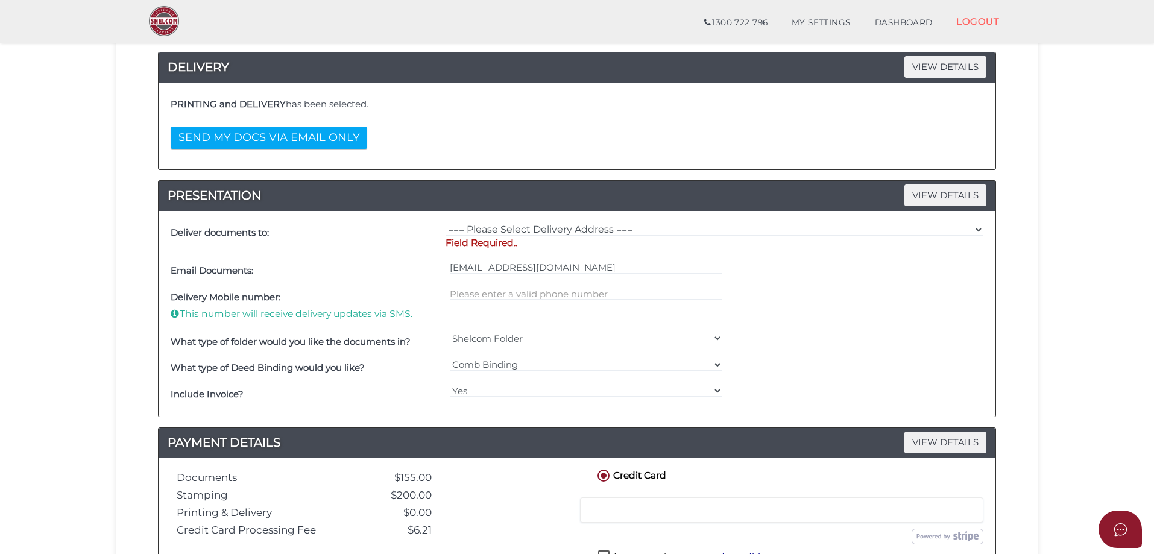
scroll to position [241, 0]
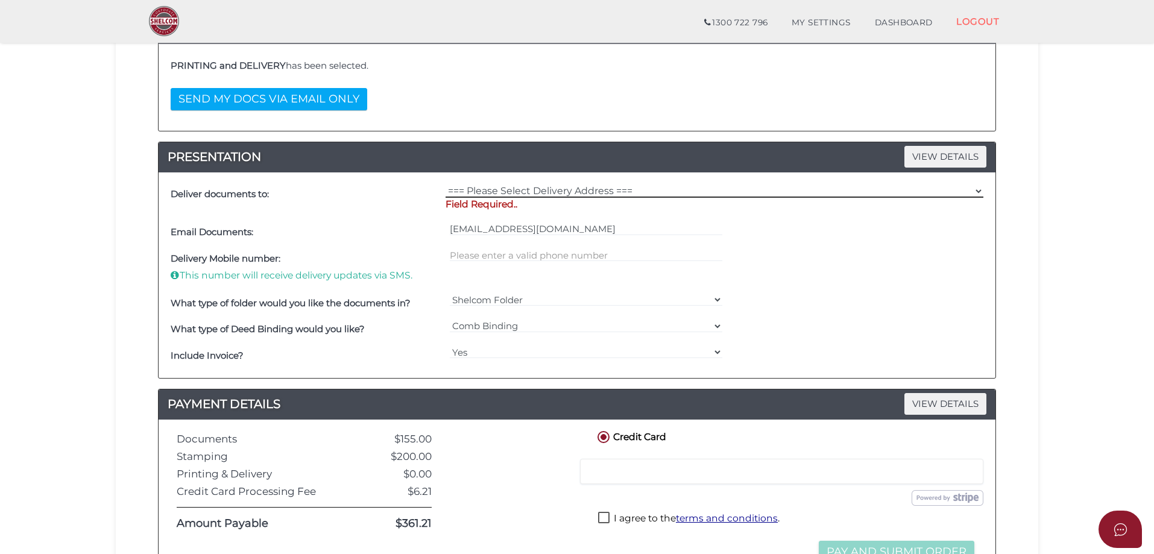
click at [977, 190] on select "=== Please Select Delivery Address === (User Address - [PERSON_NAME]) [STREET_A…" at bounding box center [714, 190] width 538 height 13
select select "0"
click at [445, 184] on select "=== Please Select Delivery Address === (User Address - [PERSON_NAME]) [STREET_A…" at bounding box center [714, 190] width 538 height 13
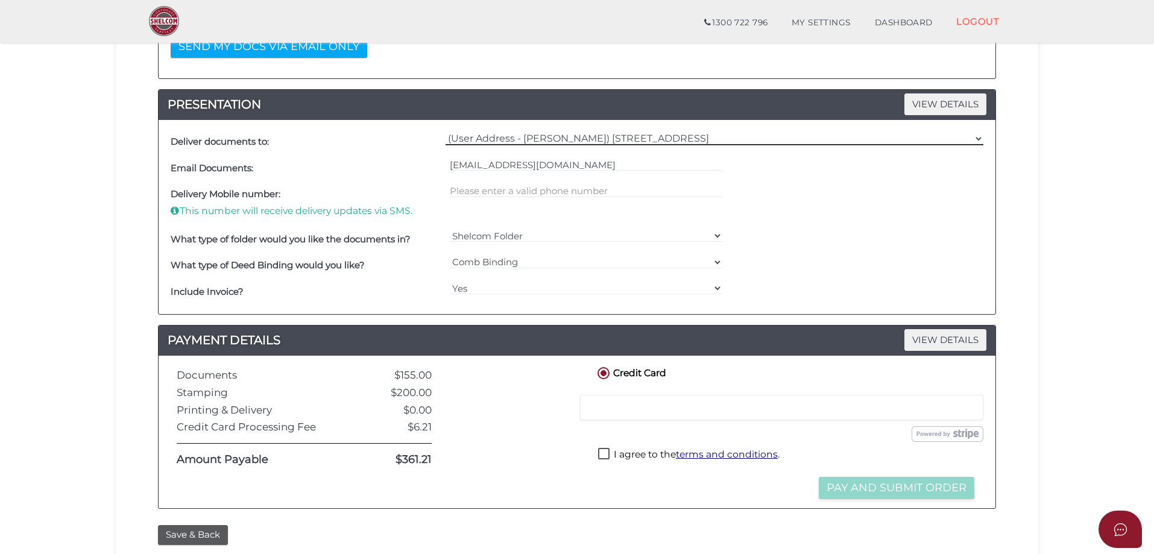
scroll to position [392, 0]
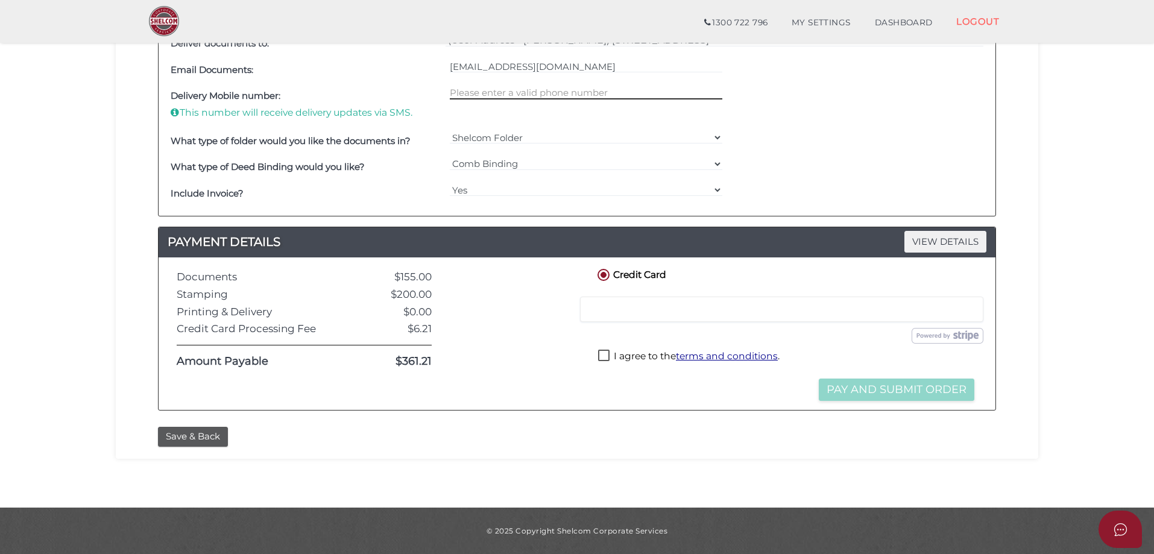
click at [483, 93] on input "text" at bounding box center [586, 92] width 273 height 13
type input "0478835270"
click at [602, 354] on label "I agree to the terms and conditions ." at bounding box center [688, 357] width 181 height 15
checkbox input "true"
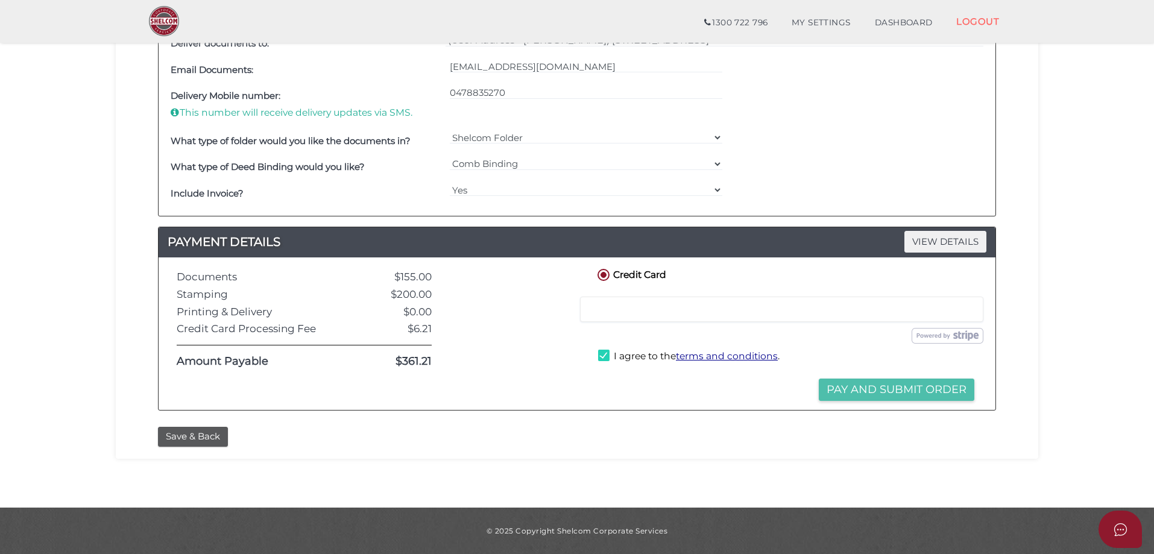
click at [873, 389] on button "Pay and Submit Order" at bounding box center [897, 390] width 156 height 22
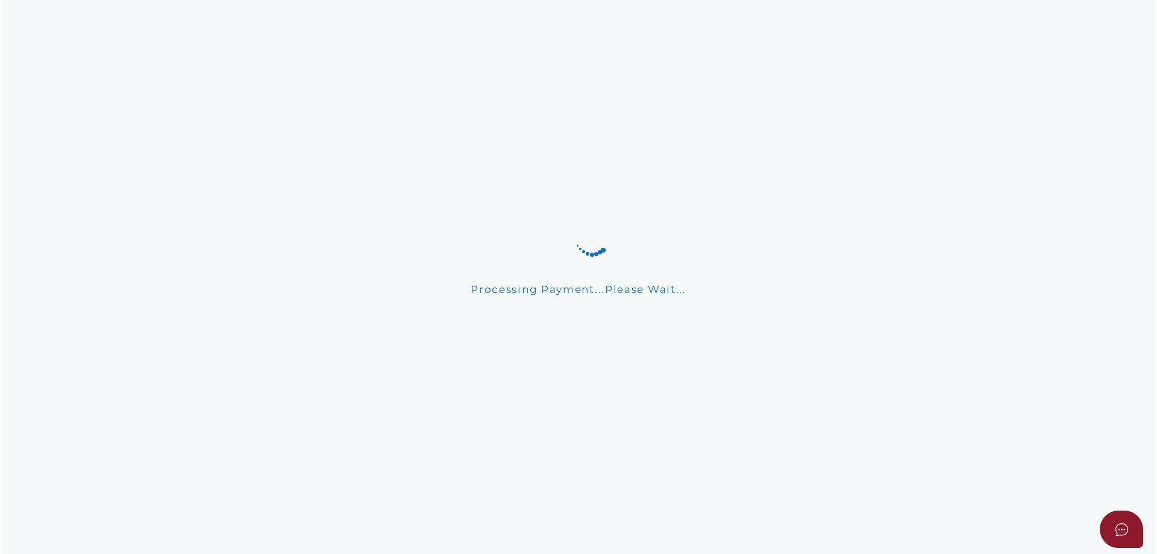
scroll to position [0, 0]
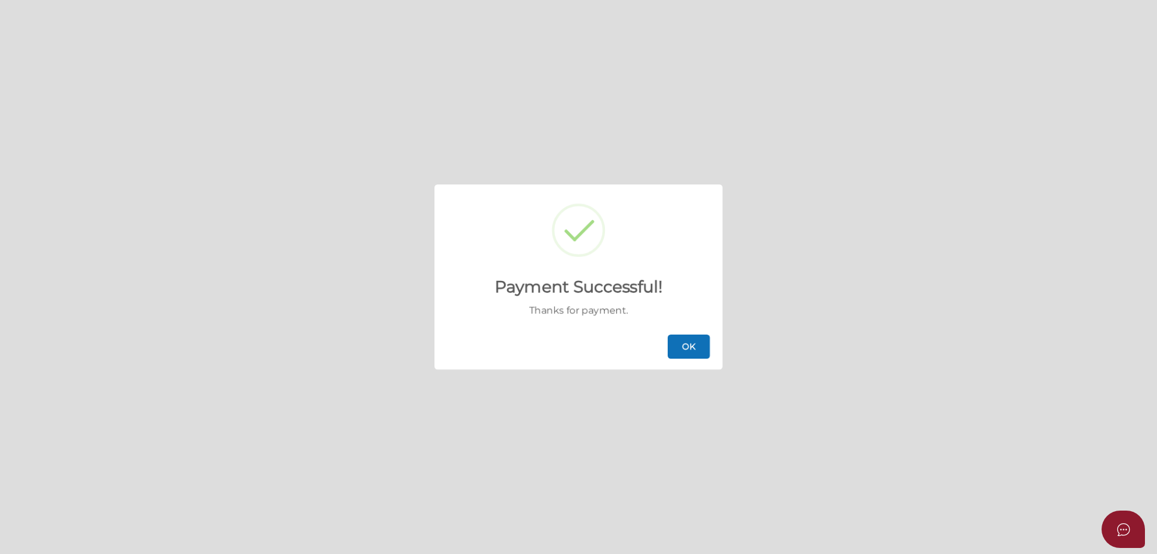
click at [693, 345] on button "OK" at bounding box center [689, 347] width 42 height 24
